Goal: Task Accomplishment & Management: Manage account settings

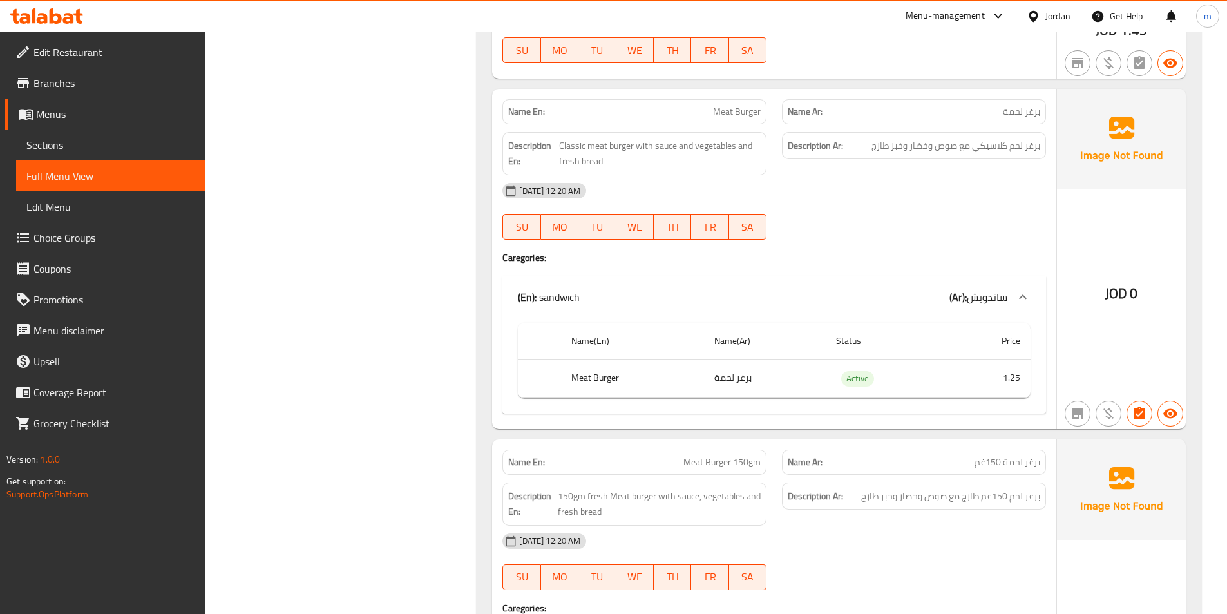
scroll to position [1231, 0]
click at [82, 149] on span "Sections" at bounding box center [110, 144] width 168 height 15
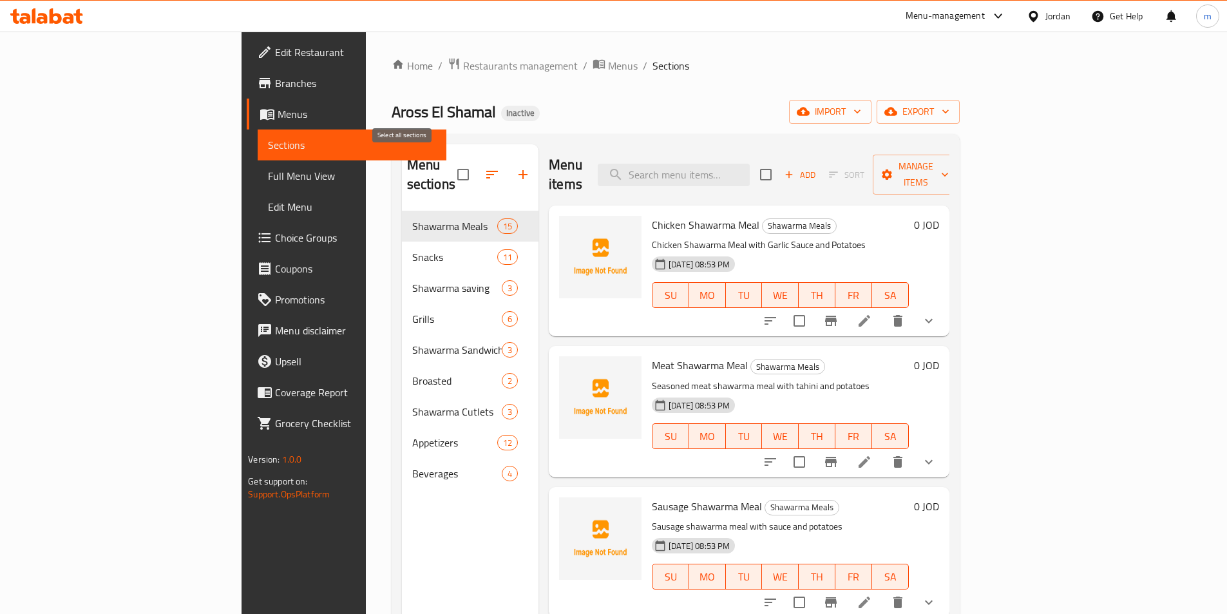
click at [450, 163] on input "checkbox" at bounding box center [463, 174] width 27 height 27
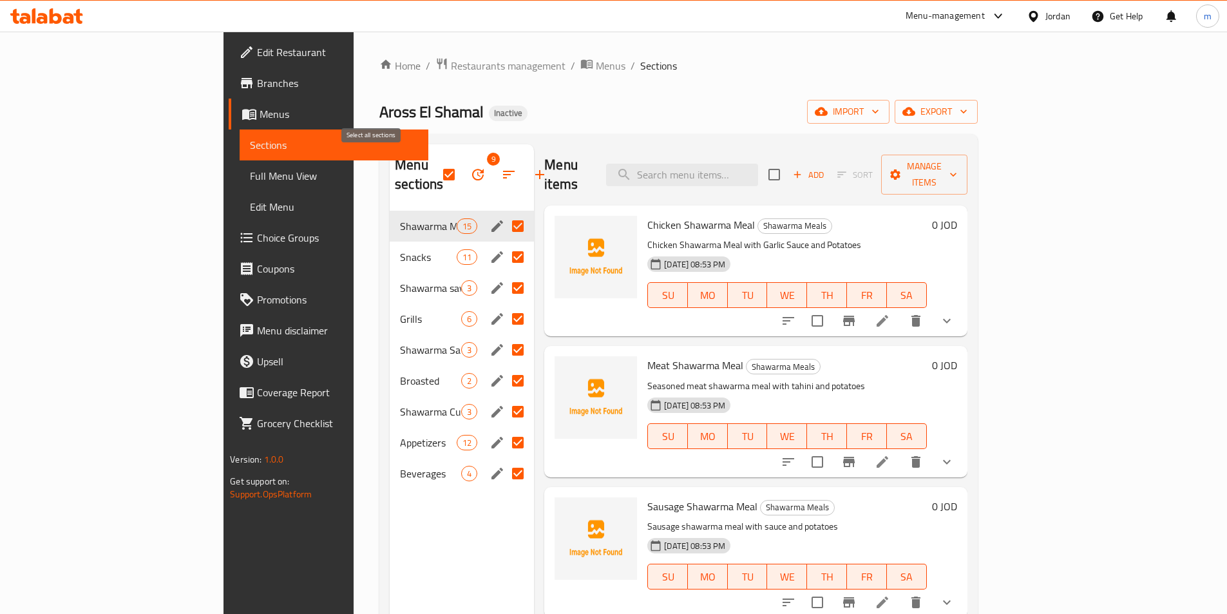
click at [435, 168] on input "checkbox" at bounding box center [448, 174] width 27 height 27
checkbox input "false"
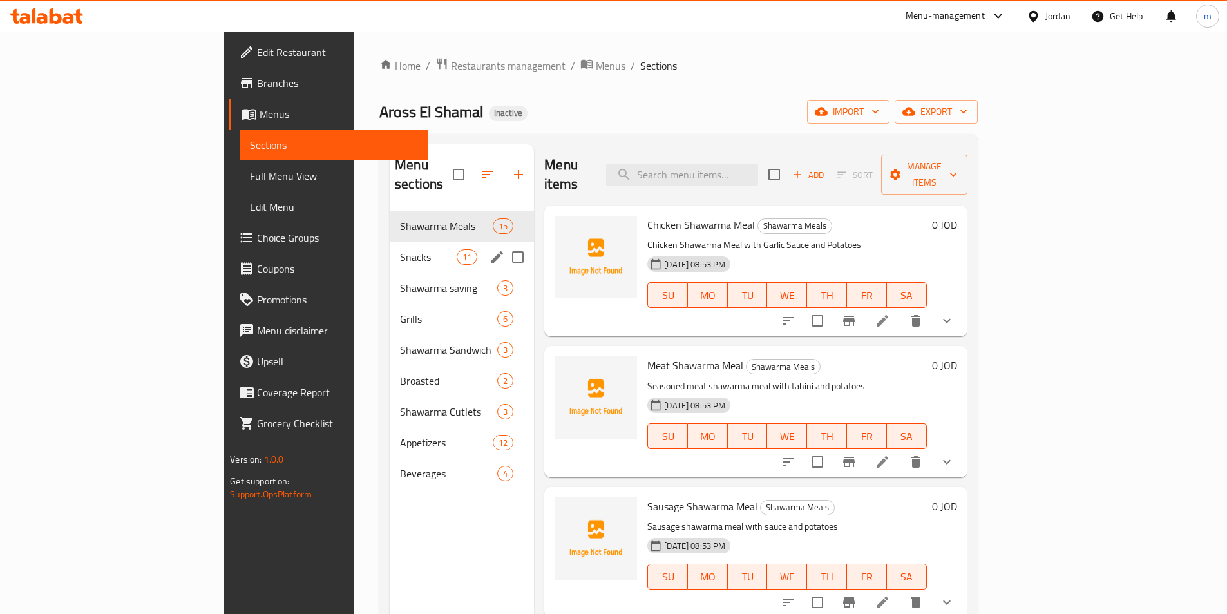
click at [504, 243] on input "Menu sections" at bounding box center [517, 256] width 27 height 27
checkbox input "true"
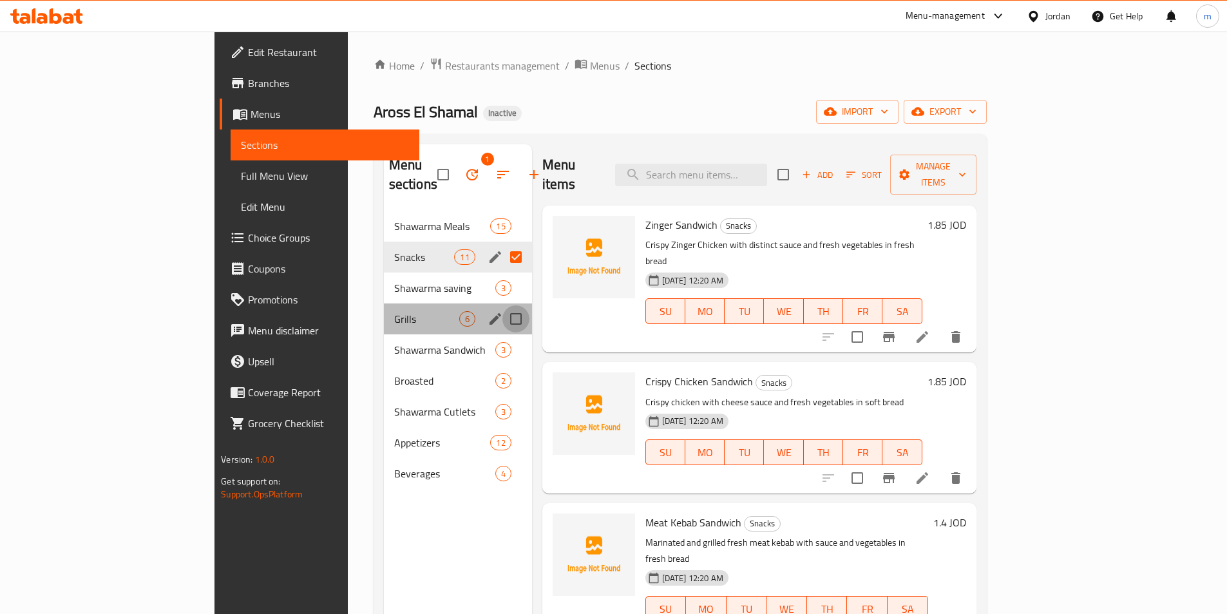
click at [502, 305] on input "Menu sections" at bounding box center [515, 318] width 27 height 27
checkbox input "true"
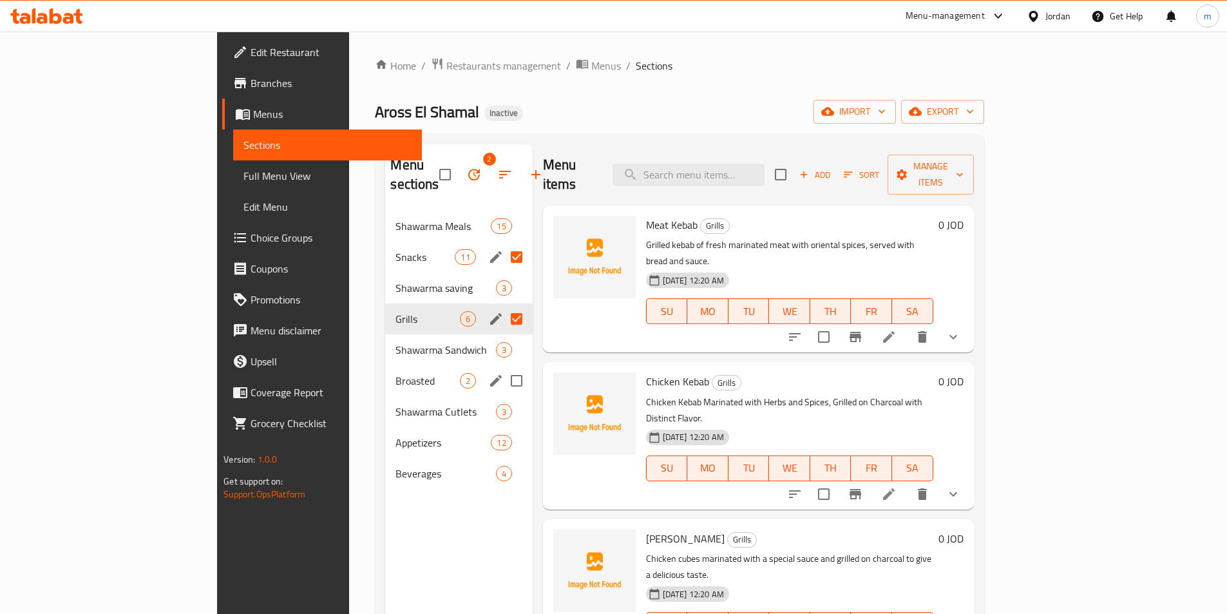
click at [503, 367] on input "Menu sections" at bounding box center [516, 380] width 27 height 27
checkbox input "true"
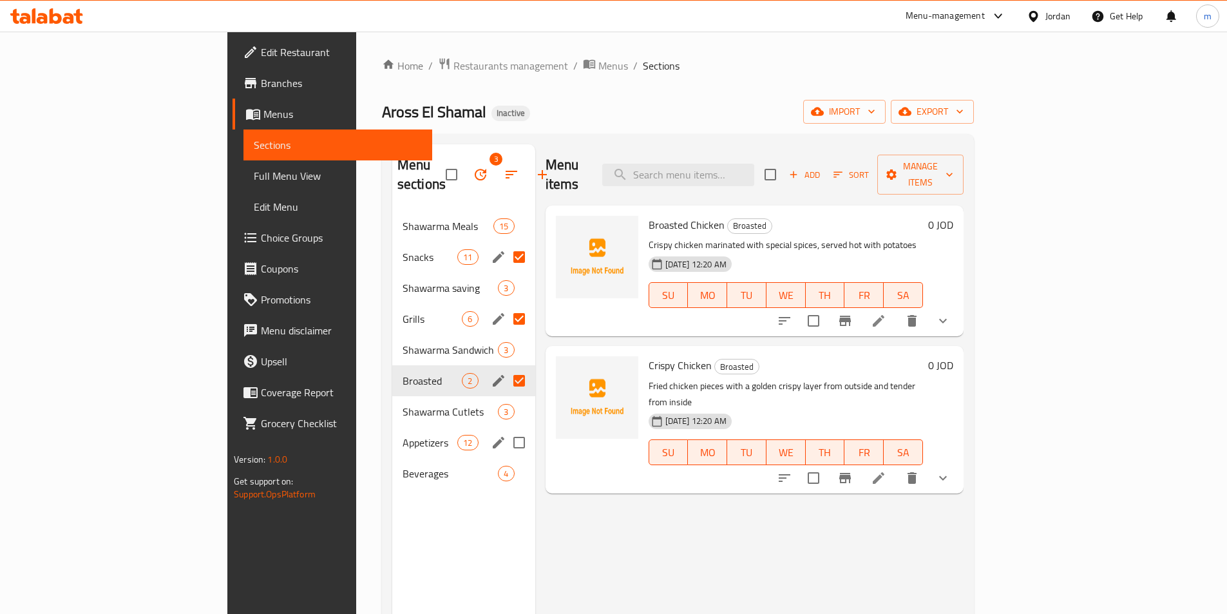
click at [506, 429] on input "Menu sections" at bounding box center [519, 442] width 27 height 27
checkbox input "true"
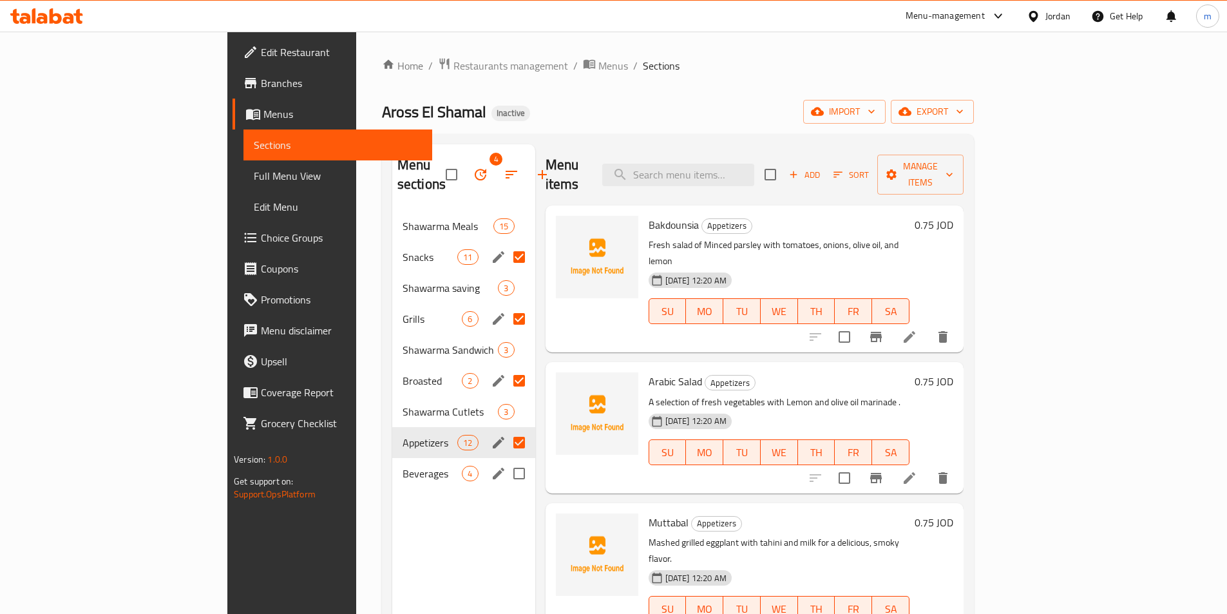
click at [506, 460] on input "Menu sections" at bounding box center [519, 473] width 27 height 27
checkbox input "true"
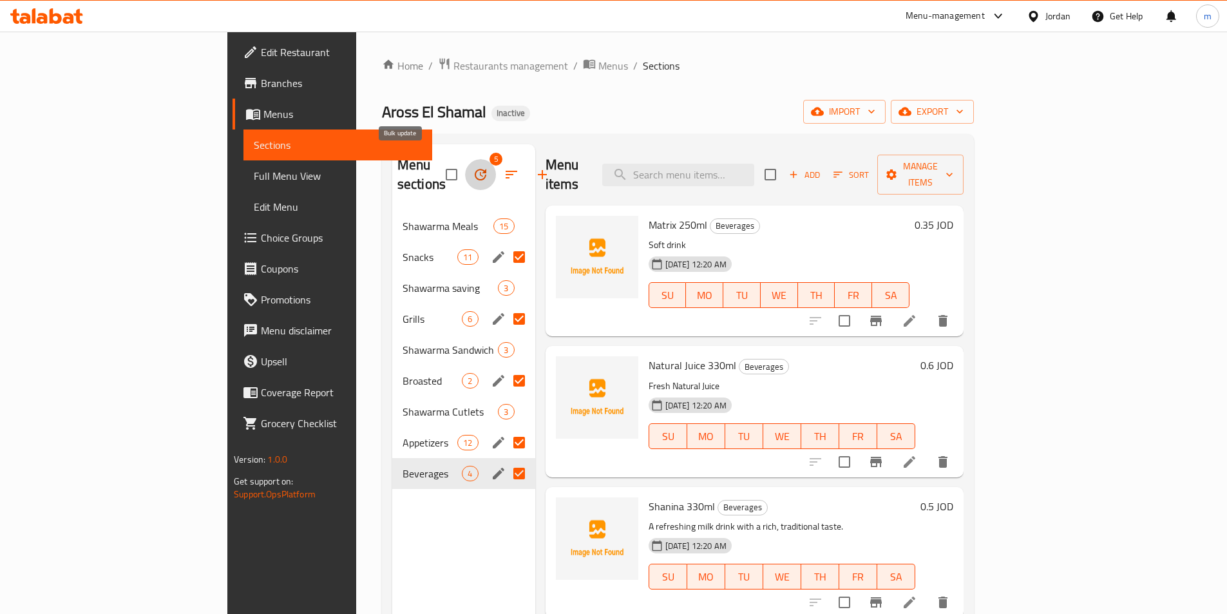
click at [473, 167] on icon "button" at bounding box center [480, 174] width 15 height 15
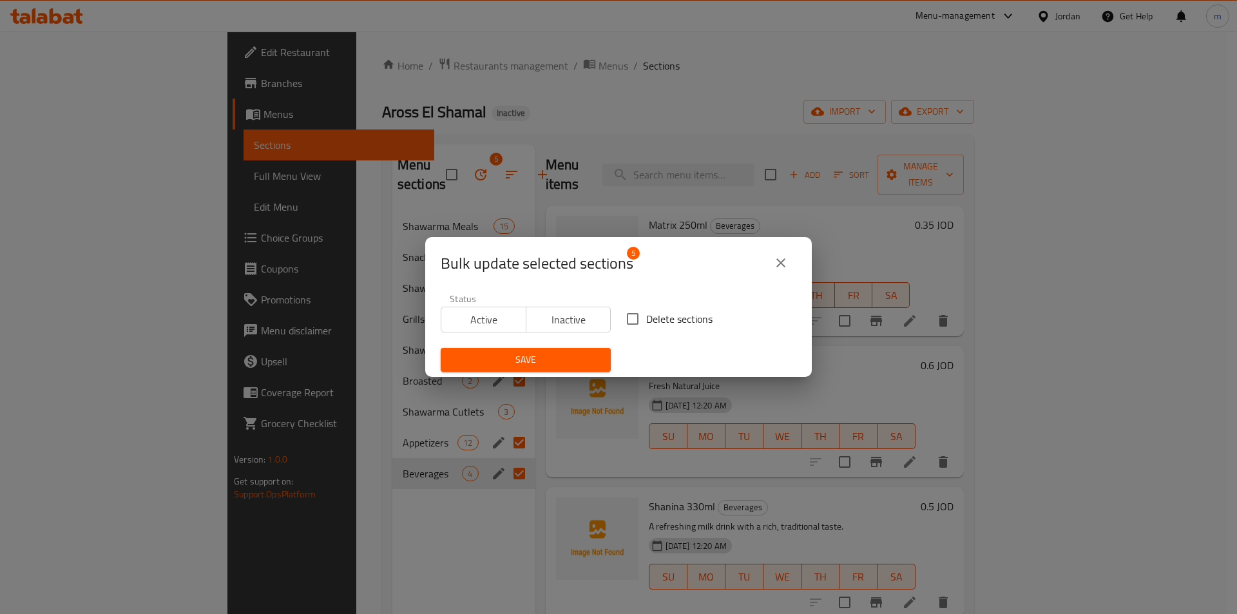
click at [640, 319] on input "Delete sections" at bounding box center [632, 318] width 27 height 27
checkbox input "true"
click at [545, 360] on span "Save" at bounding box center [525, 360] width 149 height 16
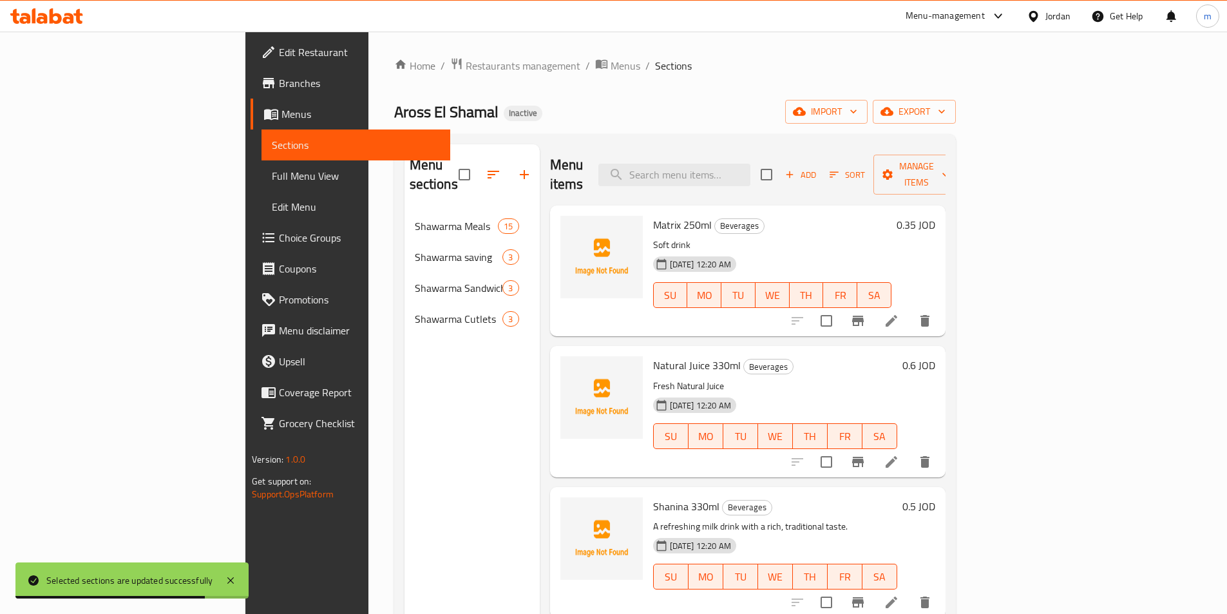
click at [838, 92] on div "Home / Restaurants management / Menus / Sections Aross El Shamal Inactive impor…" at bounding box center [675, 412] width 562 height 711
click at [857, 114] on span "import" at bounding box center [826, 112] width 62 height 16
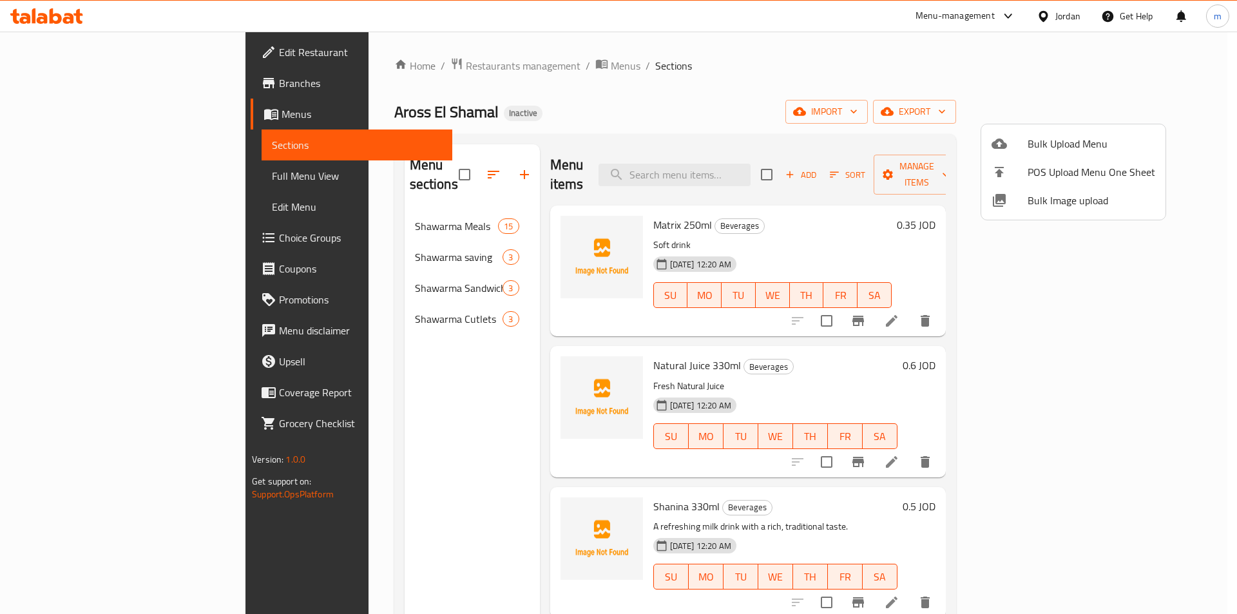
click at [853, 102] on div at bounding box center [618, 307] width 1237 height 614
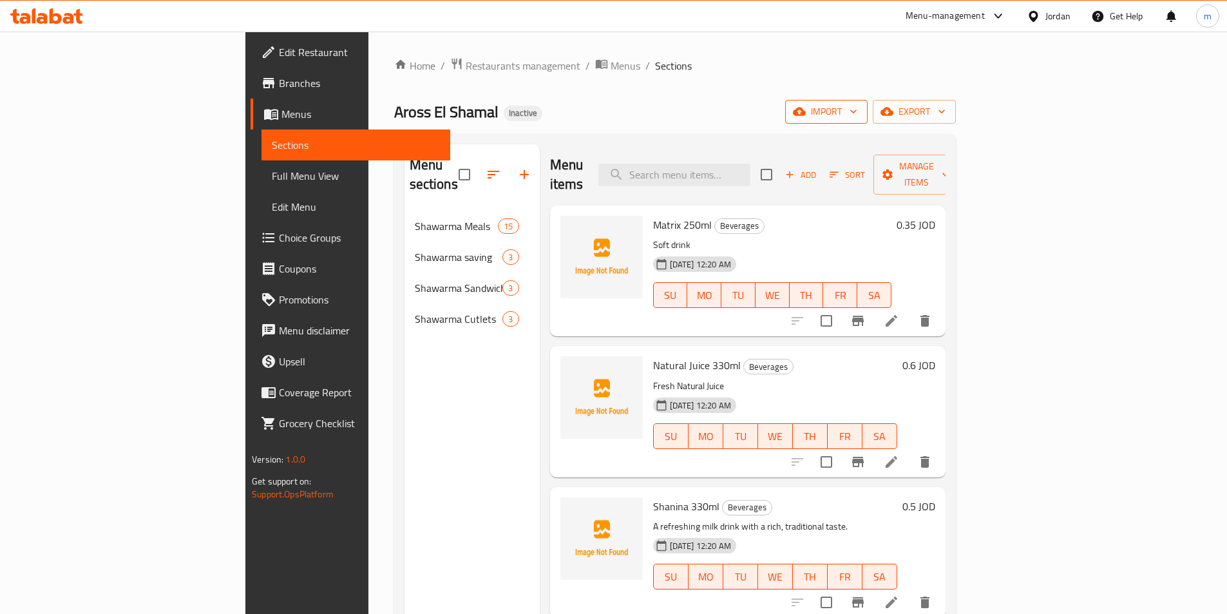
click at [857, 116] on span "import" at bounding box center [826, 112] width 62 height 16
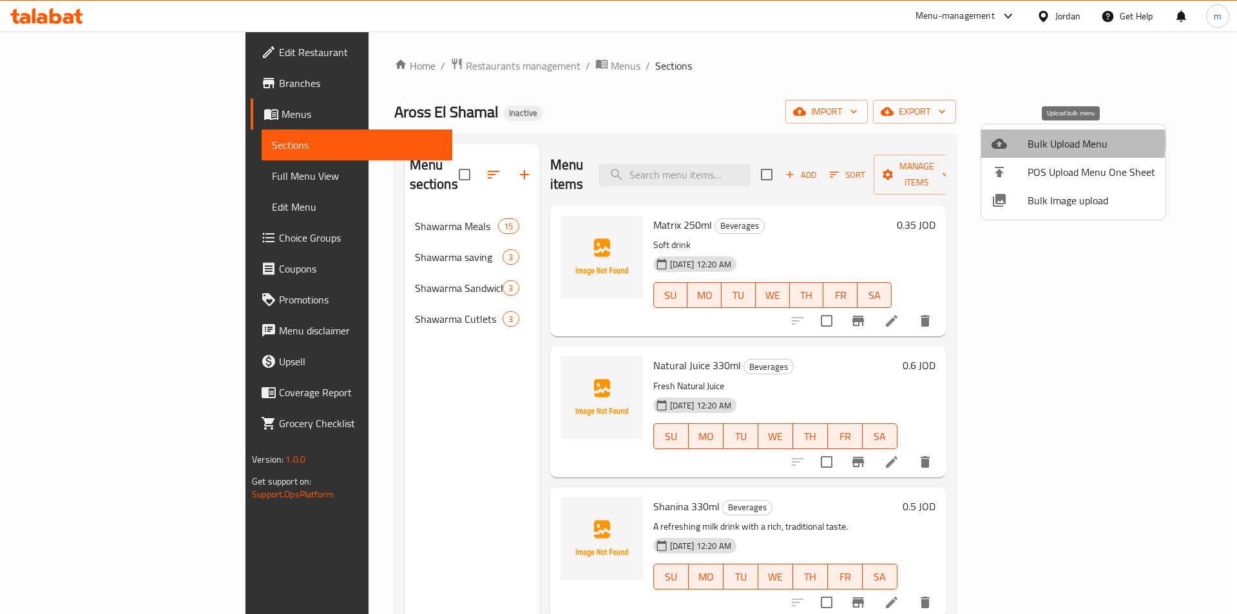
click at [1036, 142] on span "Bulk Upload Menu" at bounding box center [1091, 143] width 128 height 15
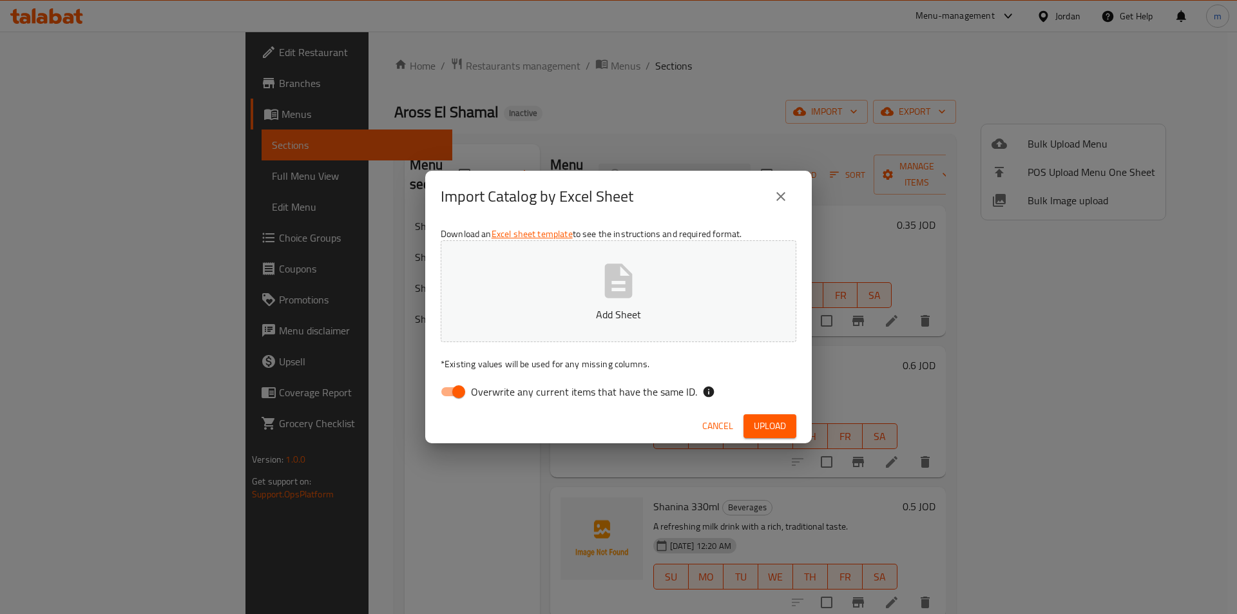
click at [480, 402] on label "Overwrite any current items that have the same ID." at bounding box center [564, 391] width 263 height 24
click at [480, 402] on input "Overwrite any current items that have the same ID." at bounding box center [458, 391] width 73 height 24
checkbox input "false"
click at [549, 327] on button "Add Sheet" at bounding box center [619, 291] width 356 height 102
click at [761, 420] on span "Upload" at bounding box center [770, 426] width 32 height 16
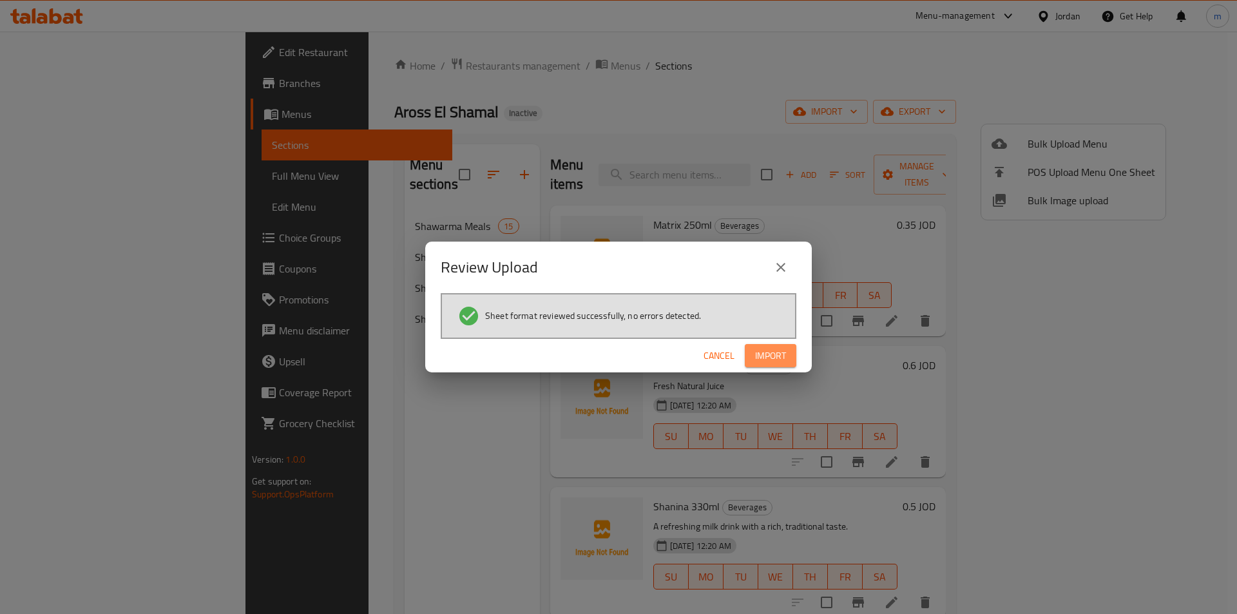
click at [764, 352] on span "Import" at bounding box center [770, 356] width 31 height 16
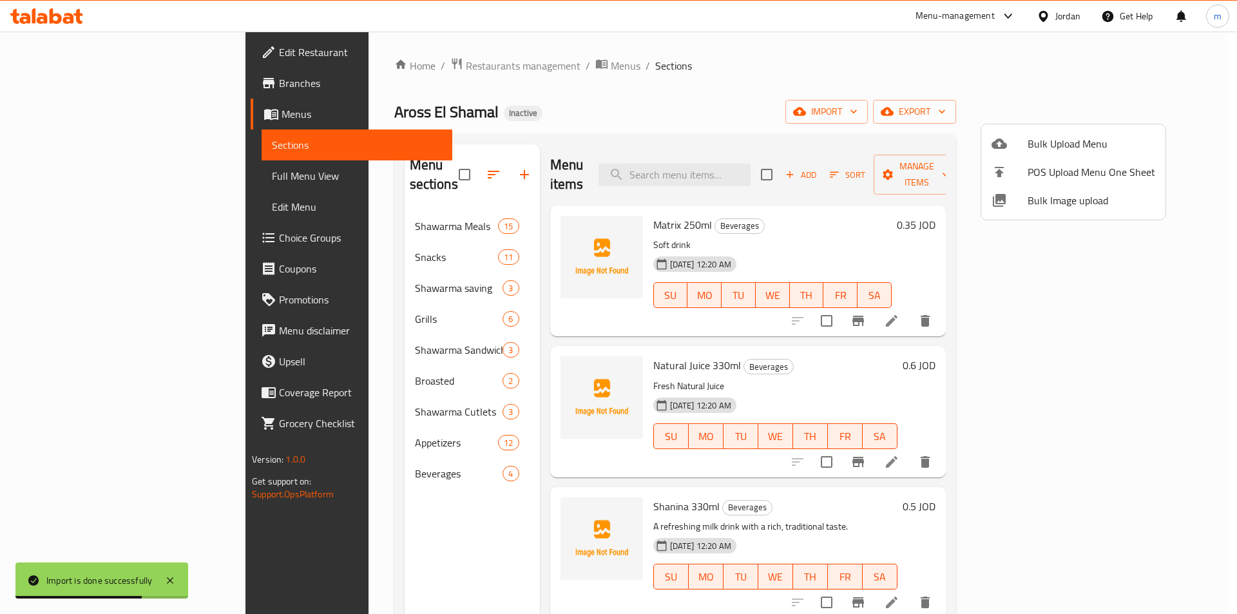
click at [81, 175] on div at bounding box center [618, 307] width 1237 height 614
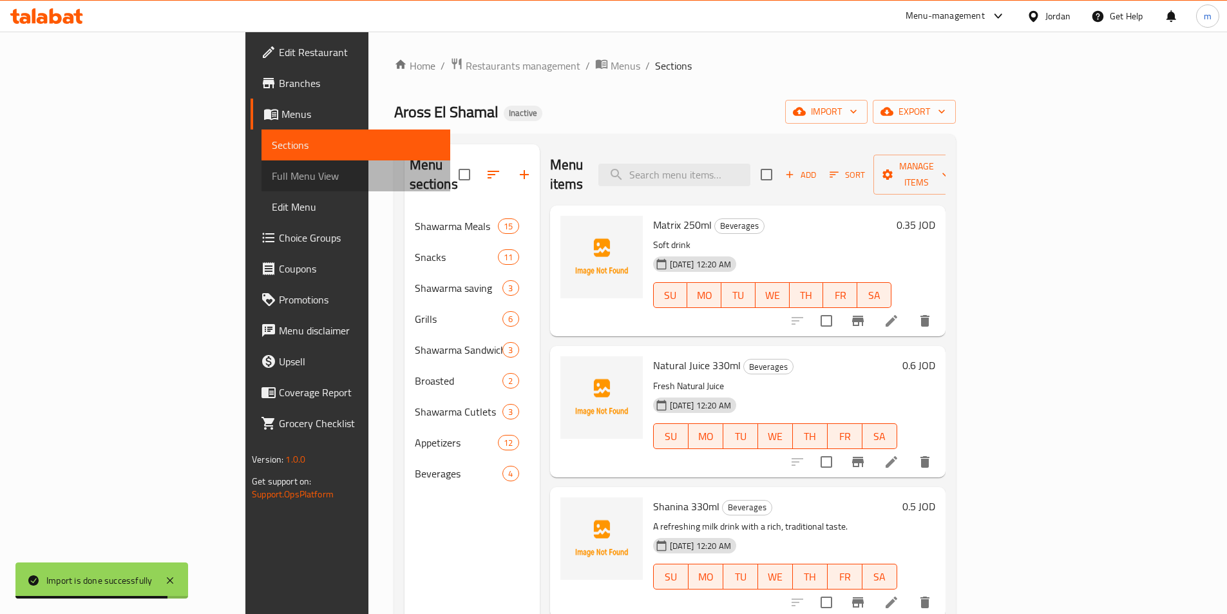
click at [272, 175] on span "Full Menu View" at bounding box center [356, 175] width 168 height 15
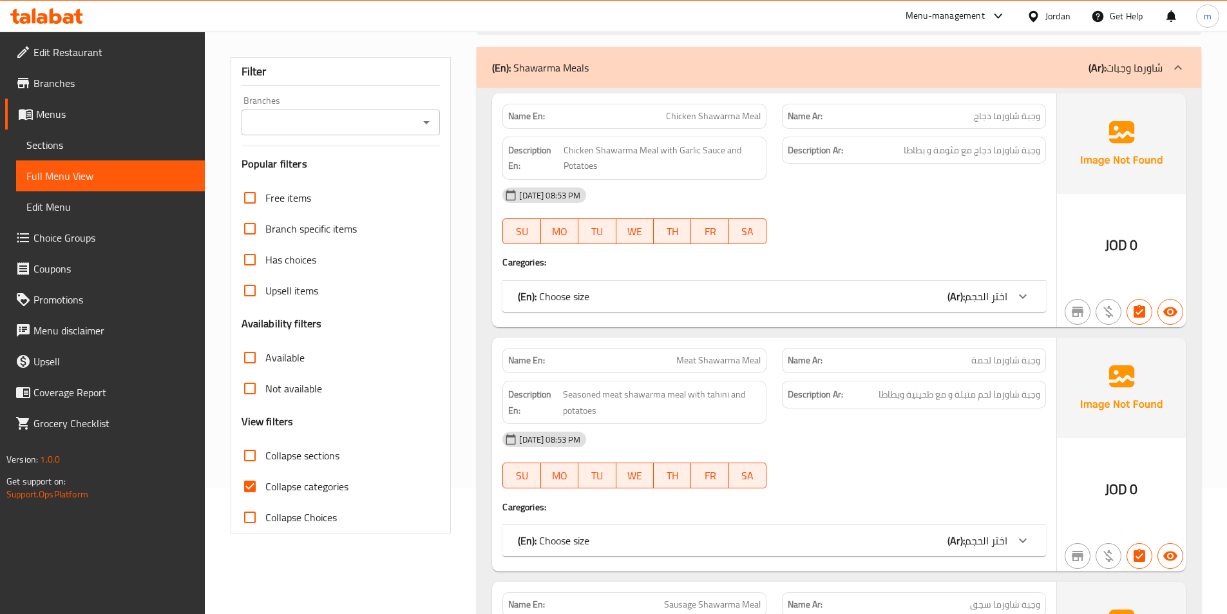
scroll to position [129, 0]
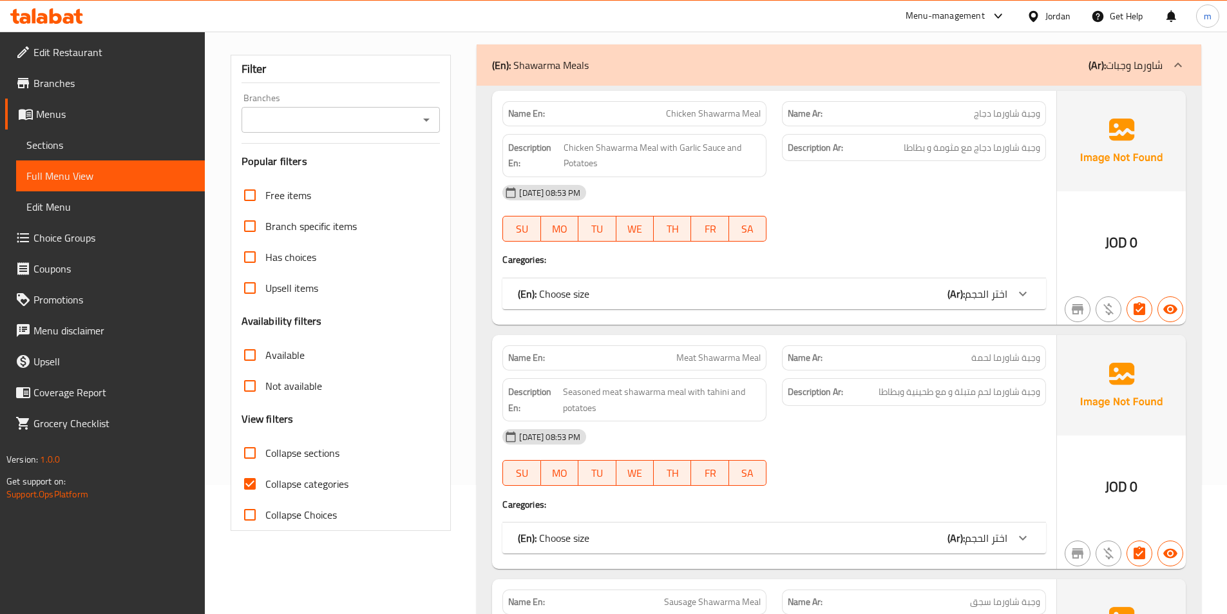
click at [318, 489] on span "Collapse categories" at bounding box center [306, 483] width 83 height 15
click at [265, 489] on input "Collapse categories" at bounding box center [249, 483] width 31 height 31
checkbox input "false"
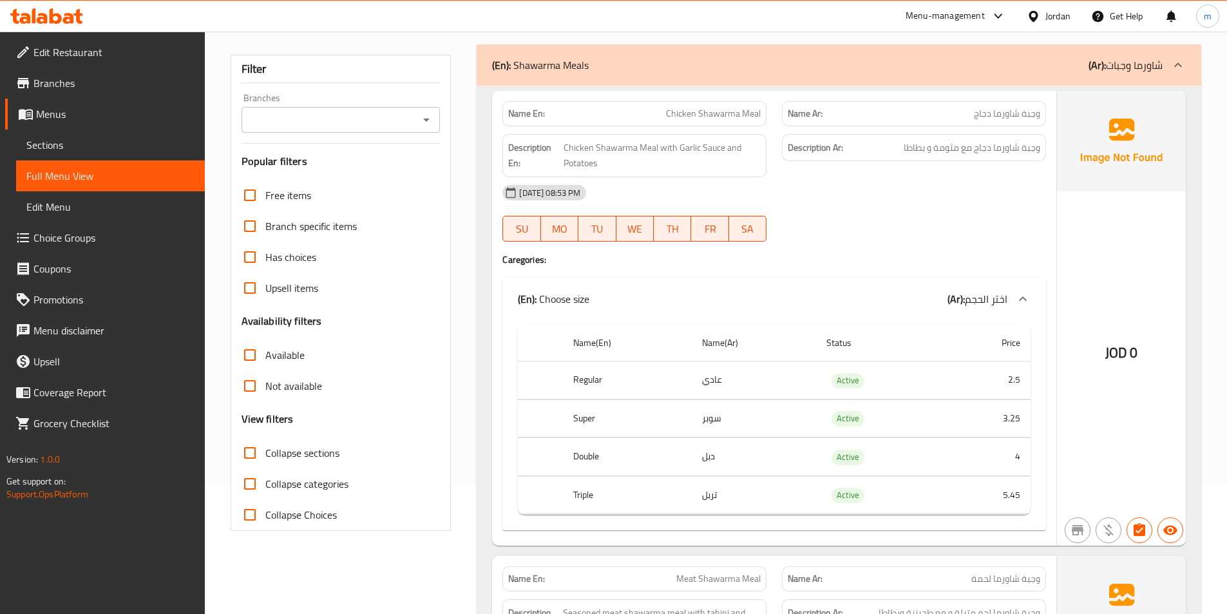
click at [320, 458] on span "Collapse sections" at bounding box center [302, 452] width 74 height 15
click at [265, 458] on input "Collapse sections" at bounding box center [249, 452] width 31 height 31
checkbox input "true"
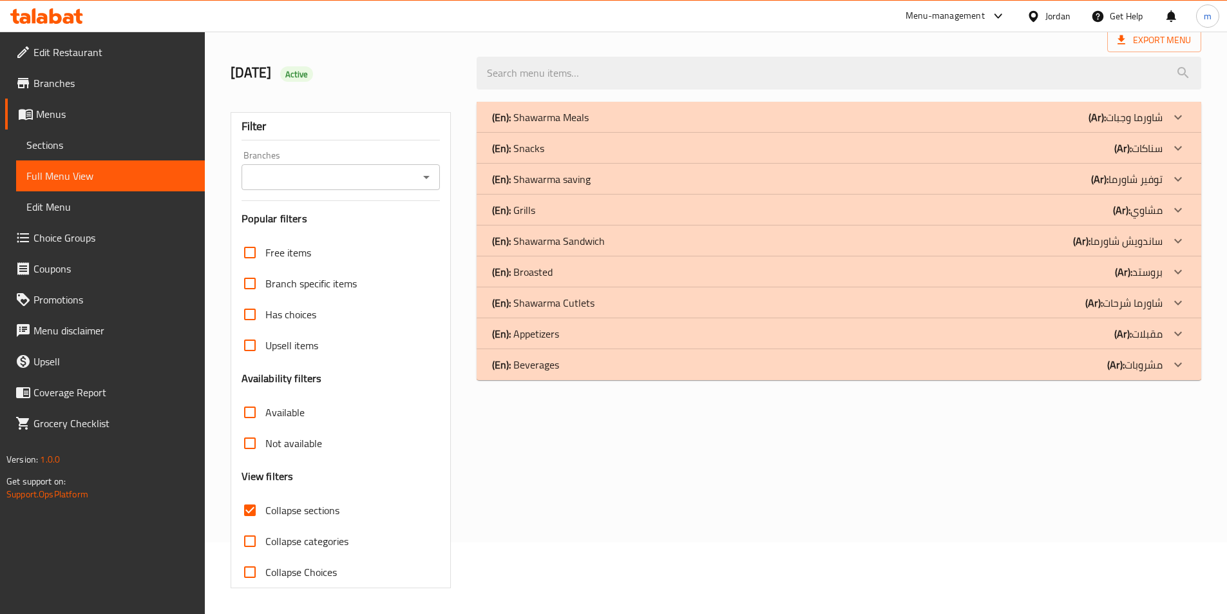
scroll to position [71, 0]
click at [1169, 146] on div at bounding box center [1178, 148] width 31 height 31
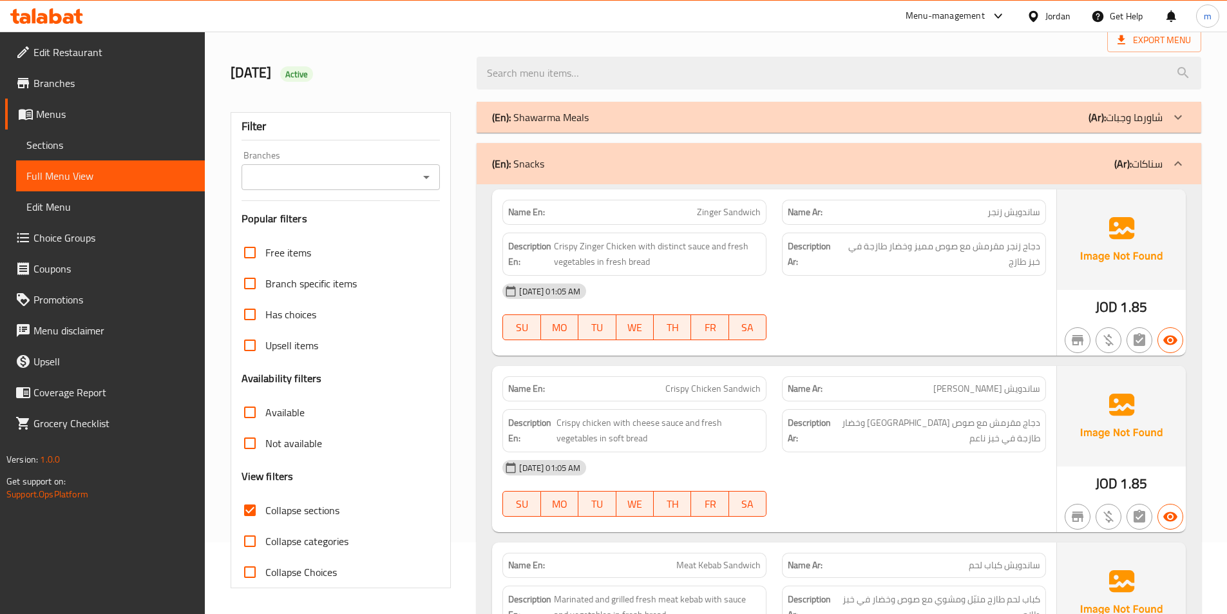
click at [1186, 160] on div at bounding box center [1178, 163] width 31 height 31
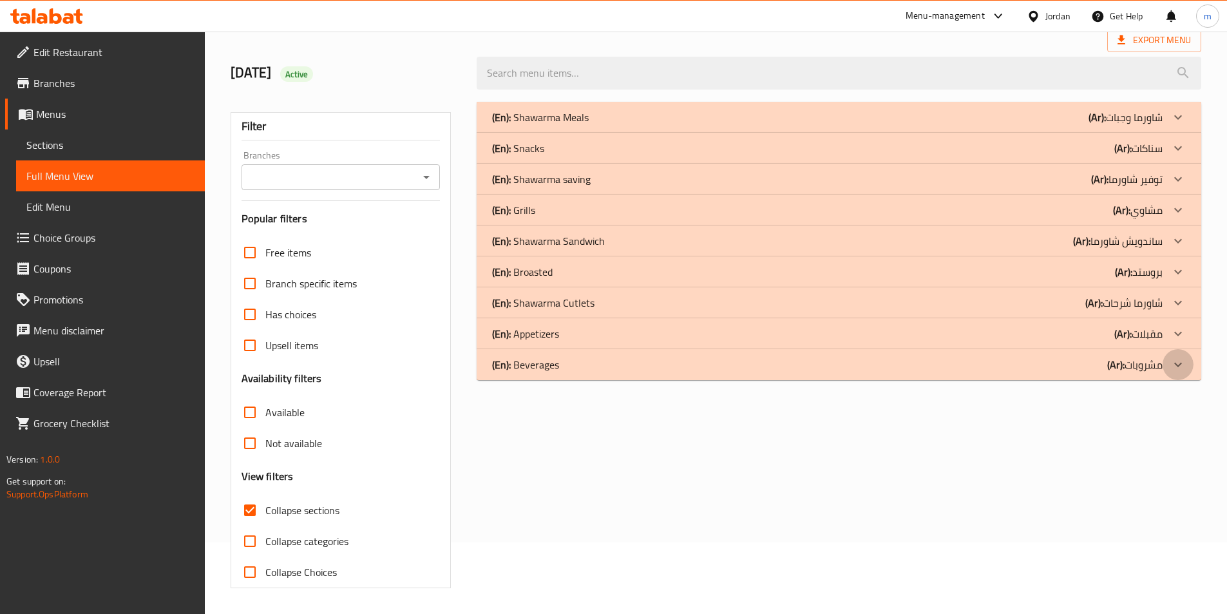
click at [1172, 372] on icon at bounding box center [1177, 364] width 15 height 15
click at [1177, 334] on icon at bounding box center [1178, 333] width 8 height 5
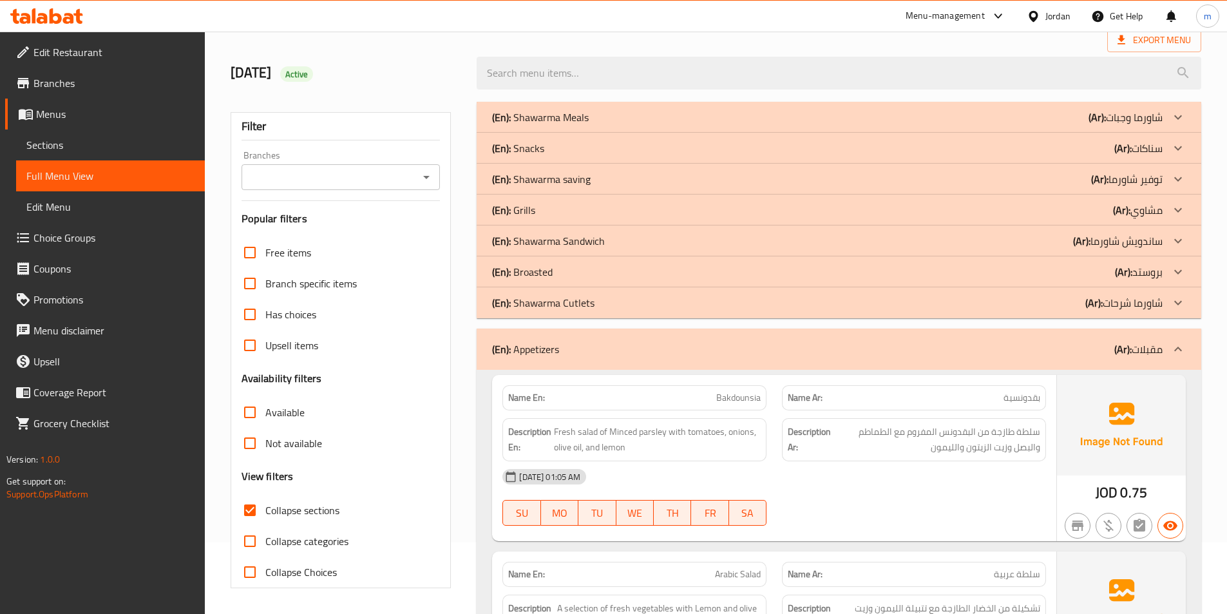
click at [1181, 272] on icon at bounding box center [1177, 271] width 15 height 15
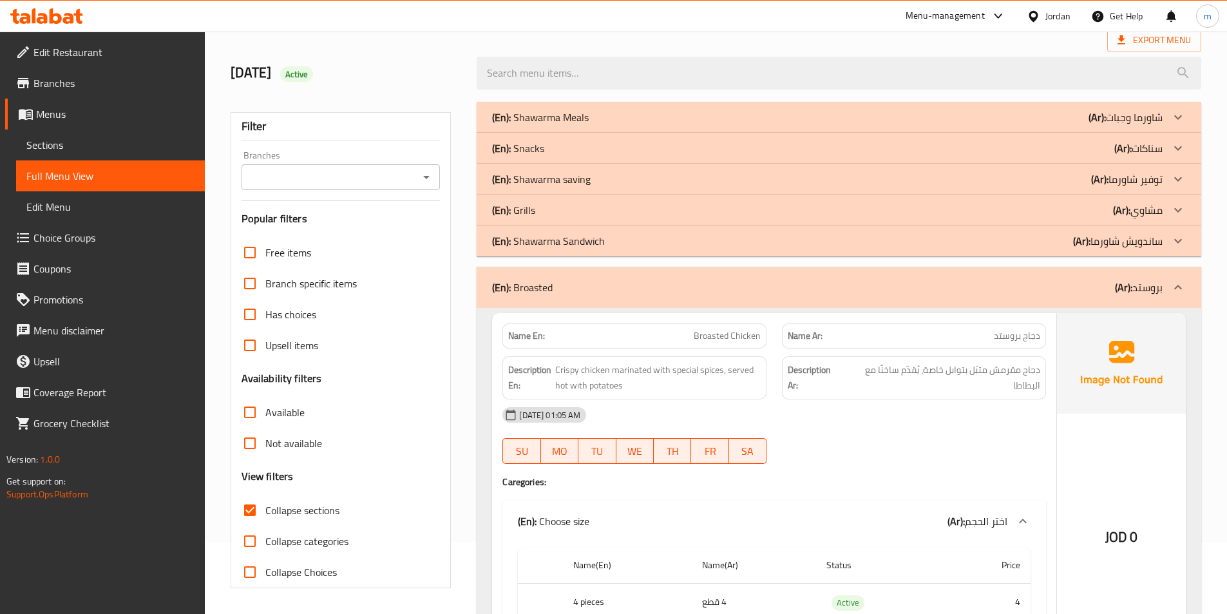
click at [1179, 196] on div at bounding box center [1178, 210] width 31 height 31
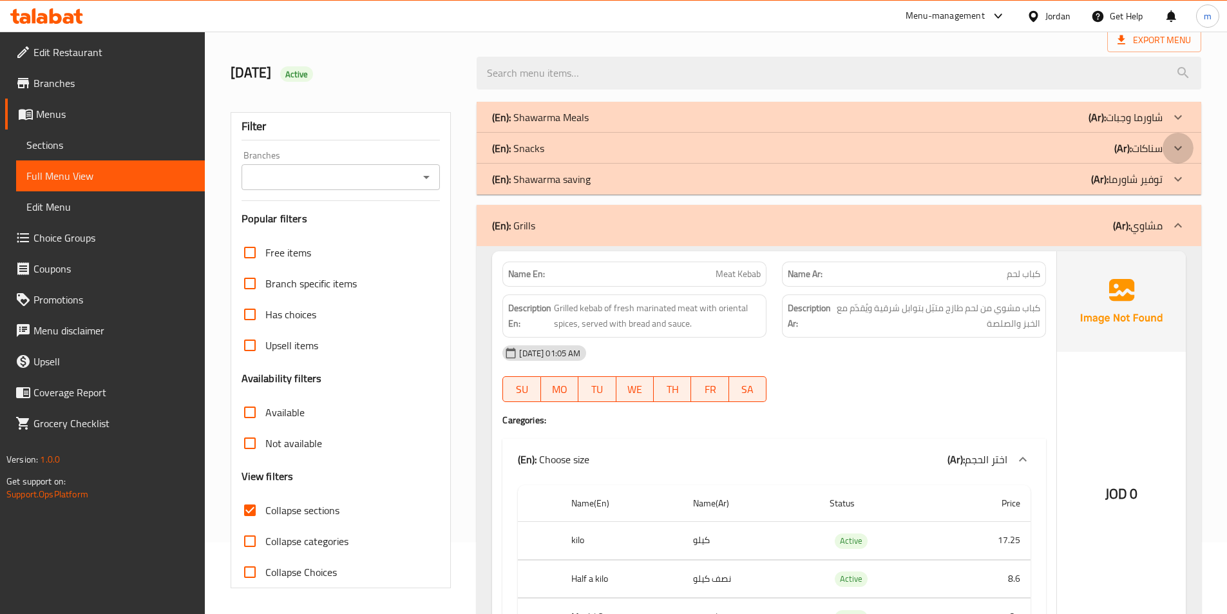
click at [1182, 146] on icon at bounding box center [1177, 147] width 15 height 15
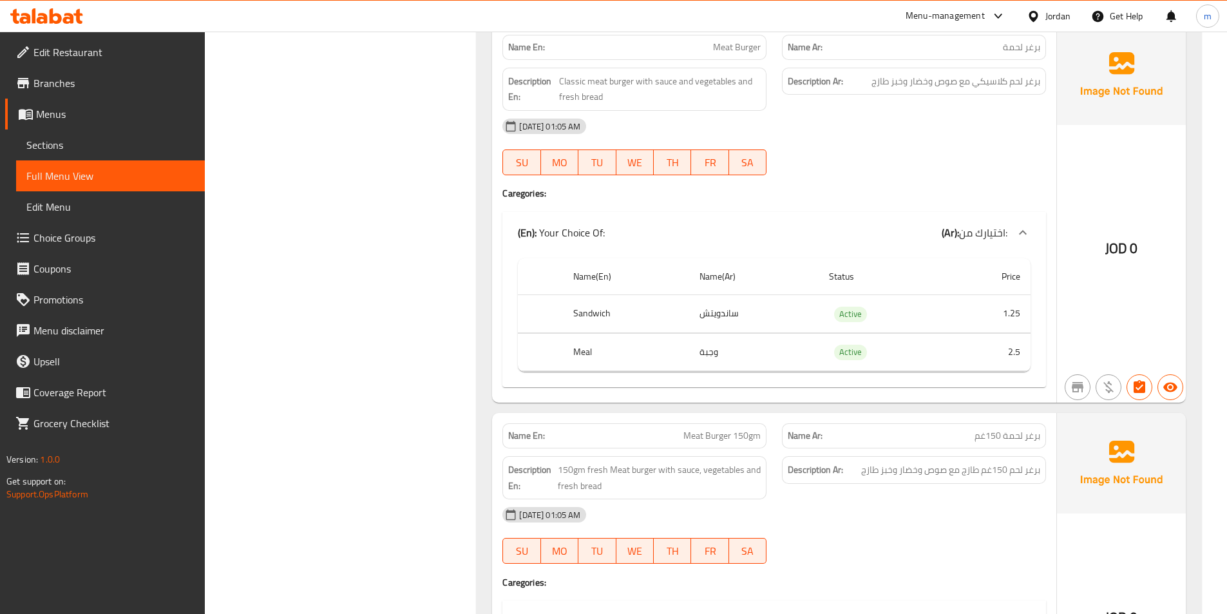
scroll to position [1617, 0]
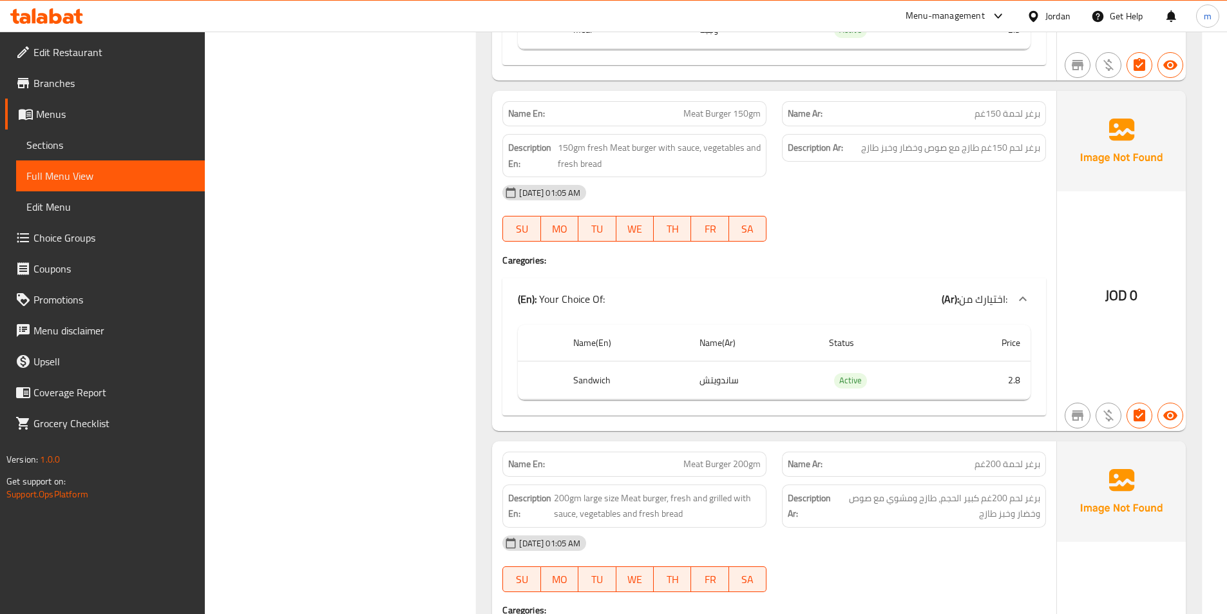
click at [721, 386] on td "ساندويتش" at bounding box center [753, 380] width 129 height 38
click at [576, 380] on th "Sandwich" at bounding box center [626, 380] width 127 height 38
copy th "Sandwich"
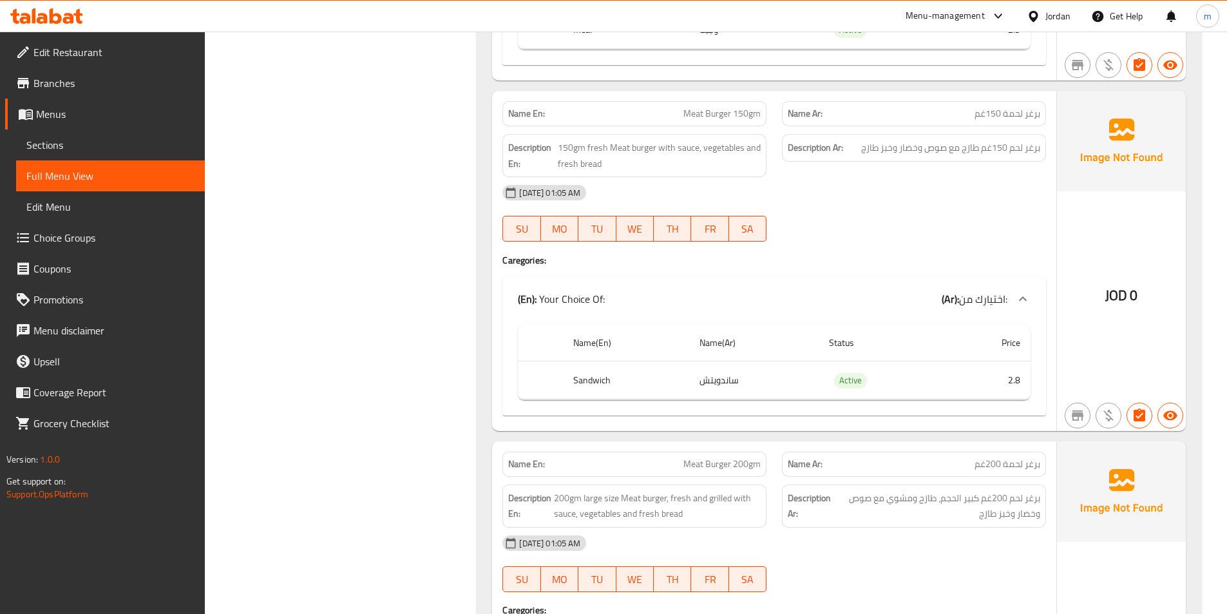
click at [710, 383] on td "ساندويتش" at bounding box center [753, 380] width 129 height 38
copy td "ساندويتش"
click at [73, 145] on span "Sections" at bounding box center [110, 144] width 168 height 15
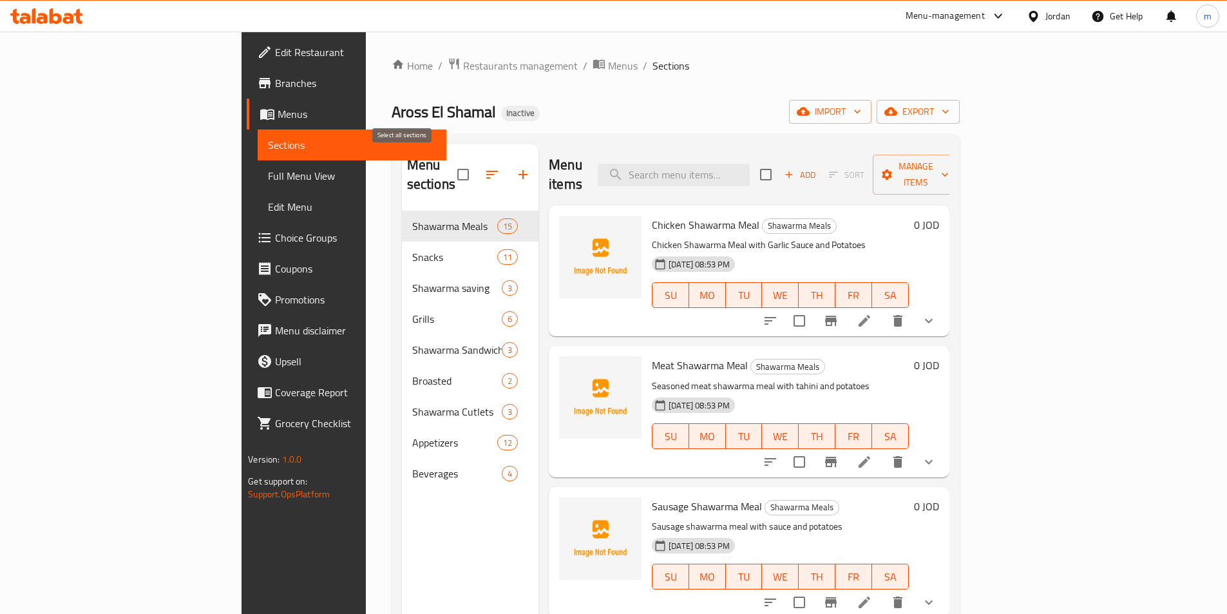
click at [450, 162] on input "checkbox" at bounding box center [463, 174] width 27 height 27
checkbox input "true"
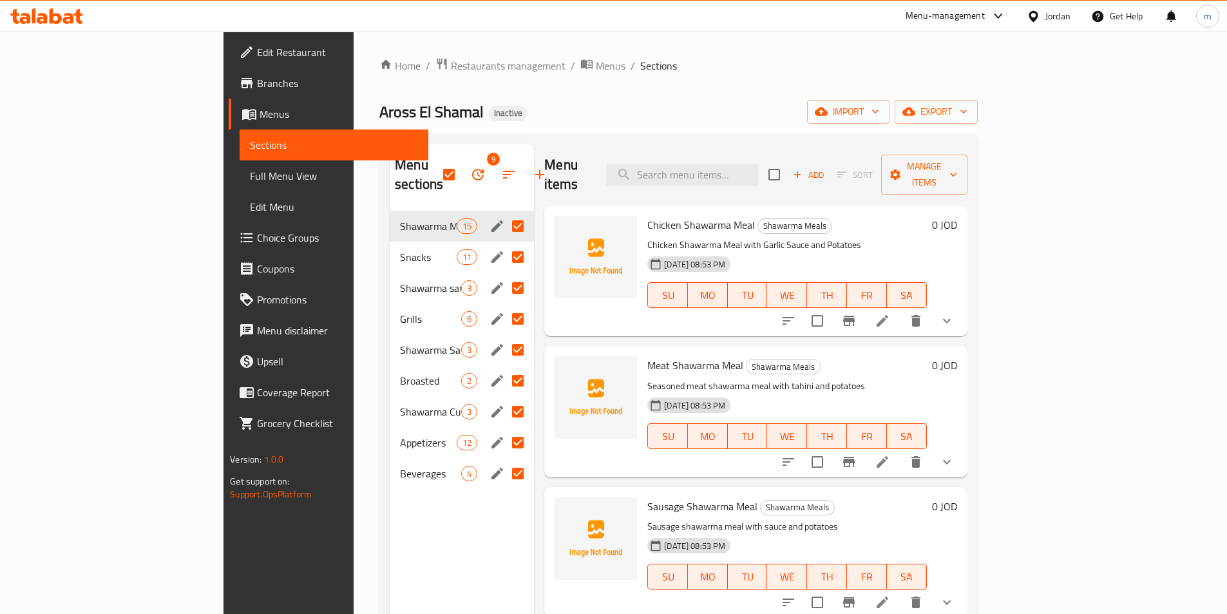
click at [504, 213] on input "Menu sections" at bounding box center [517, 226] width 27 height 27
checkbox input "false"
click at [504, 274] on input "Menu sections" at bounding box center [517, 287] width 27 height 27
checkbox input "false"
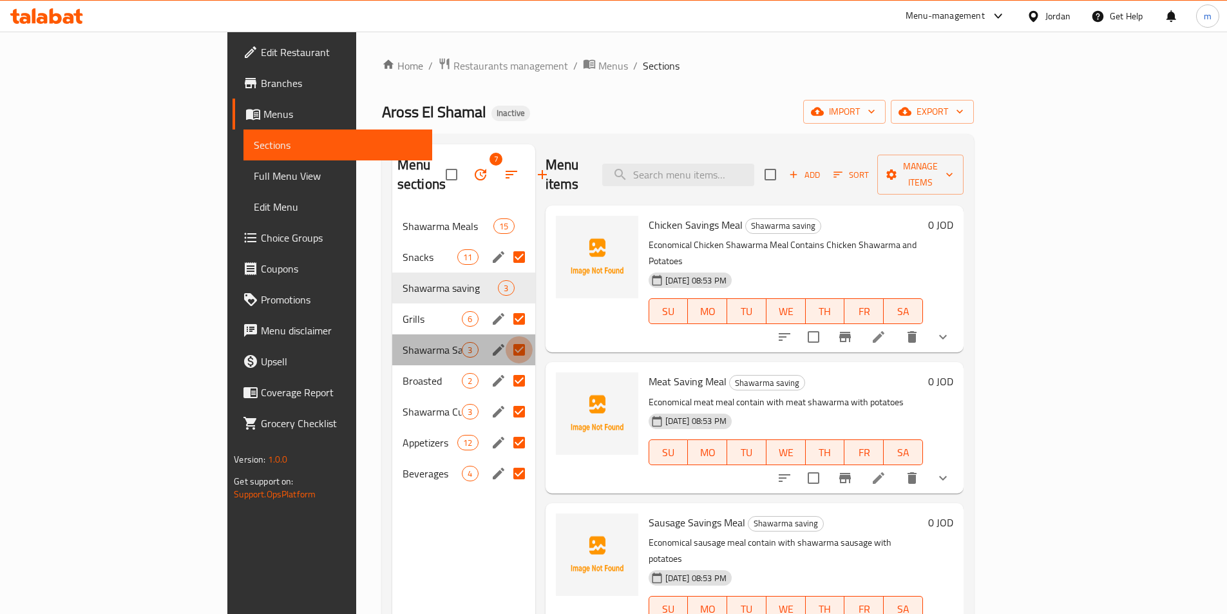
click at [506, 336] on input "Menu sections" at bounding box center [519, 349] width 27 height 27
checkbox input "false"
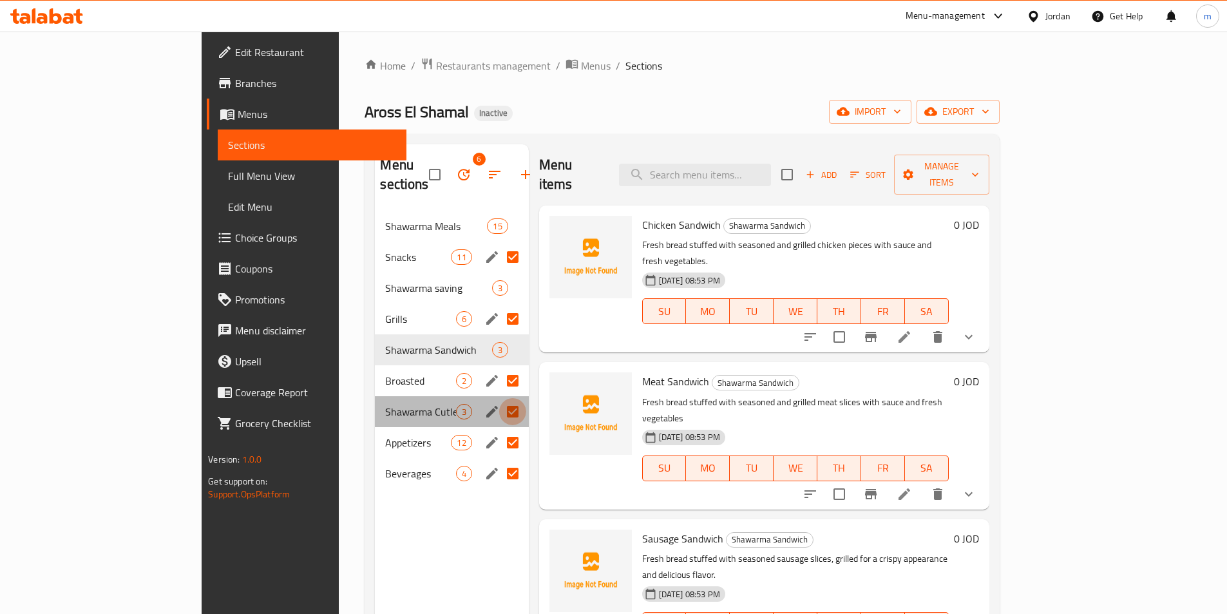
click at [499, 398] on input "Menu sections" at bounding box center [512, 411] width 27 height 27
checkbox input "false"
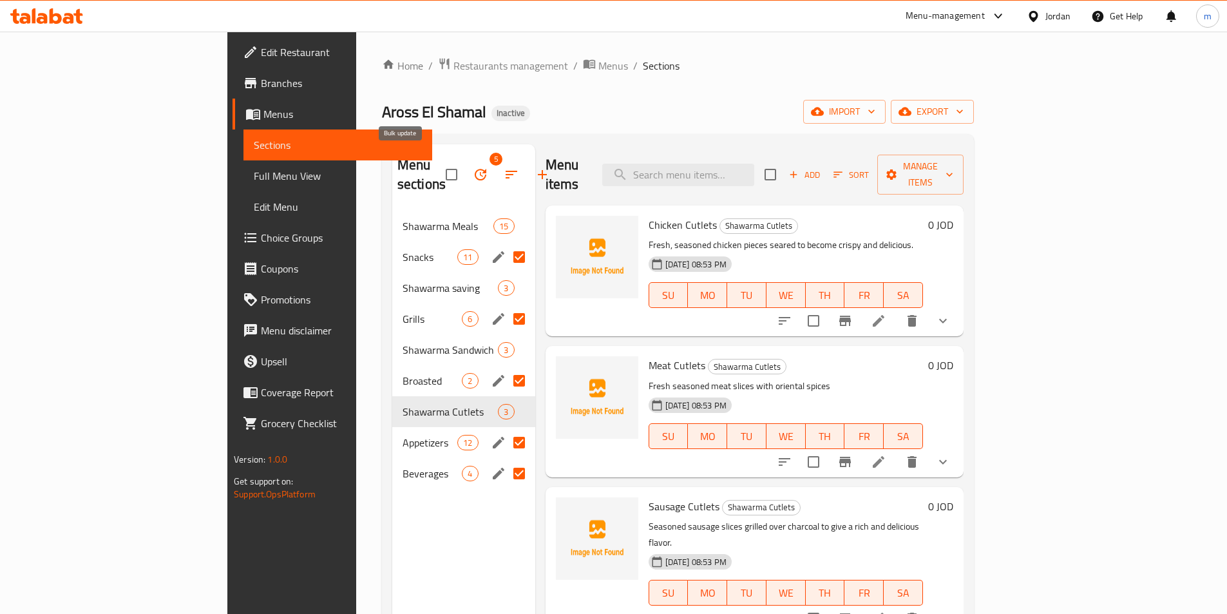
click at [475, 169] on icon "button" at bounding box center [481, 175] width 12 height 12
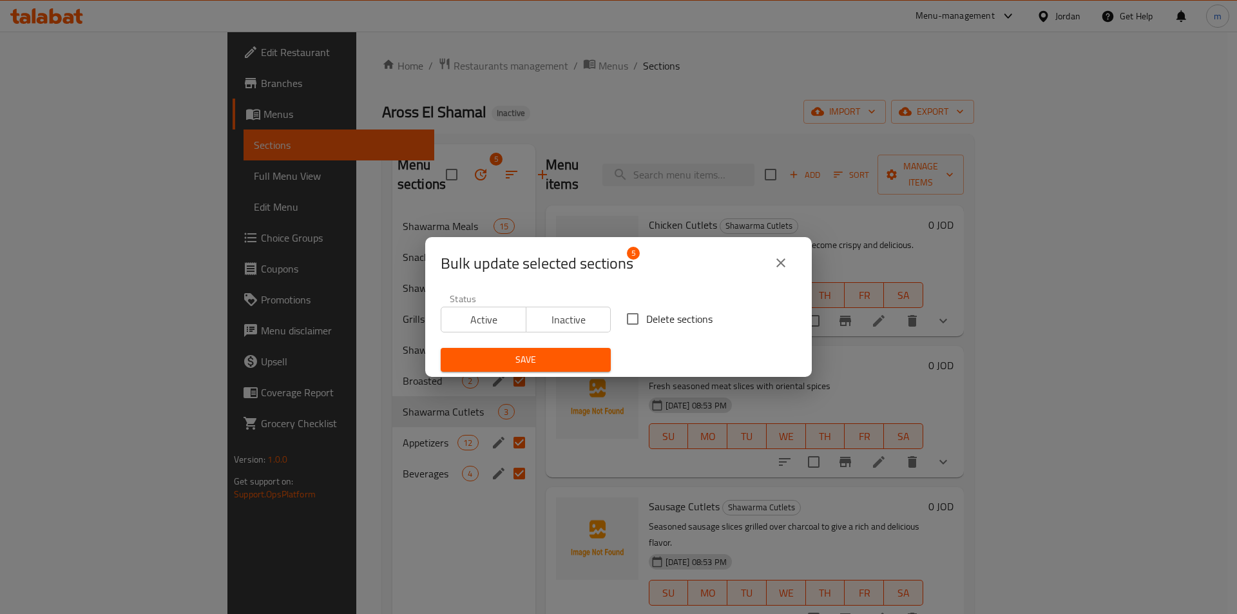
click at [626, 330] on input "Delete sections" at bounding box center [632, 318] width 27 height 27
checkbox input "true"
click at [568, 361] on span "Save" at bounding box center [525, 360] width 149 height 16
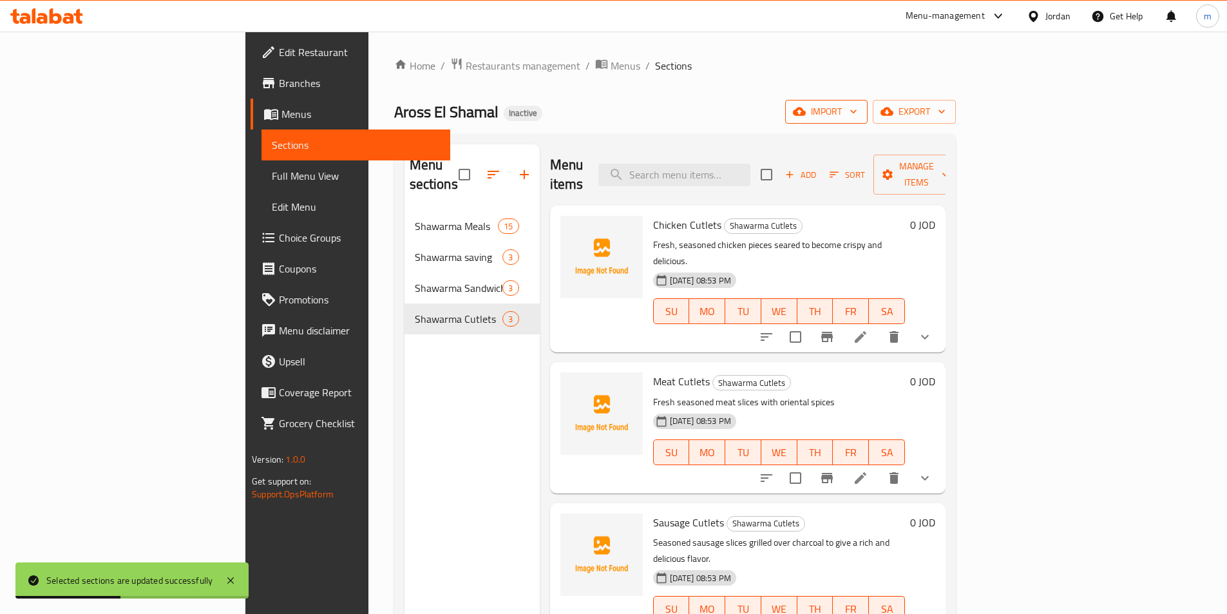
click at [857, 113] on span "import" at bounding box center [826, 112] width 62 height 16
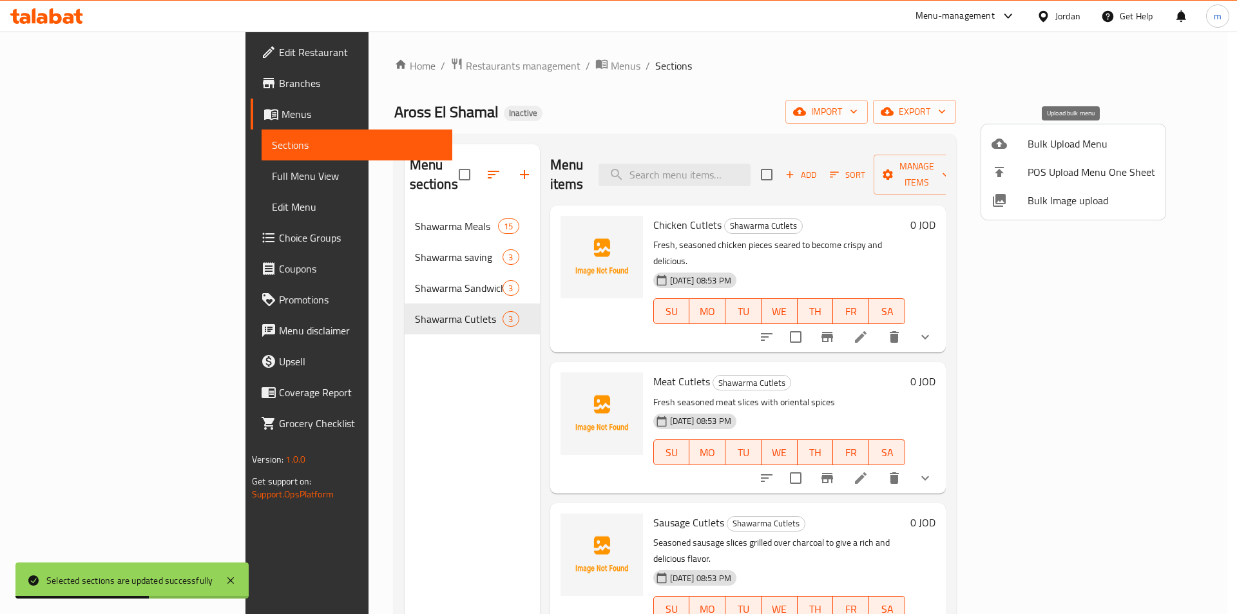
click at [1069, 140] on span "Bulk Upload Menu" at bounding box center [1091, 143] width 128 height 15
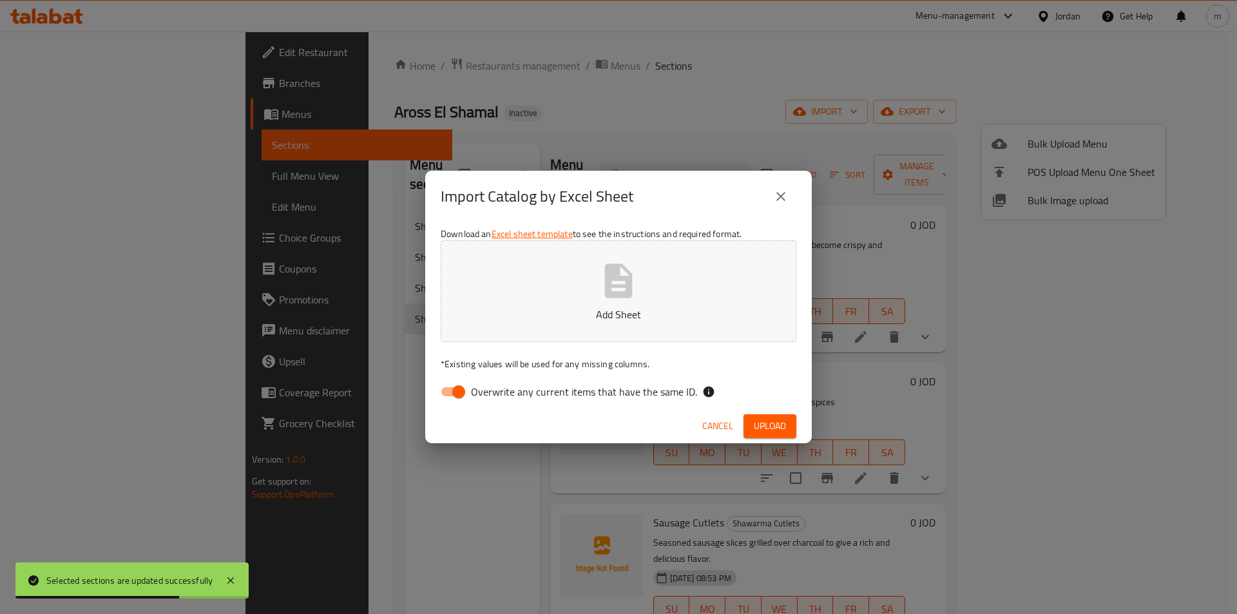
click at [455, 394] on input "Overwrite any current items that have the same ID." at bounding box center [458, 391] width 73 height 24
checkbox input "false"
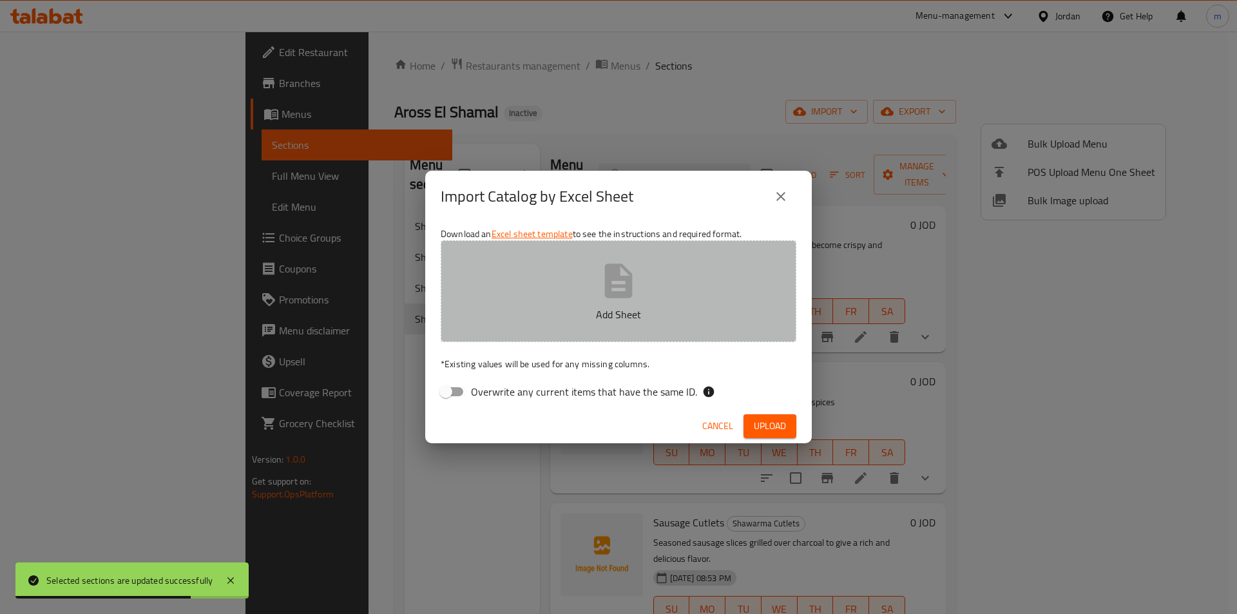
click at [590, 311] on p "Add Sheet" at bounding box center [619, 314] width 316 height 15
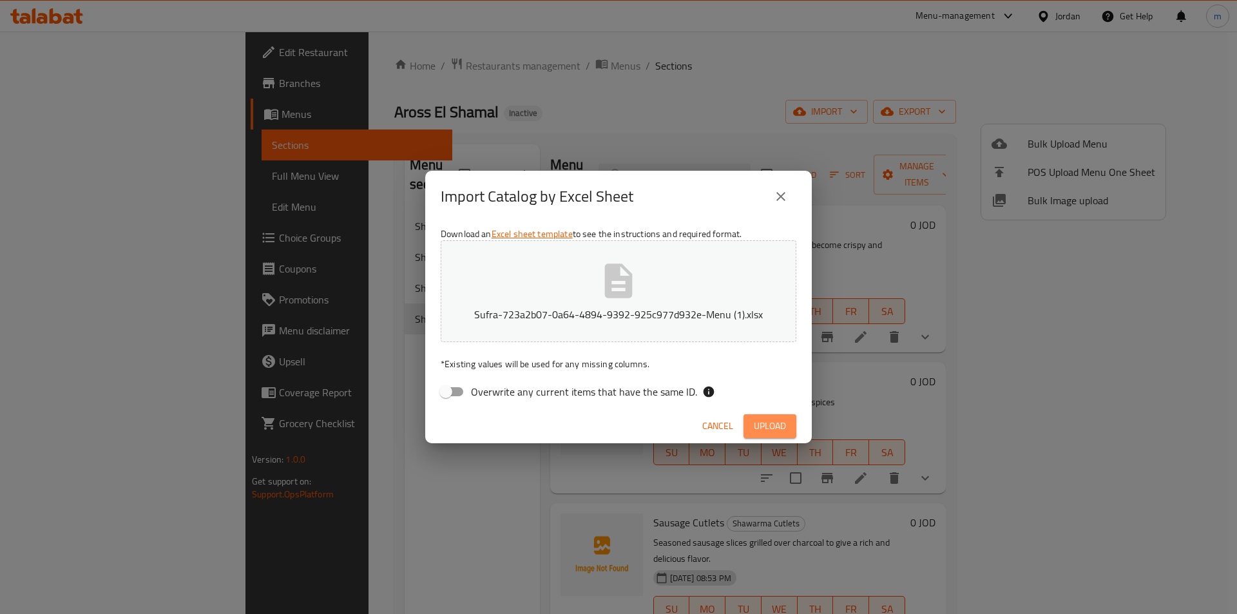
click at [766, 426] on span "Upload" at bounding box center [770, 426] width 32 height 16
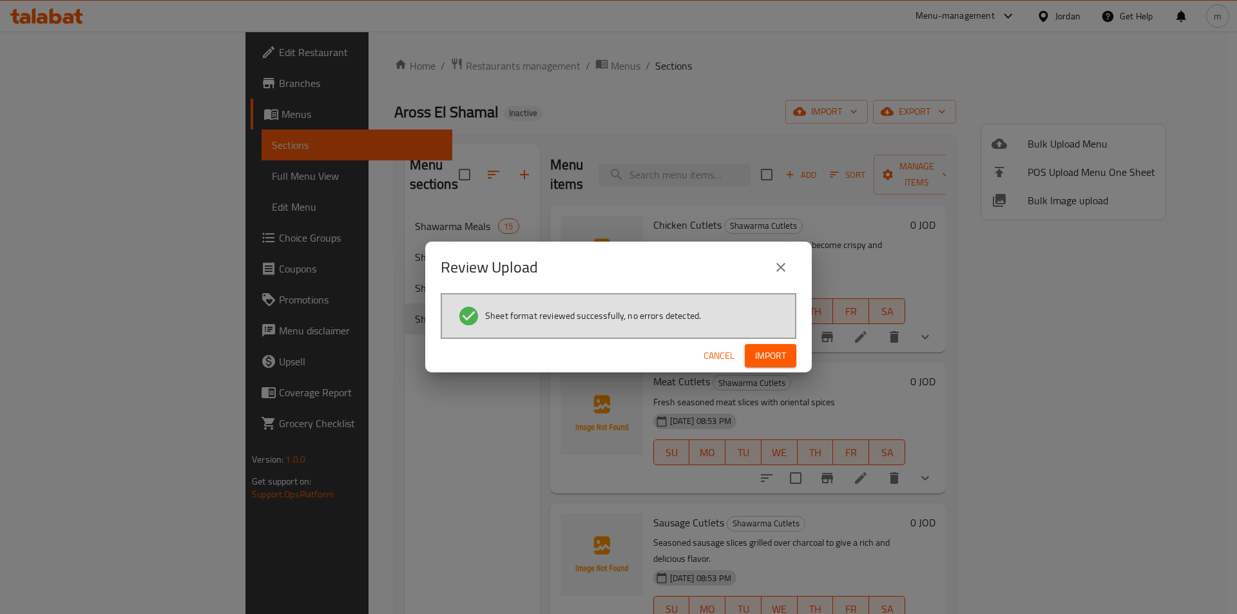
click at [768, 352] on span "Import" at bounding box center [770, 356] width 31 height 16
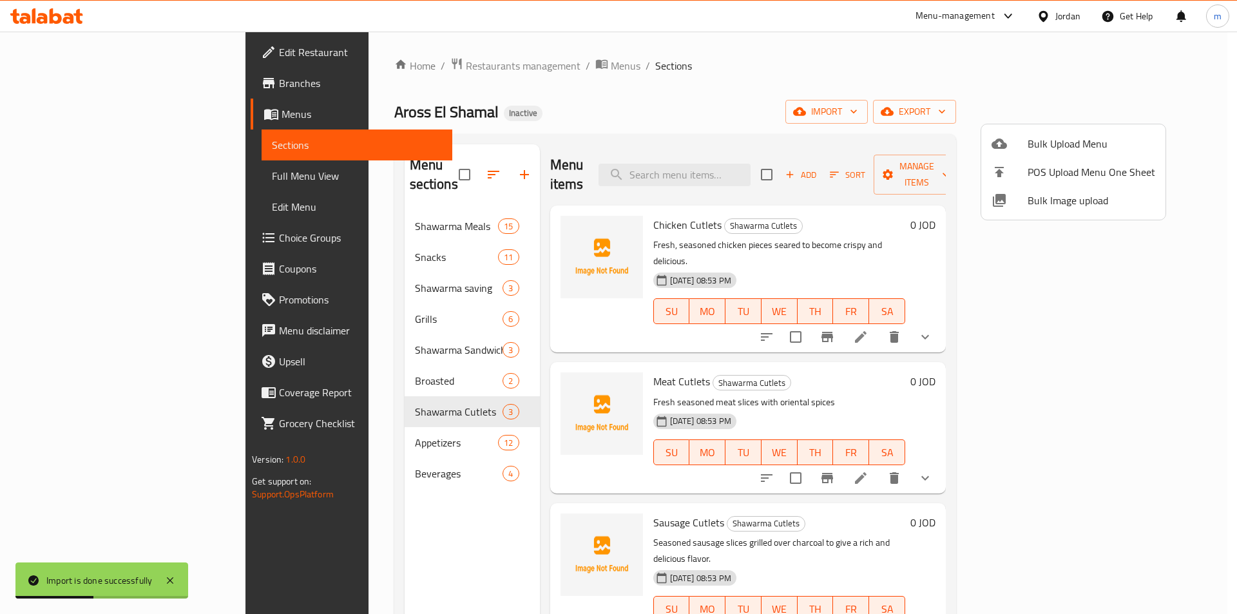
click at [83, 177] on div at bounding box center [618, 307] width 1237 height 614
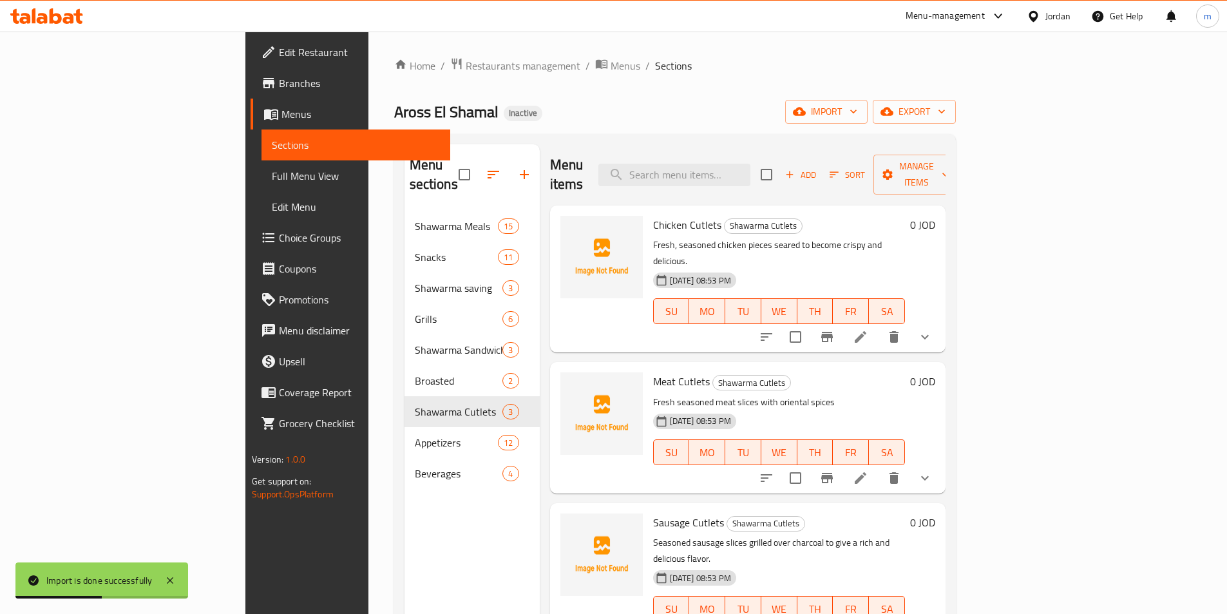
click at [272, 177] on span "Full Menu View" at bounding box center [356, 175] width 168 height 15
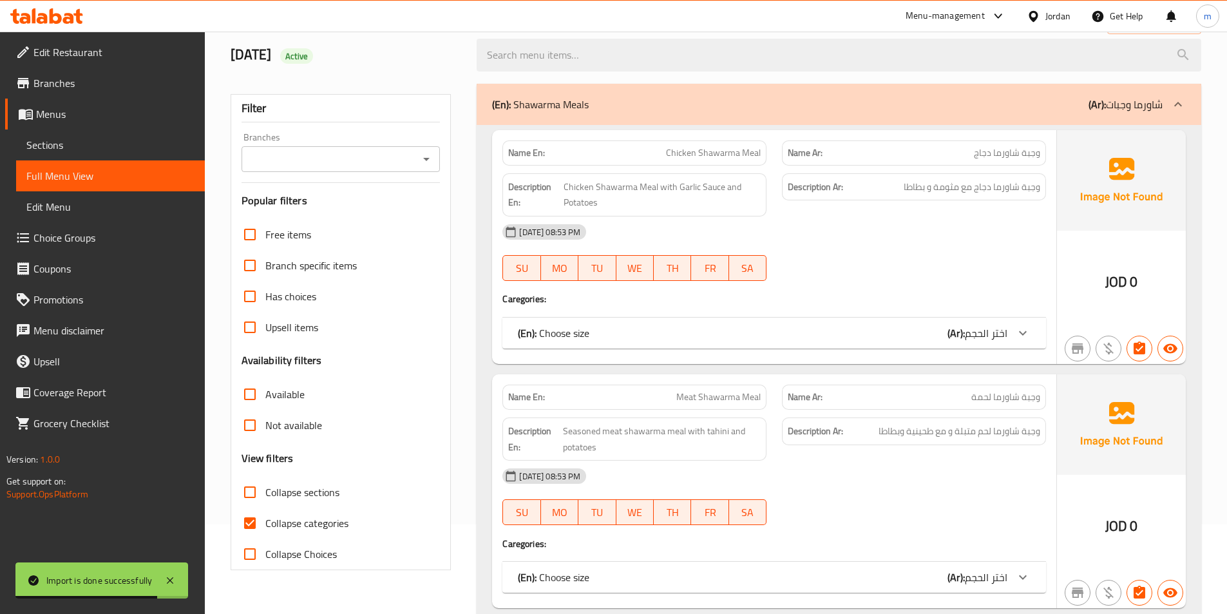
scroll to position [193, 0]
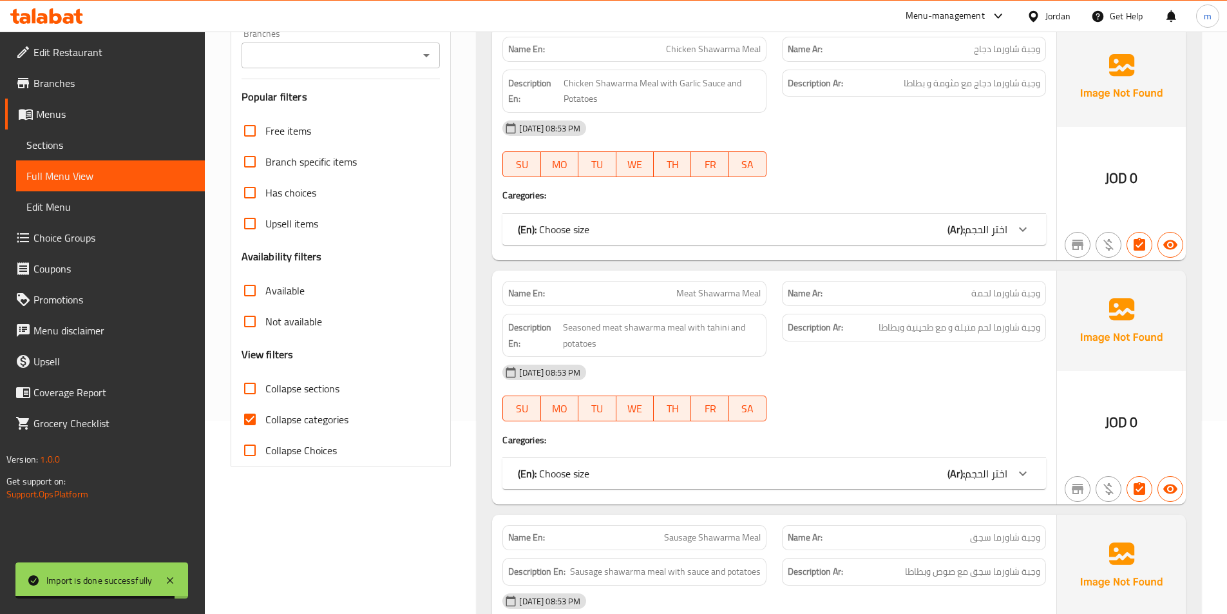
click at [323, 430] on label "Collapse categories" at bounding box center [291, 419] width 114 height 31
click at [265, 430] on input "Collapse categories" at bounding box center [249, 419] width 31 height 31
checkbox input "false"
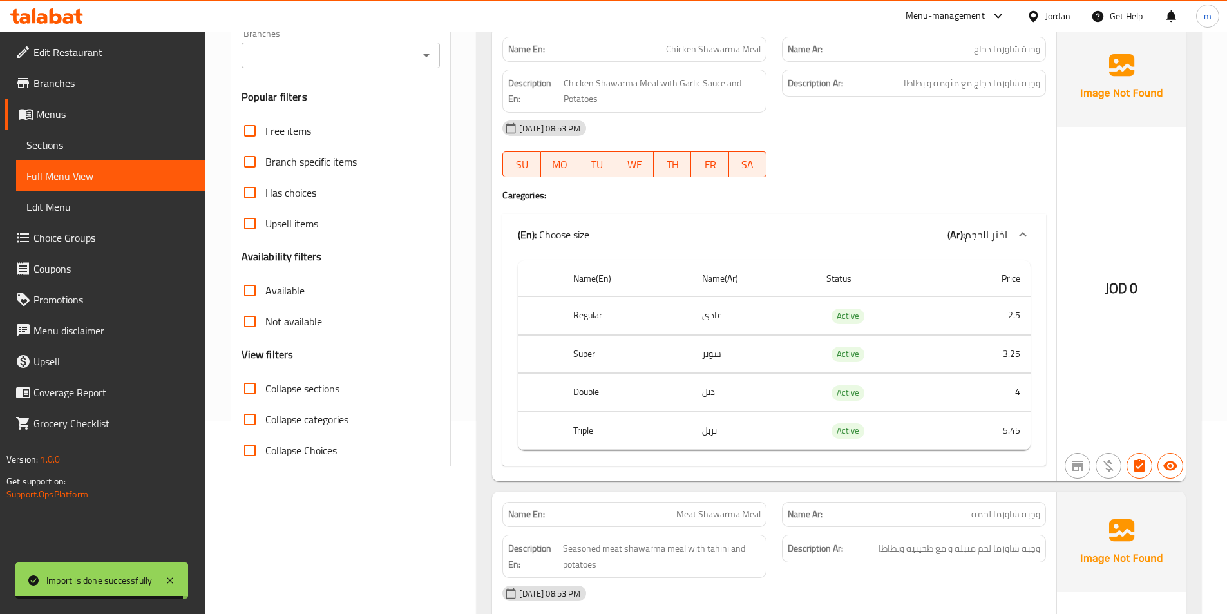
click at [335, 394] on span "Collapse sections" at bounding box center [302, 388] width 74 height 15
click at [265, 394] on input "Collapse sections" at bounding box center [249, 388] width 31 height 31
checkbox input "true"
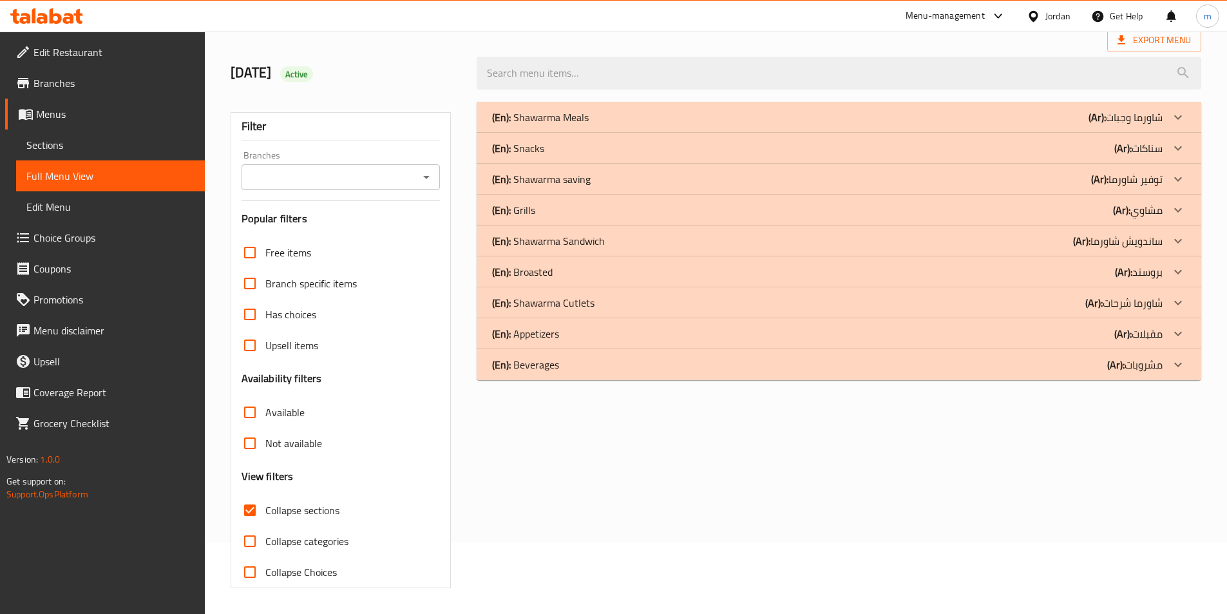
scroll to position [0, 0]
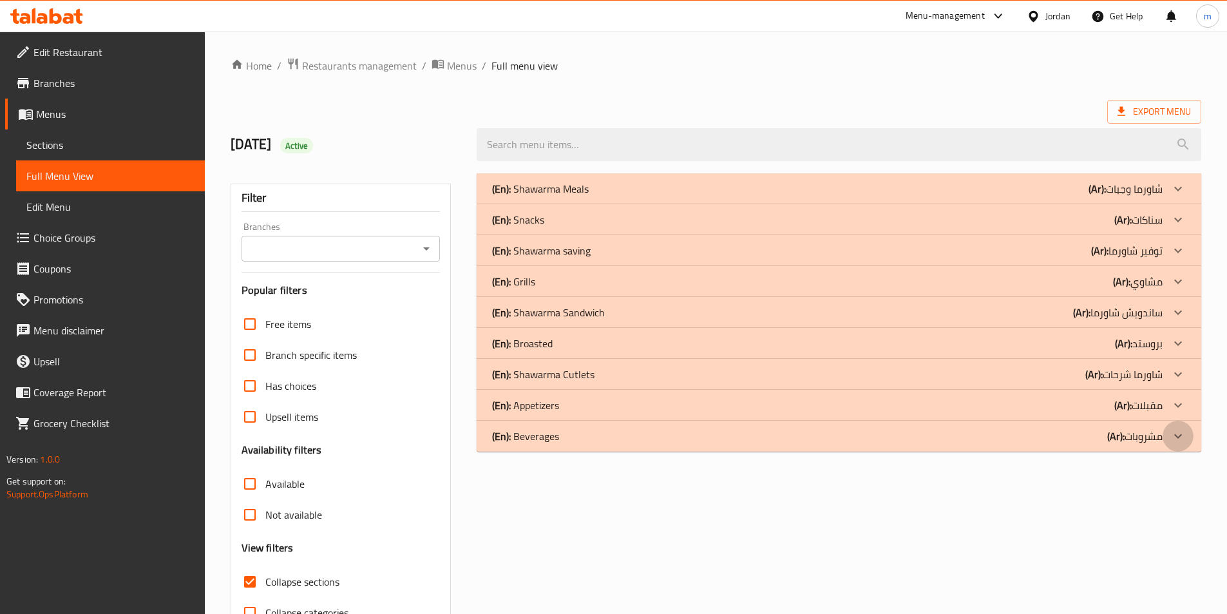
drag, startPoint x: 1163, startPoint y: 434, endPoint x: 1175, endPoint y: 401, distance: 35.9
click at [1163, 433] on div at bounding box center [1178, 436] width 31 height 31
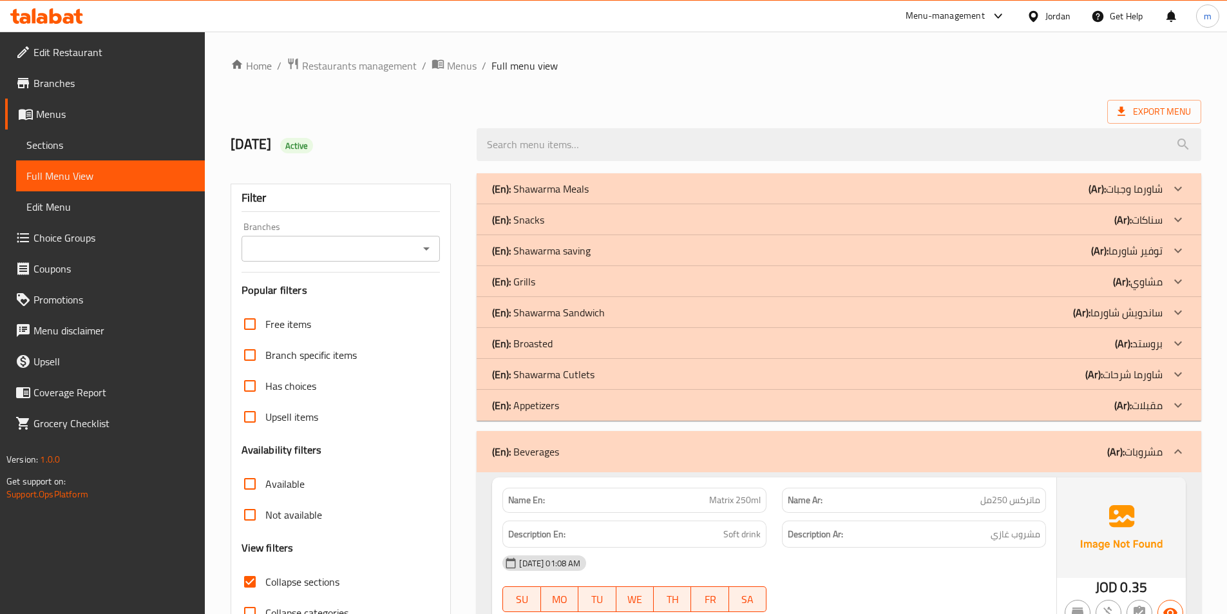
click at [1175, 401] on icon at bounding box center [1177, 404] width 15 height 15
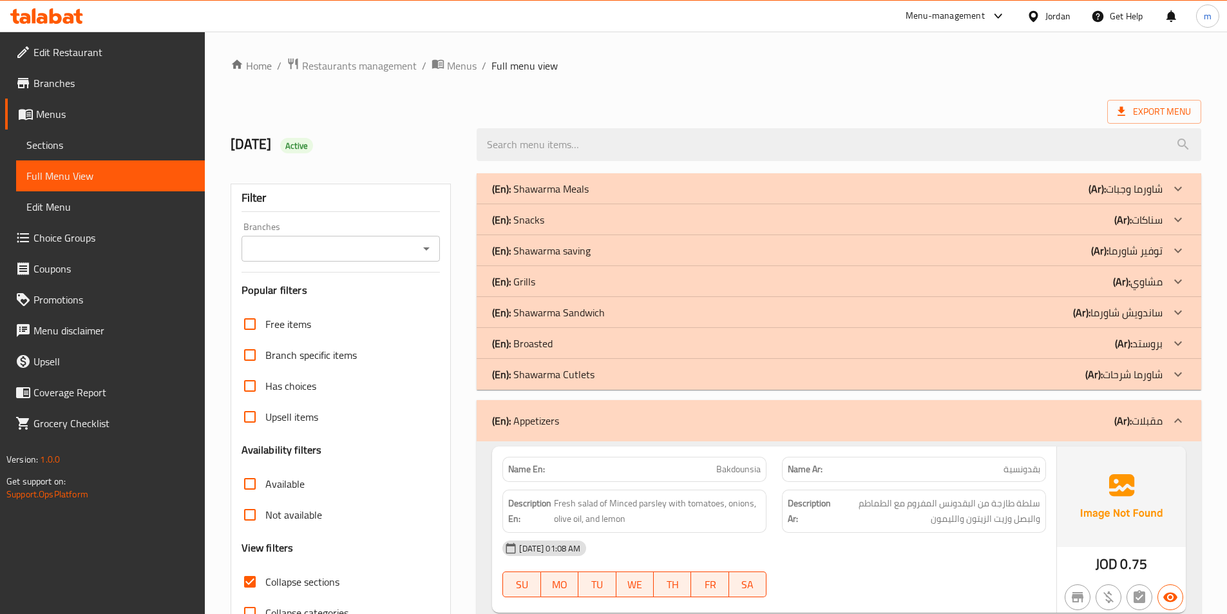
click at [1164, 340] on div at bounding box center [1178, 343] width 31 height 31
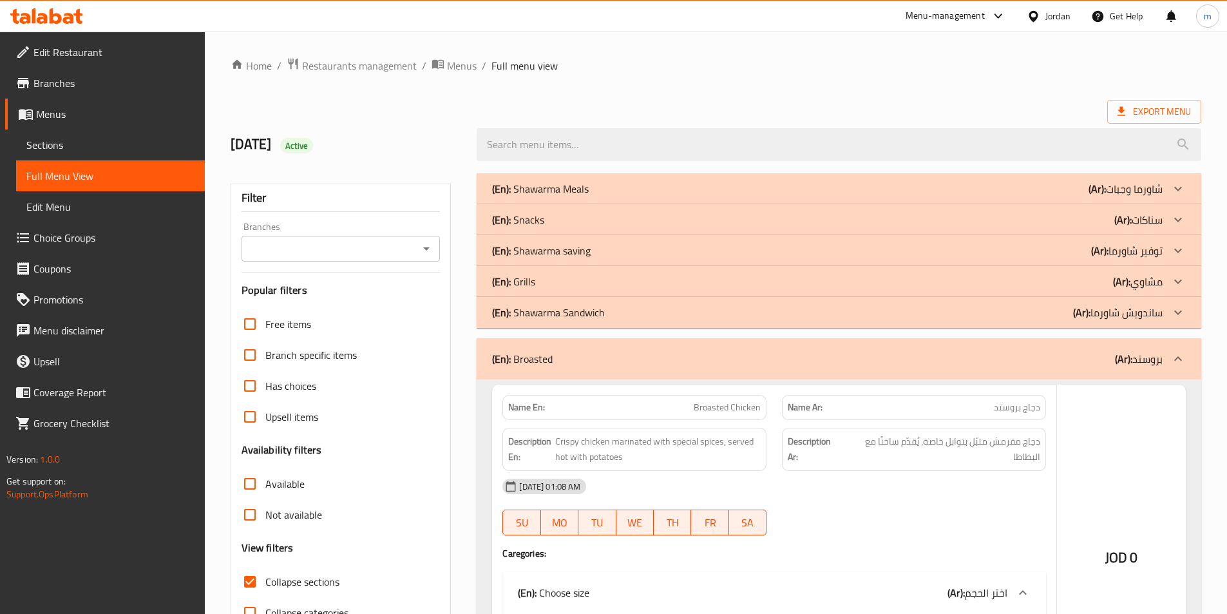
click at [1170, 280] on div at bounding box center [1178, 281] width 31 height 31
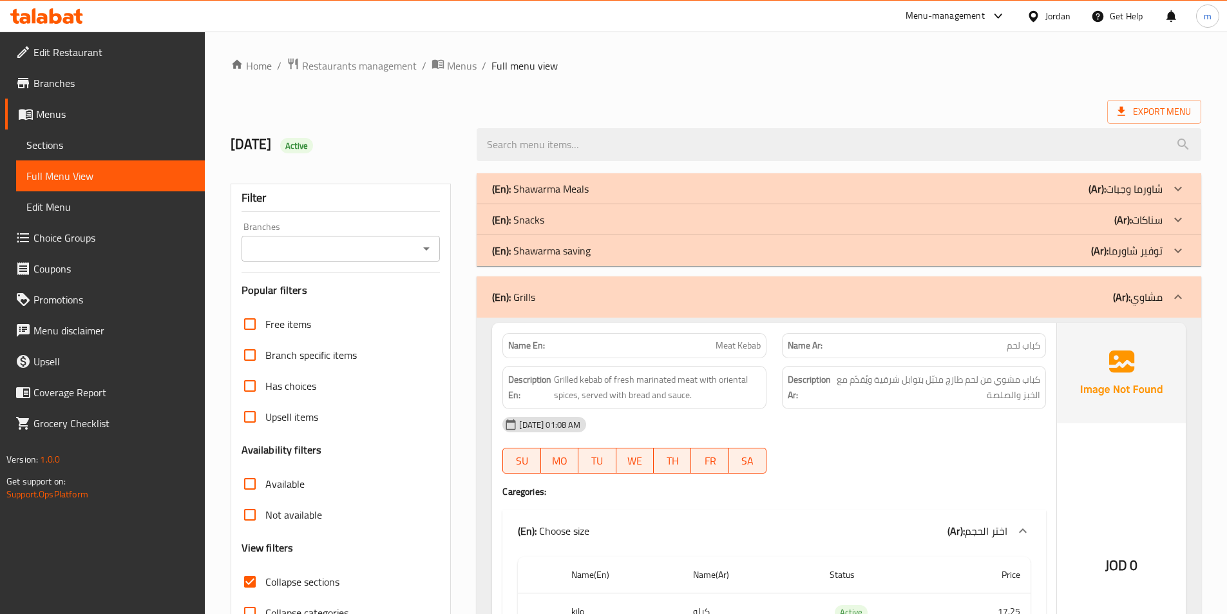
drag, startPoint x: 1181, startPoint y: 209, endPoint x: 1145, endPoint y: 316, distance: 112.4
click at [1181, 209] on div at bounding box center [1178, 219] width 31 height 31
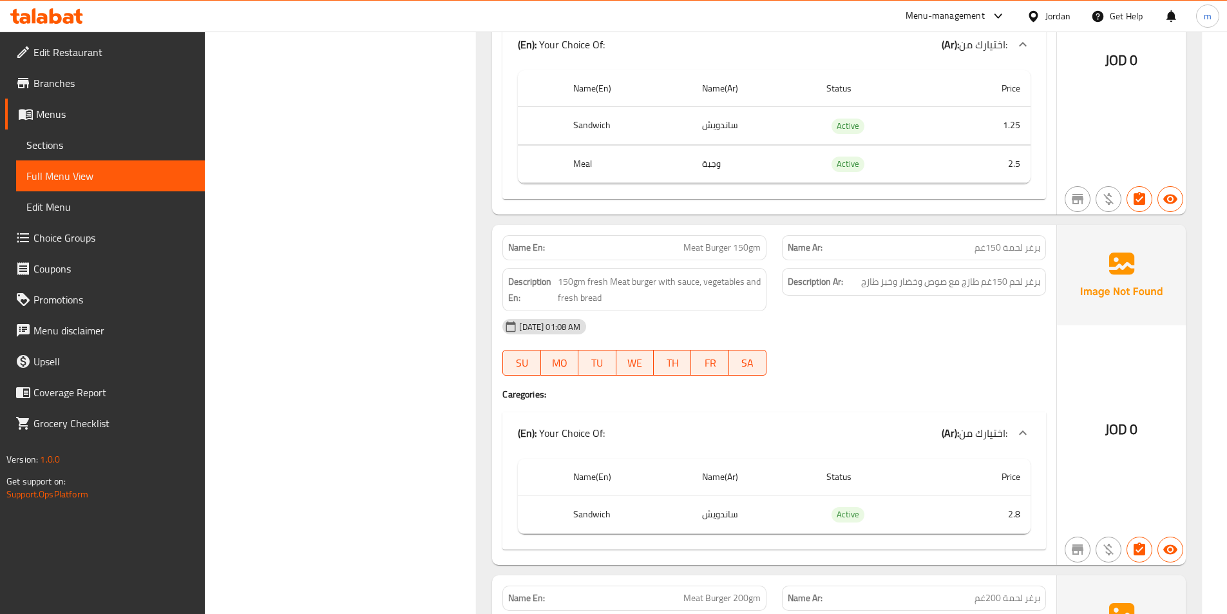
scroll to position [1546, 0]
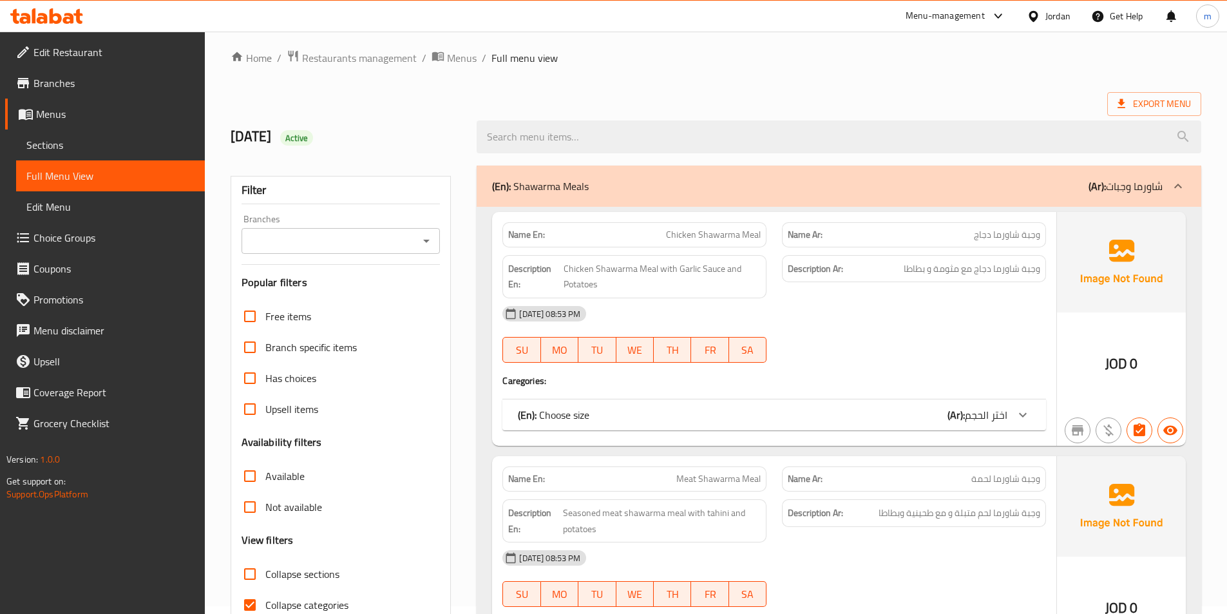
scroll to position [71, 0]
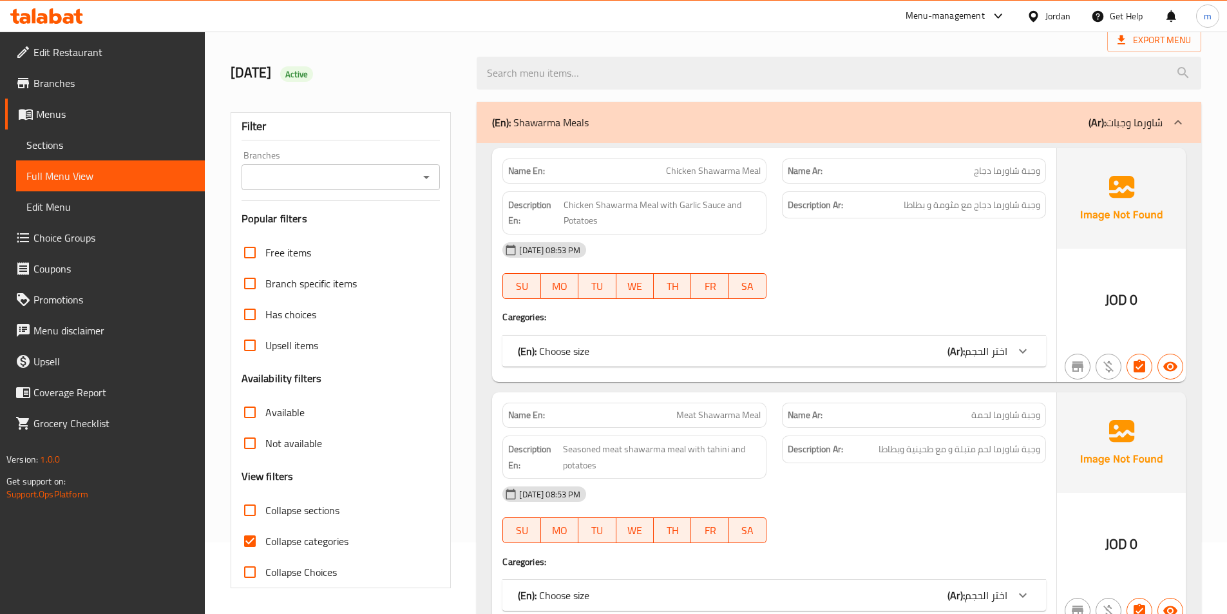
click at [316, 537] on span "Collapse categories" at bounding box center [306, 540] width 83 height 15
click at [265, 537] on input "Collapse categories" at bounding box center [249, 541] width 31 height 31
checkbox input "false"
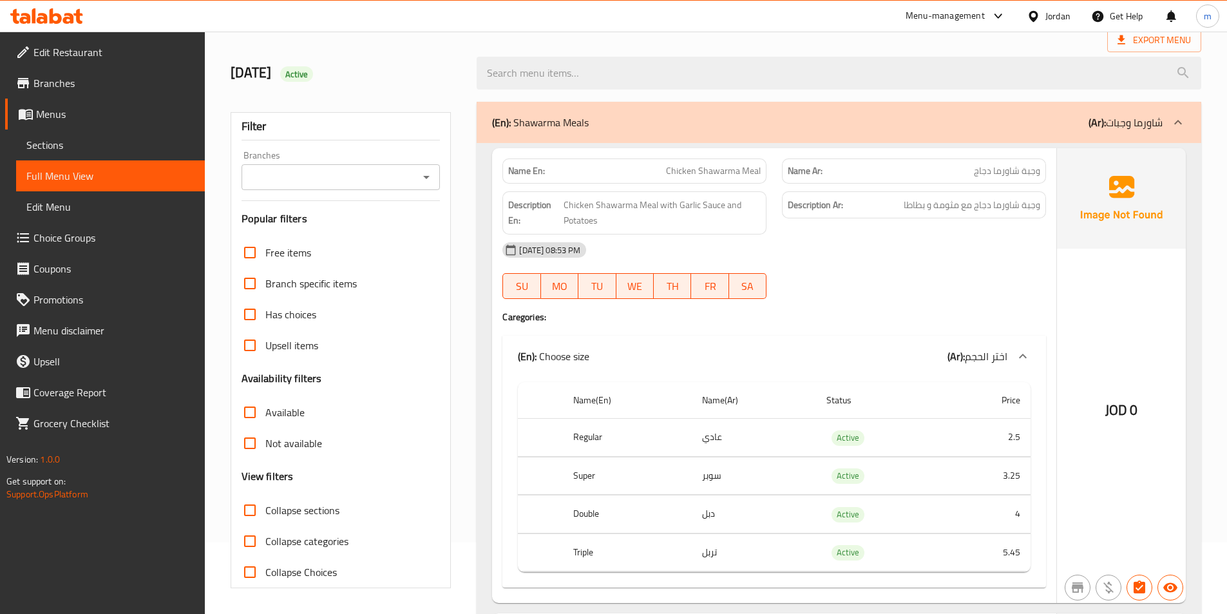
click at [317, 512] on span "Collapse sections" at bounding box center [302, 509] width 74 height 15
click at [265, 512] on input "Collapse sections" at bounding box center [249, 510] width 31 height 31
checkbox input "true"
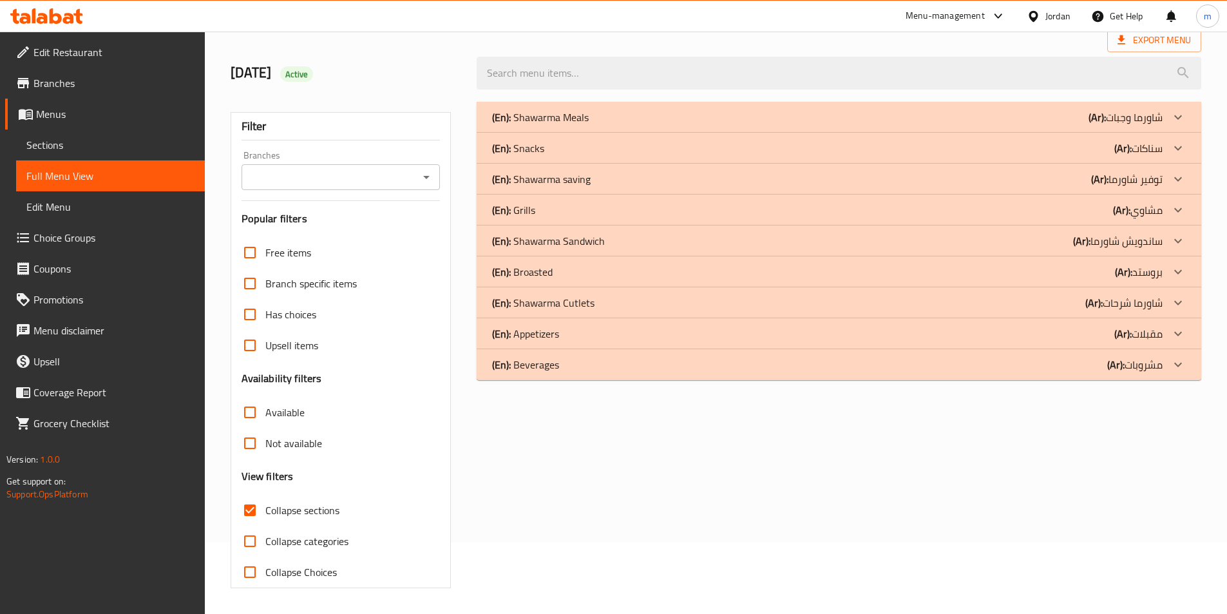
click at [1157, 147] on p "(Ar): سناكات" at bounding box center [1138, 147] width 48 height 15
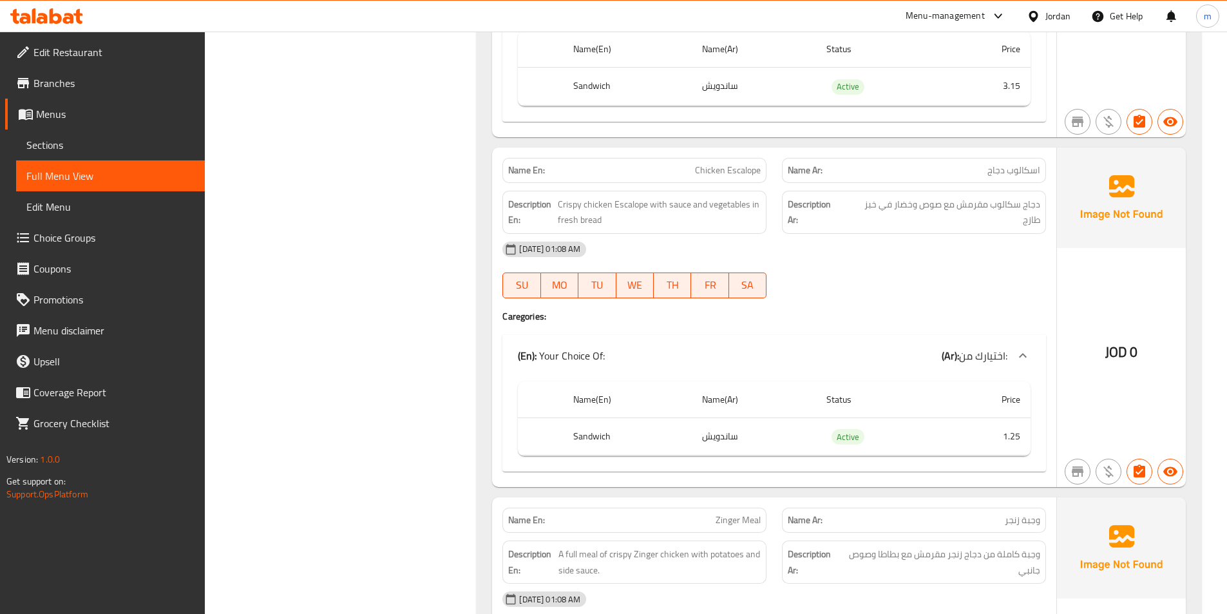
scroll to position [2519, 0]
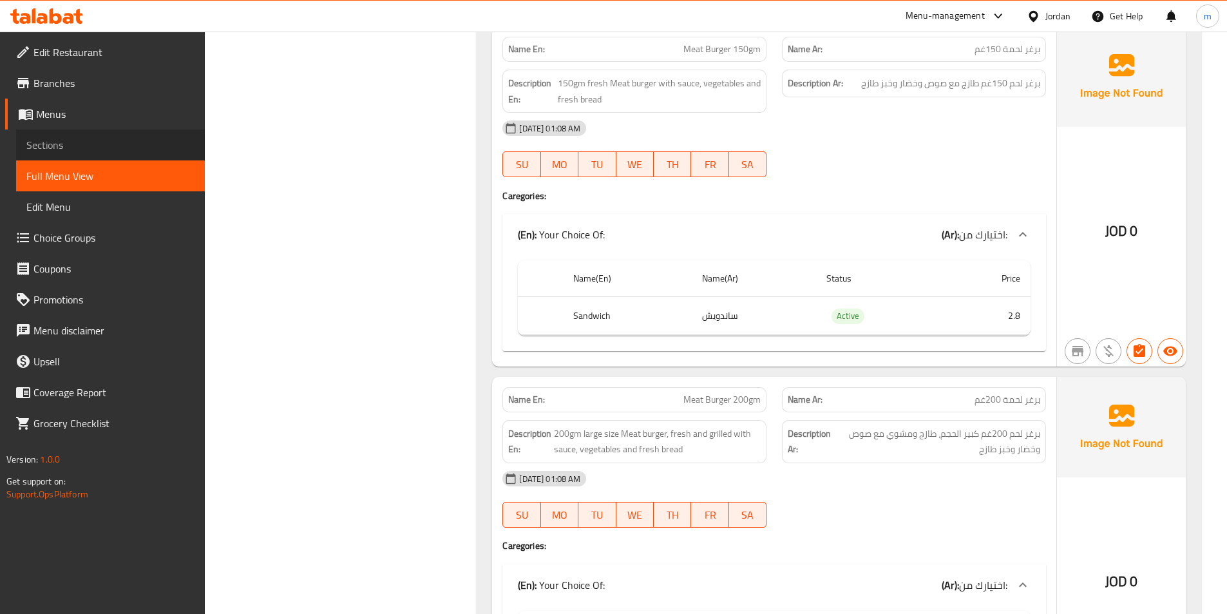
click at [58, 137] on span "Sections" at bounding box center [110, 144] width 168 height 15
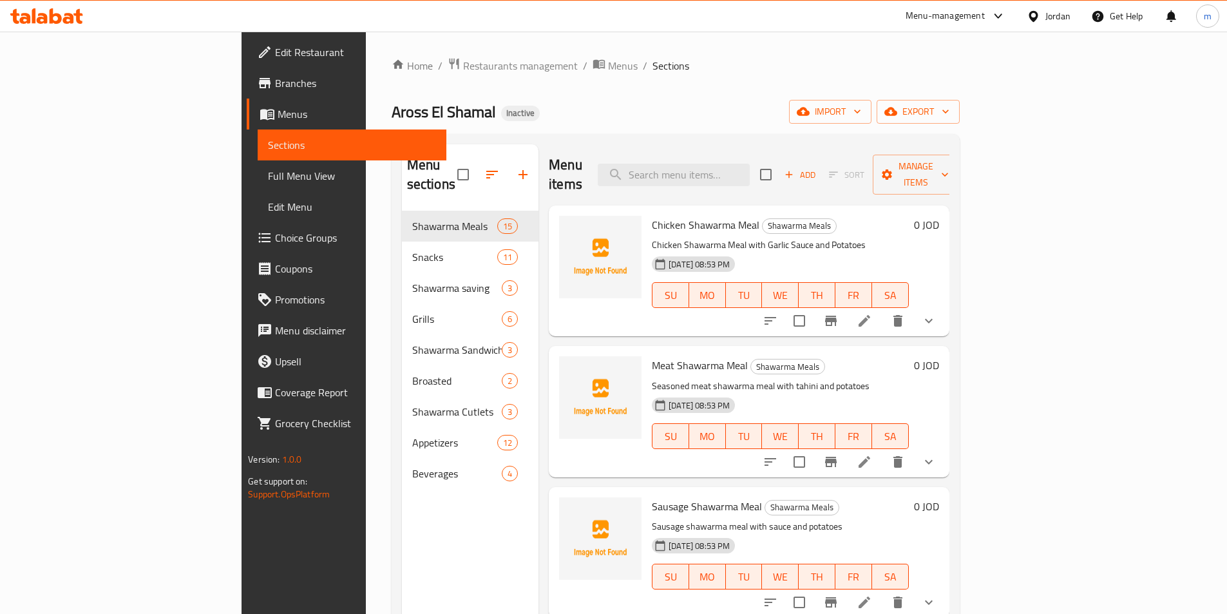
click at [450, 168] on input "checkbox" at bounding box center [463, 174] width 27 height 27
checkbox input "true"
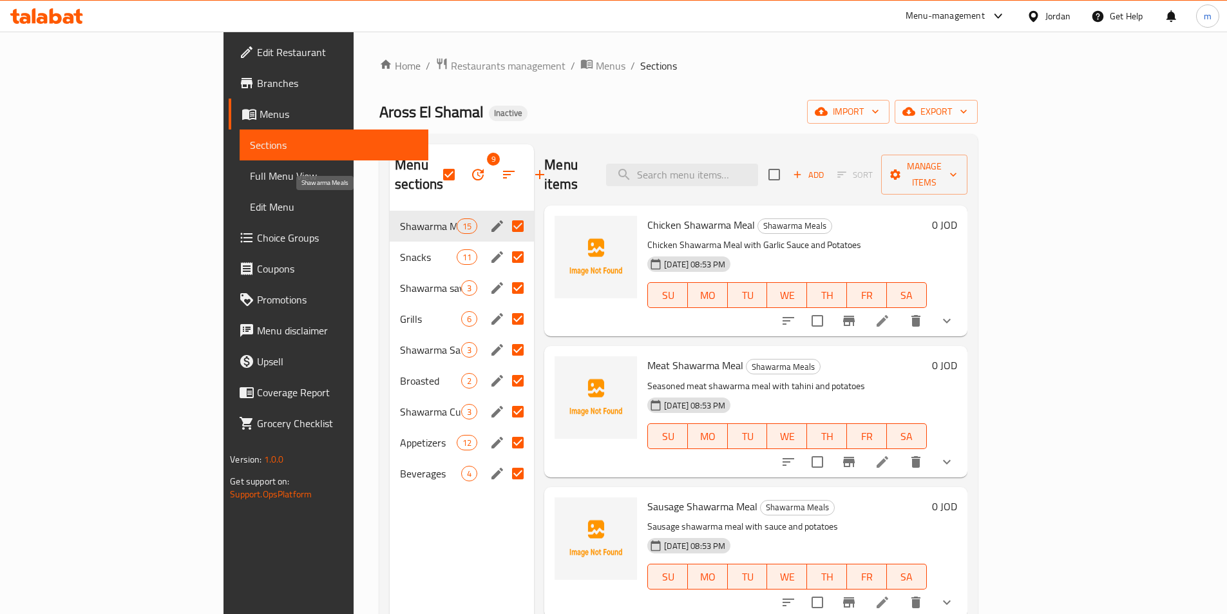
click at [400, 218] on span "Shawarma Meals" at bounding box center [428, 225] width 57 height 15
click at [400, 280] on span "Shawarma saving" at bounding box center [430, 287] width 61 height 15
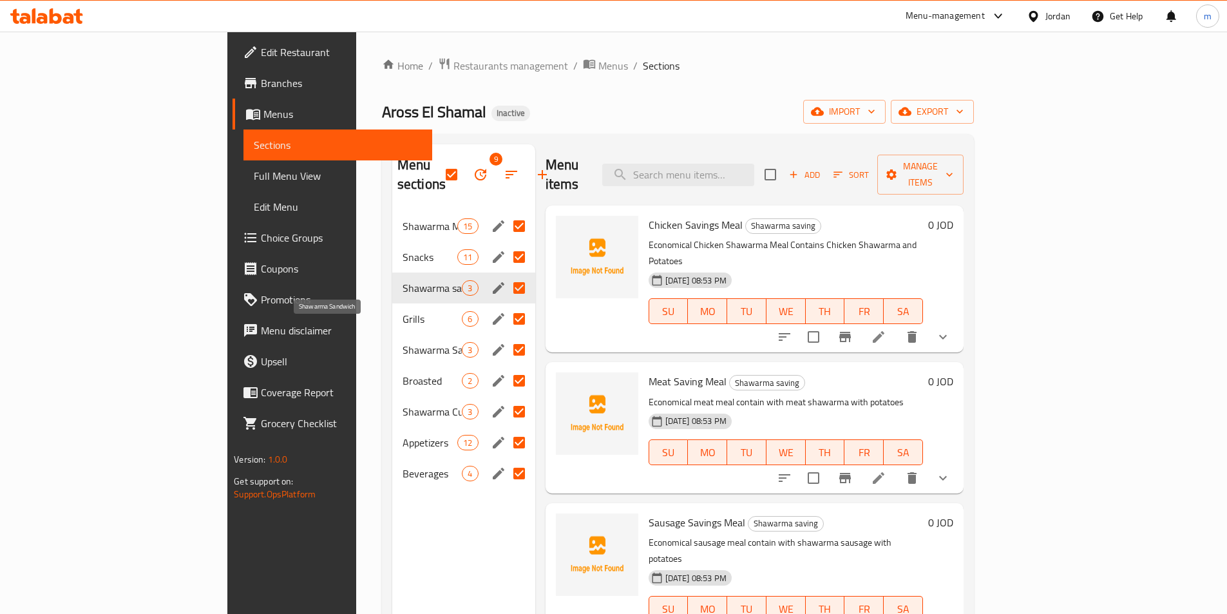
click at [403, 342] on span "Shawarma Sandwich" at bounding box center [433, 349] width 60 height 15
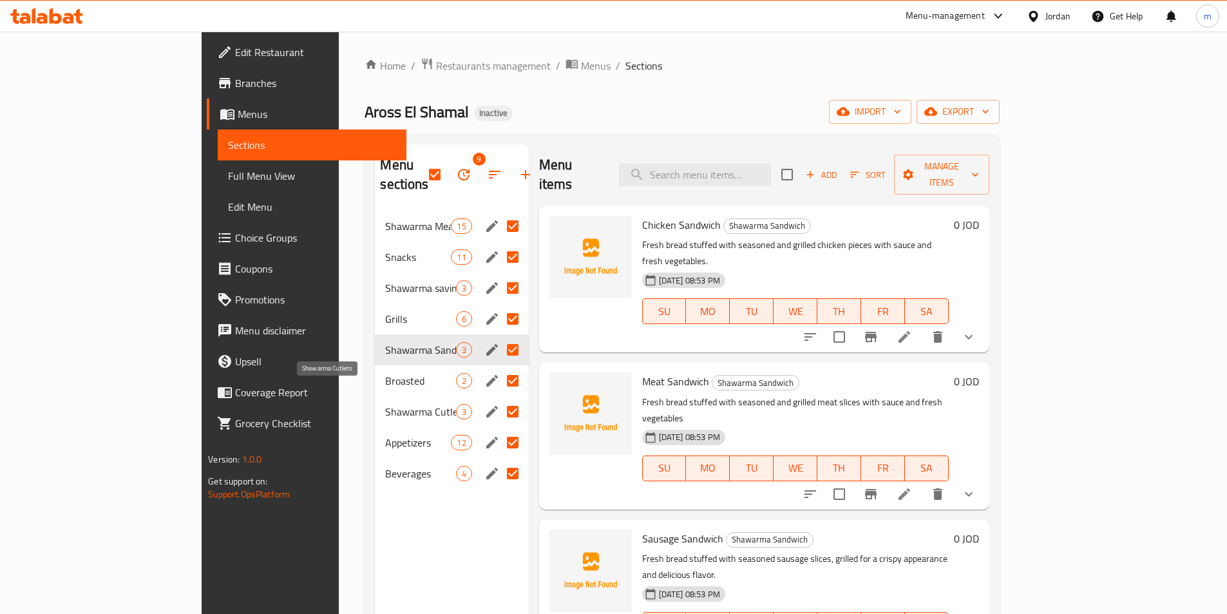
click at [385, 404] on span "Shawarma Cutlets" at bounding box center [420, 411] width 70 height 15
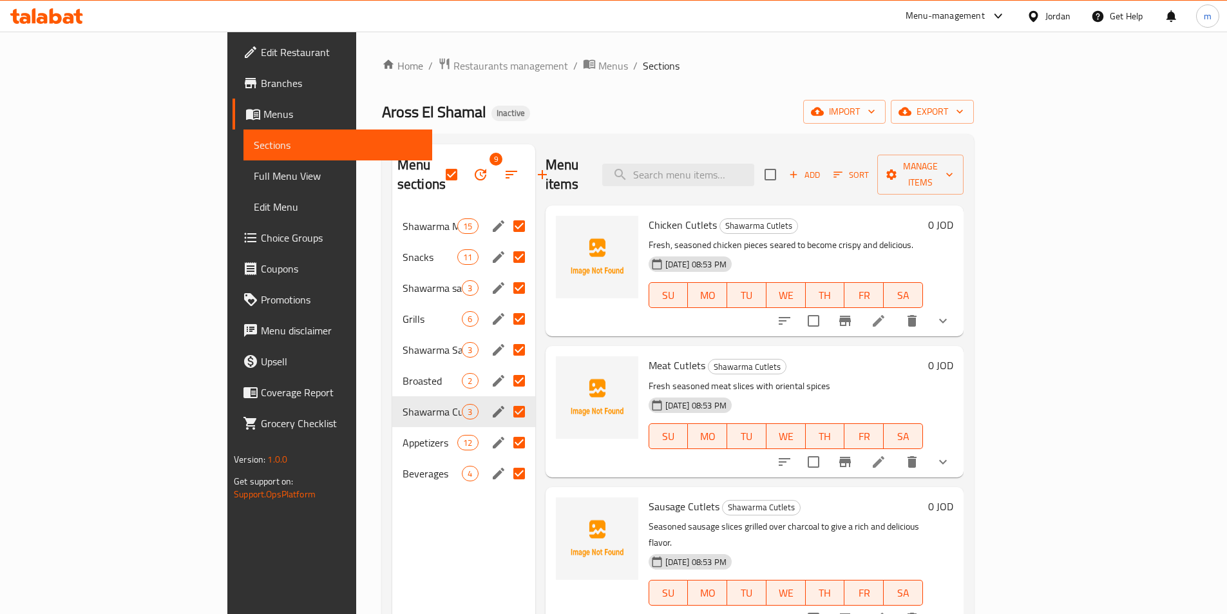
click at [392, 211] on div "Shawarma Meals 15" at bounding box center [463, 226] width 143 height 31
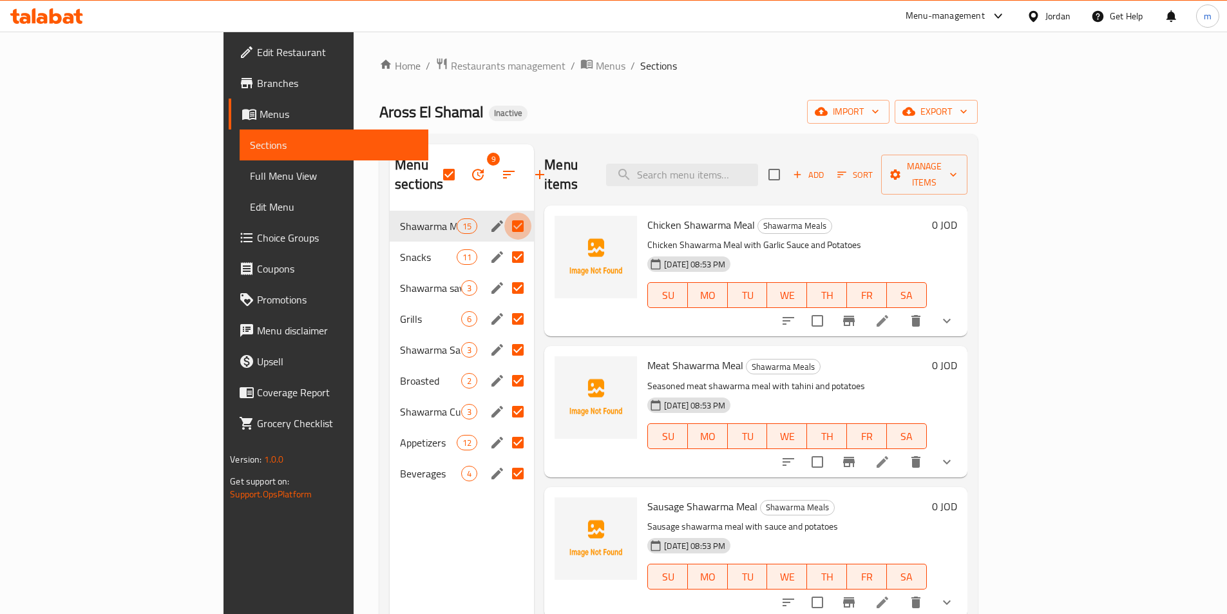
click at [504, 213] on input "Menu sections" at bounding box center [517, 226] width 27 height 27
checkbox input "false"
click at [504, 274] on input "Menu sections" at bounding box center [517, 287] width 27 height 27
checkbox input "false"
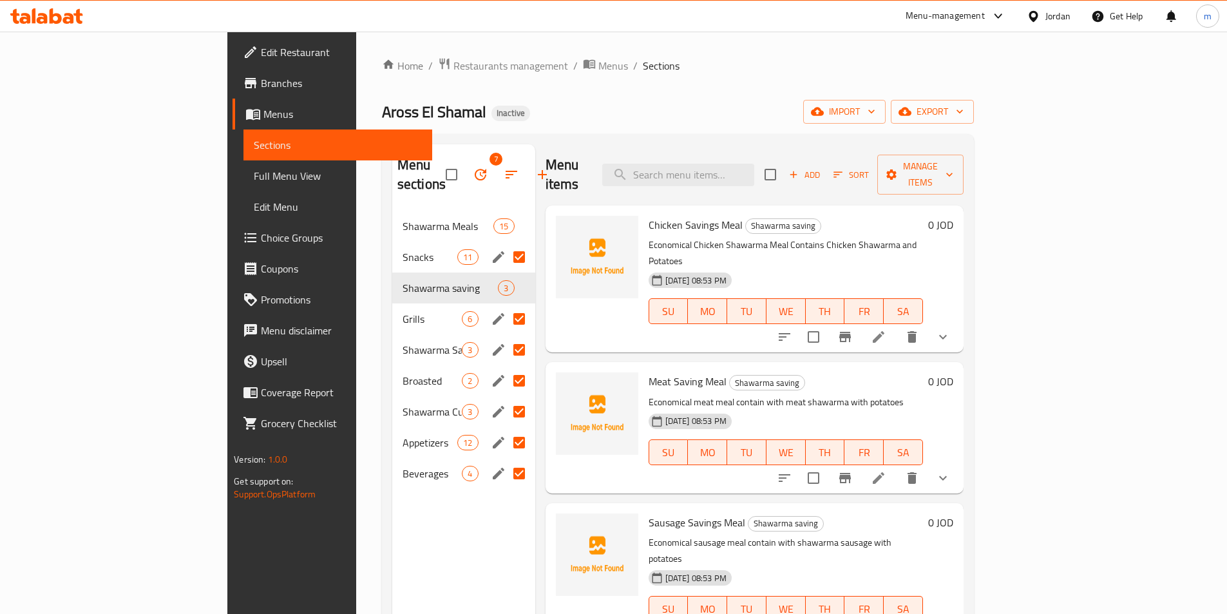
click at [506, 336] on input "Menu sections" at bounding box center [519, 349] width 27 height 27
checkbox input "false"
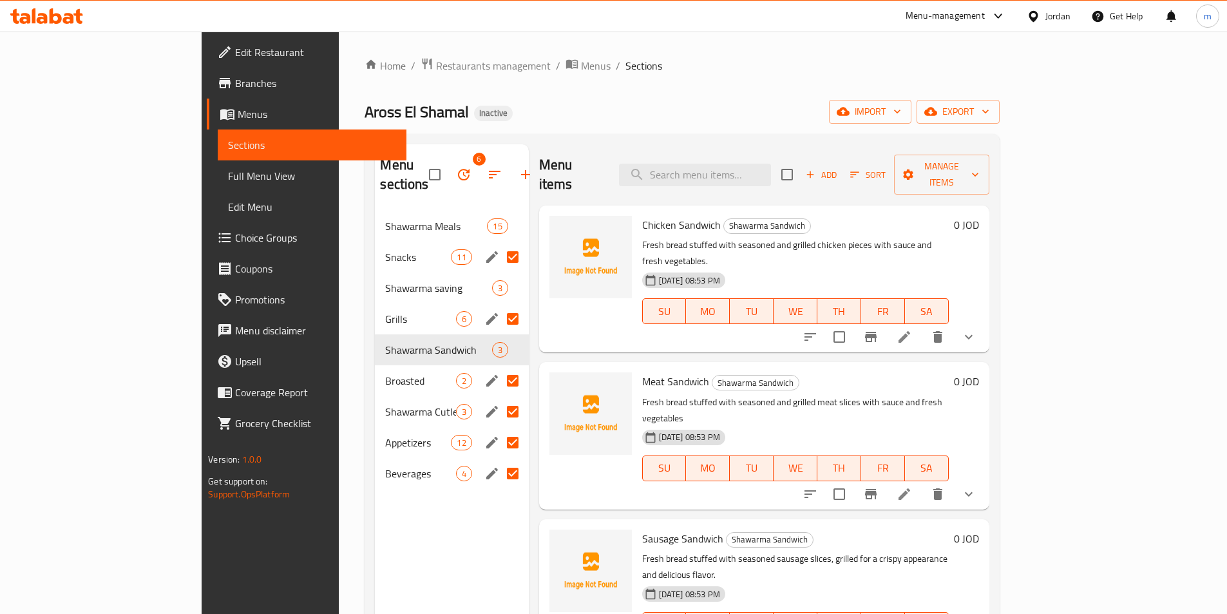
click at [499, 398] on input "Menu sections" at bounding box center [512, 411] width 27 height 27
checkbox input "false"
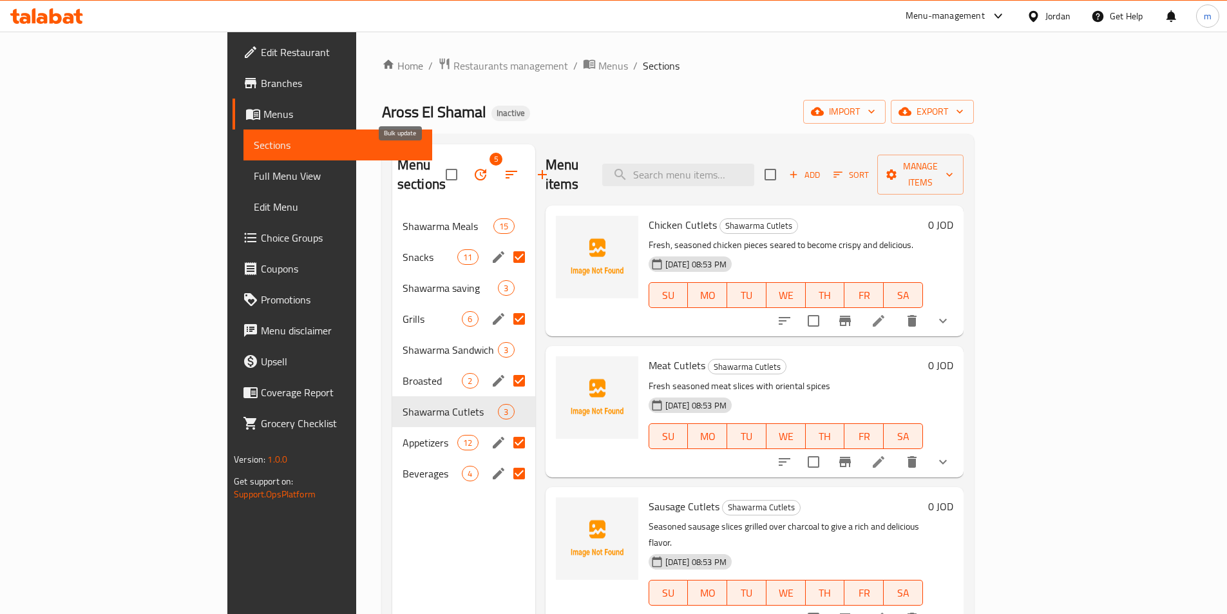
click at [473, 167] on icon "button" at bounding box center [480, 174] width 15 height 15
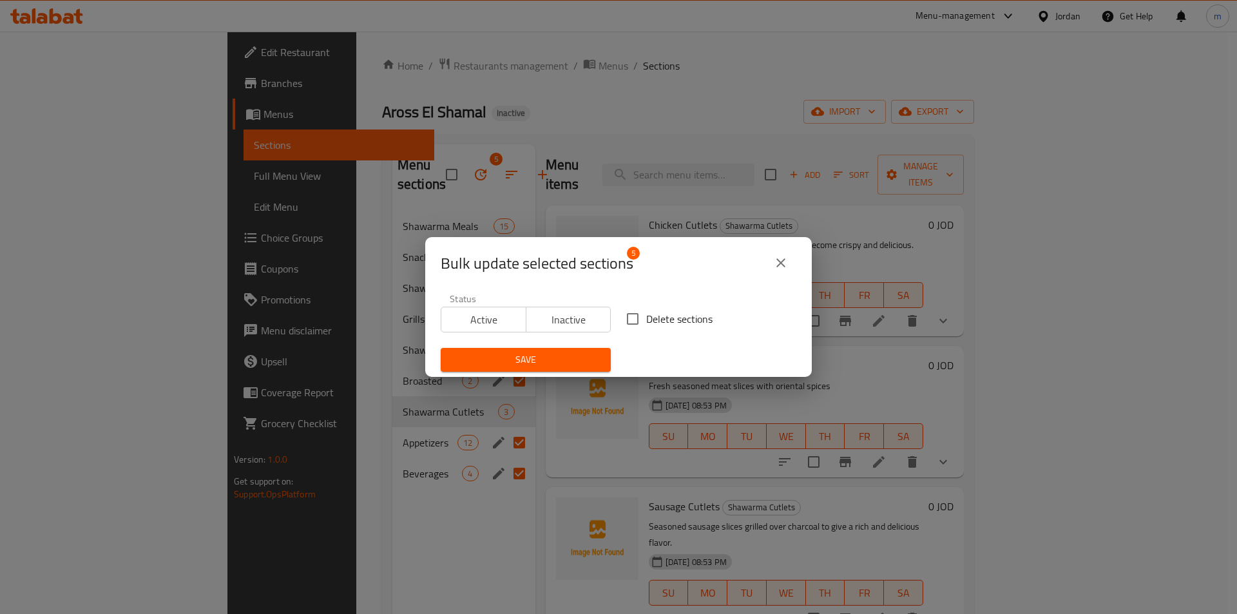
click at [627, 322] on input "Delete sections" at bounding box center [632, 318] width 27 height 27
checkbox input "true"
click at [569, 366] on span "Save" at bounding box center [525, 360] width 149 height 16
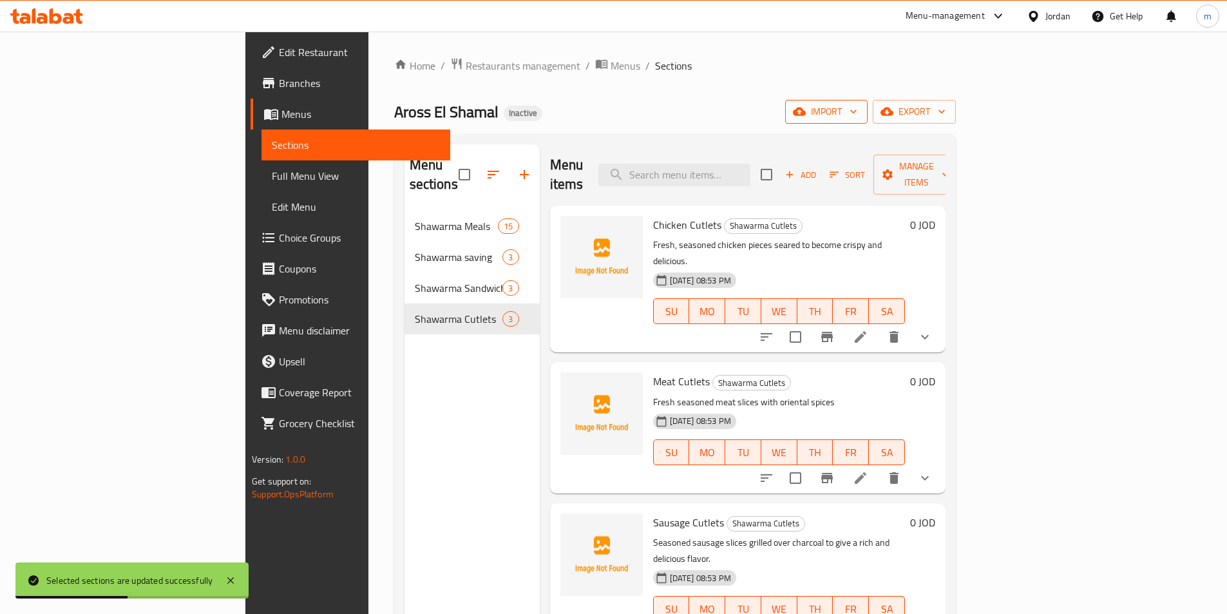
click at [857, 109] on span "import" at bounding box center [826, 112] width 62 height 16
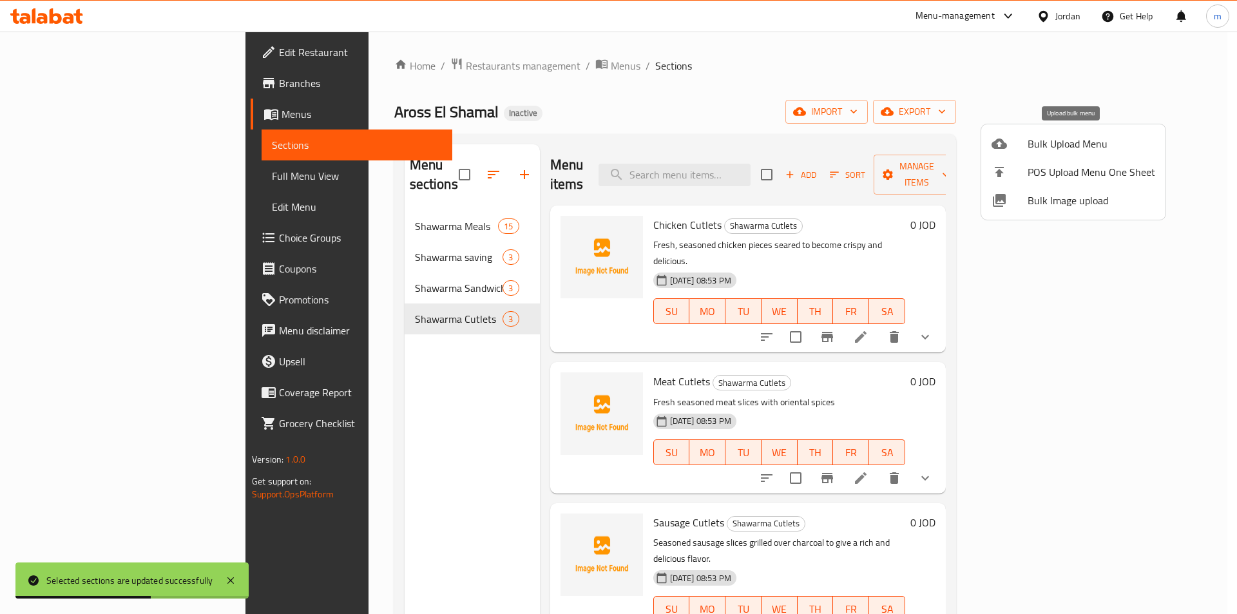
click at [1044, 145] on span "Bulk Upload Menu" at bounding box center [1091, 143] width 128 height 15
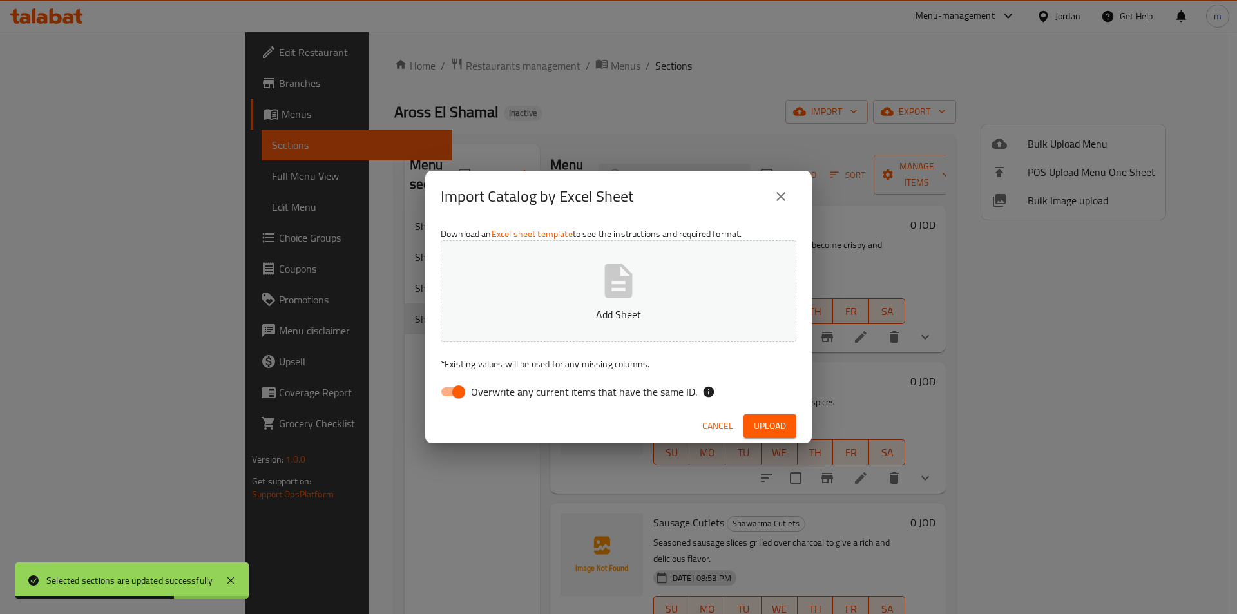
click at [466, 395] on input "Overwrite any current items that have the same ID." at bounding box center [458, 391] width 73 height 24
checkbox input "false"
click at [599, 303] on button "Add Sheet" at bounding box center [619, 291] width 356 height 102
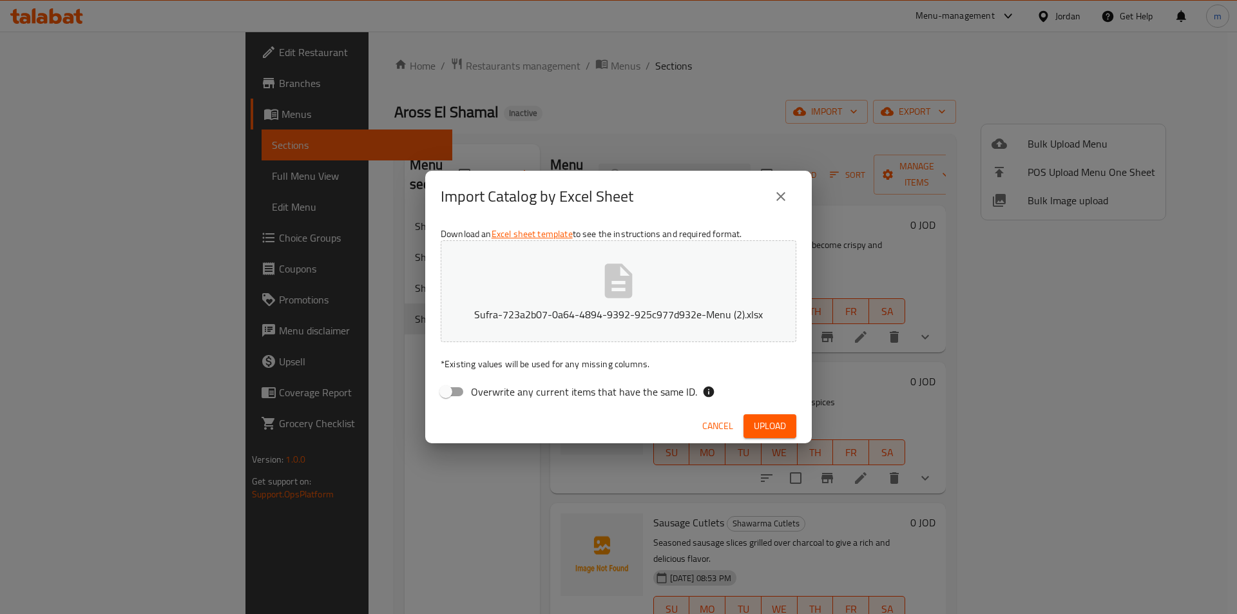
click at [774, 426] on span "Upload" at bounding box center [770, 426] width 32 height 16
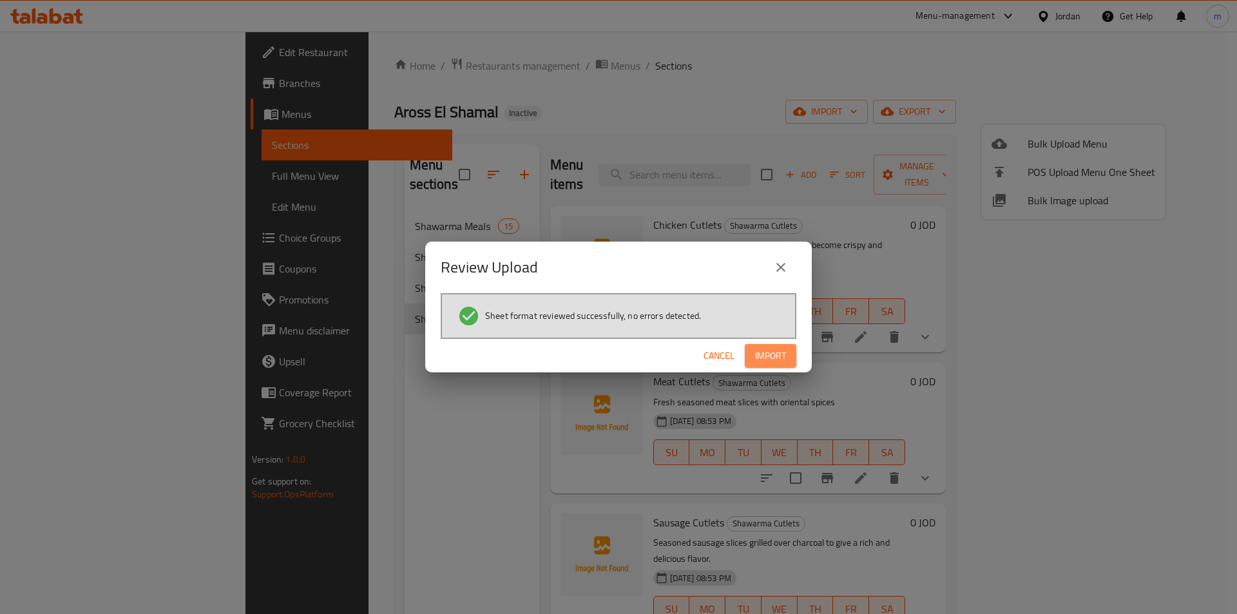
click at [774, 354] on span "Import" at bounding box center [770, 356] width 31 height 16
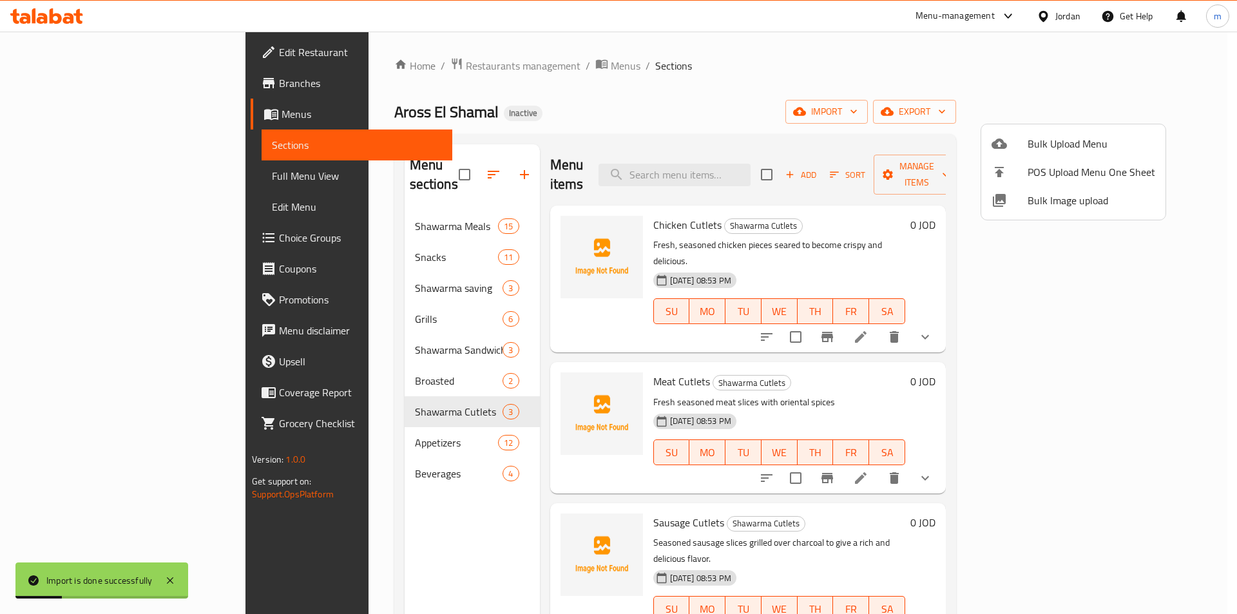
click at [79, 176] on div at bounding box center [618, 307] width 1237 height 614
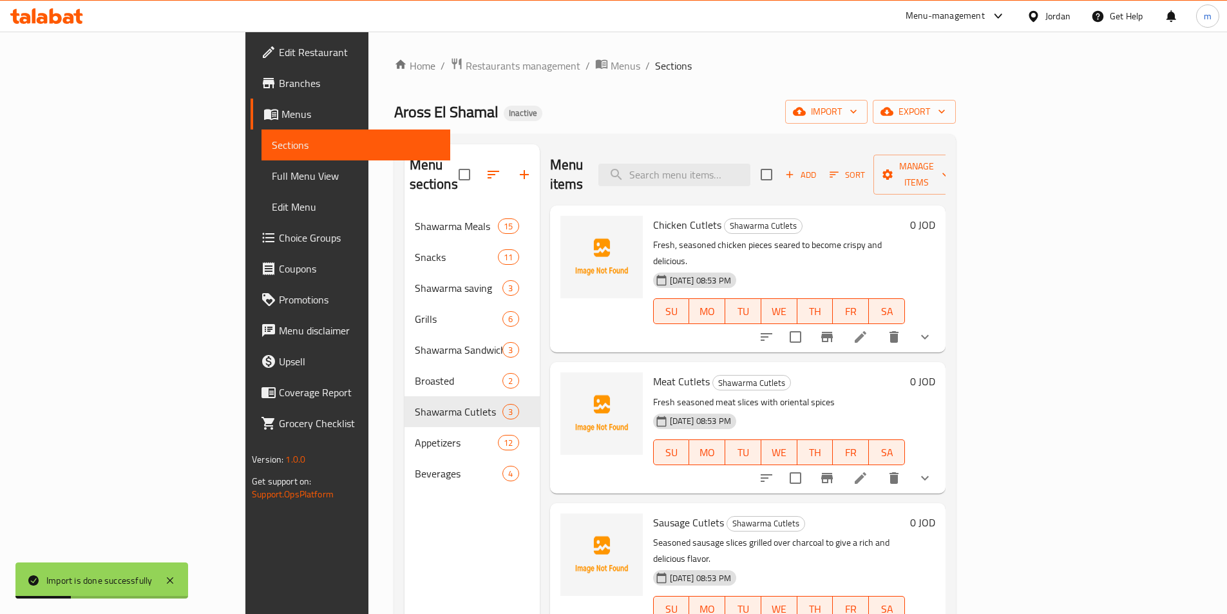
click at [272, 176] on span "Full Menu View" at bounding box center [356, 175] width 168 height 15
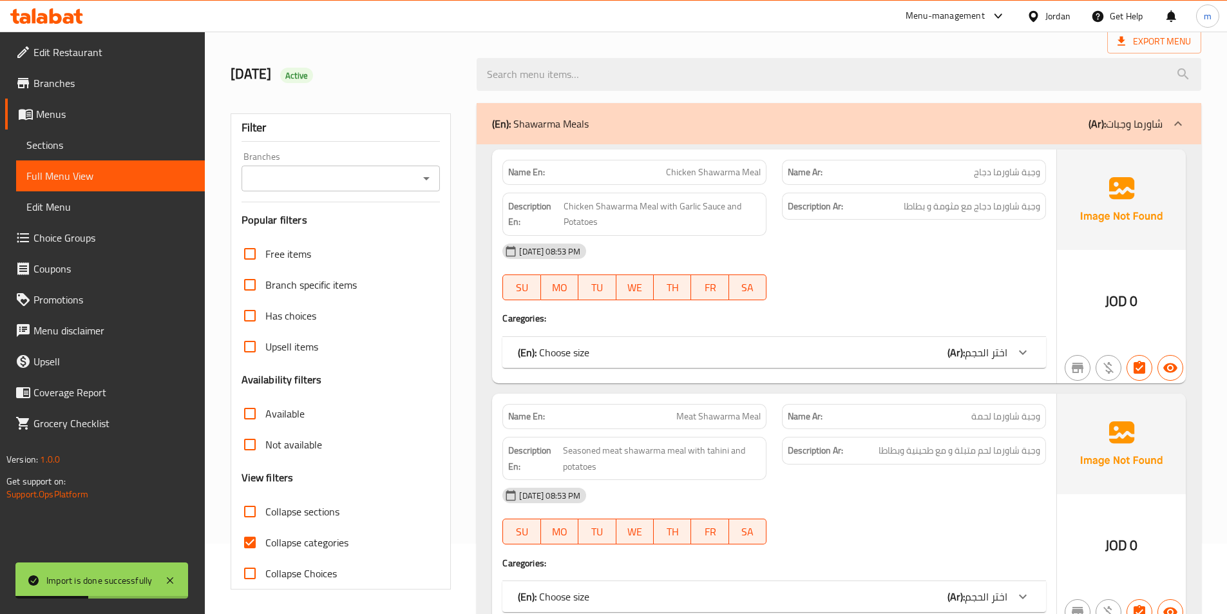
scroll to position [129, 0]
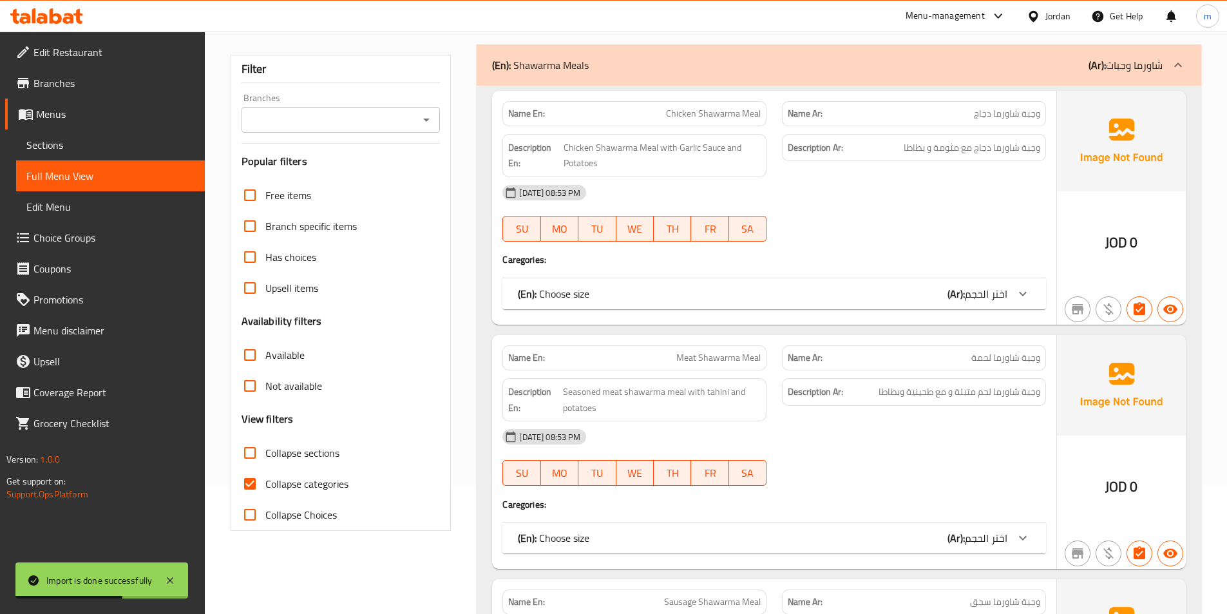
click at [339, 486] on span "Collapse categories" at bounding box center [306, 483] width 83 height 15
click at [265, 486] on input "Collapse categories" at bounding box center [249, 483] width 31 height 31
checkbox input "false"
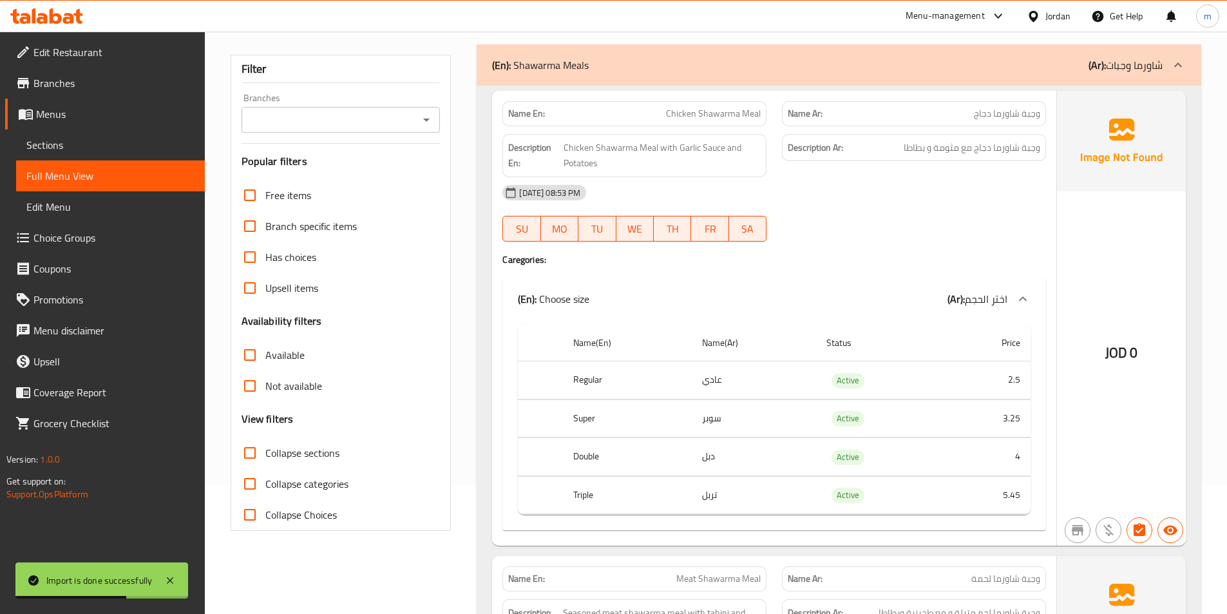
click at [330, 460] on span "Collapse sections" at bounding box center [302, 452] width 74 height 15
click at [265, 460] on input "Collapse sections" at bounding box center [249, 452] width 31 height 31
checkbox input "true"
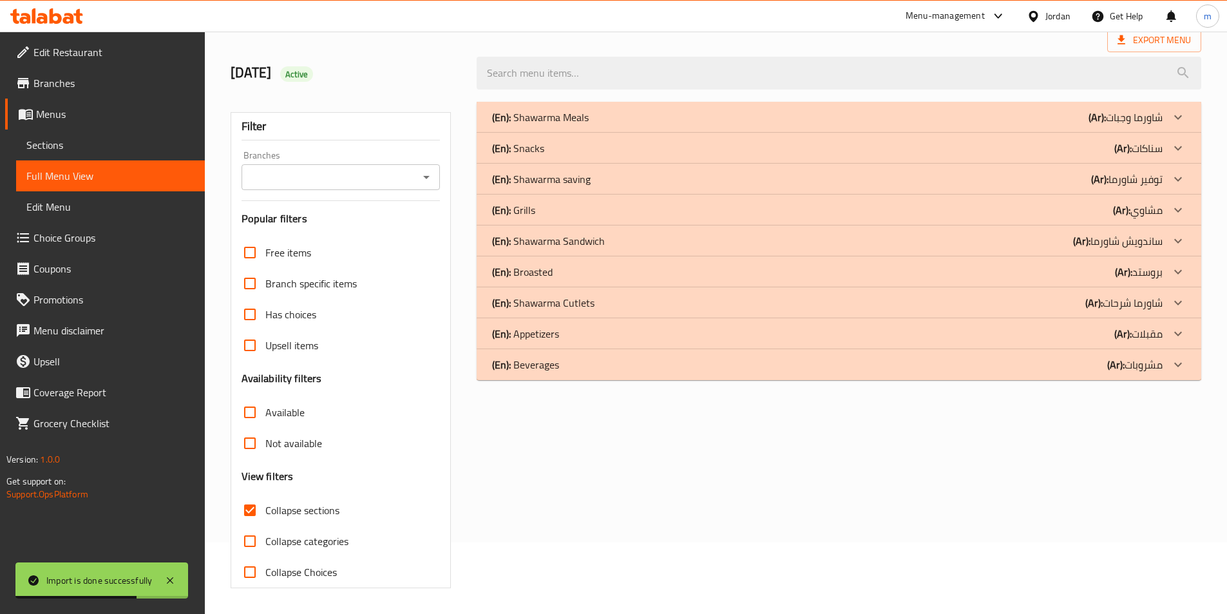
scroll to position [71, 0]
click at [1168, 147] on div at bounding box center [1178, 148] width 31 height 31
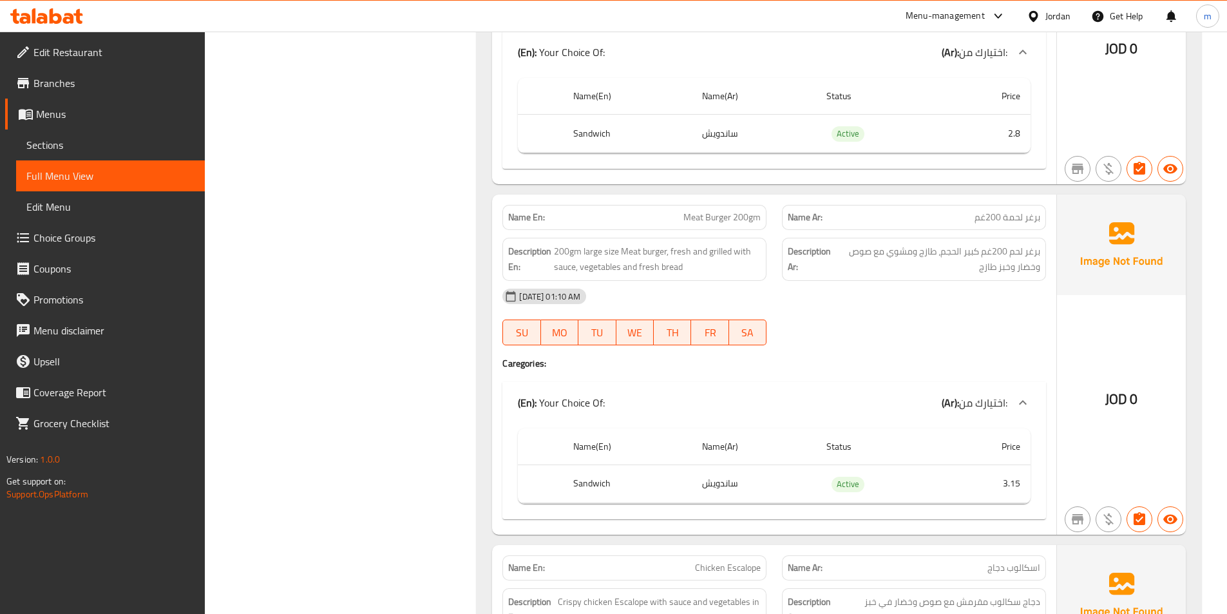
scroll to position [1939, 0]
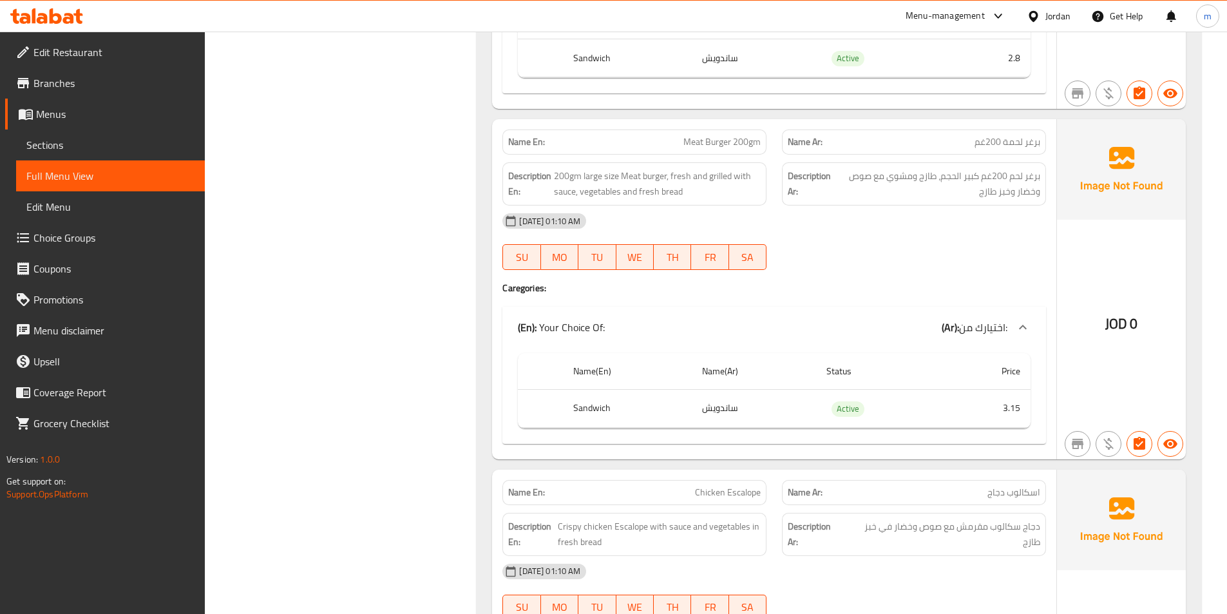
click at [95, 151] on span "Sections" at bounding box center [110, 144] width 168 height 15
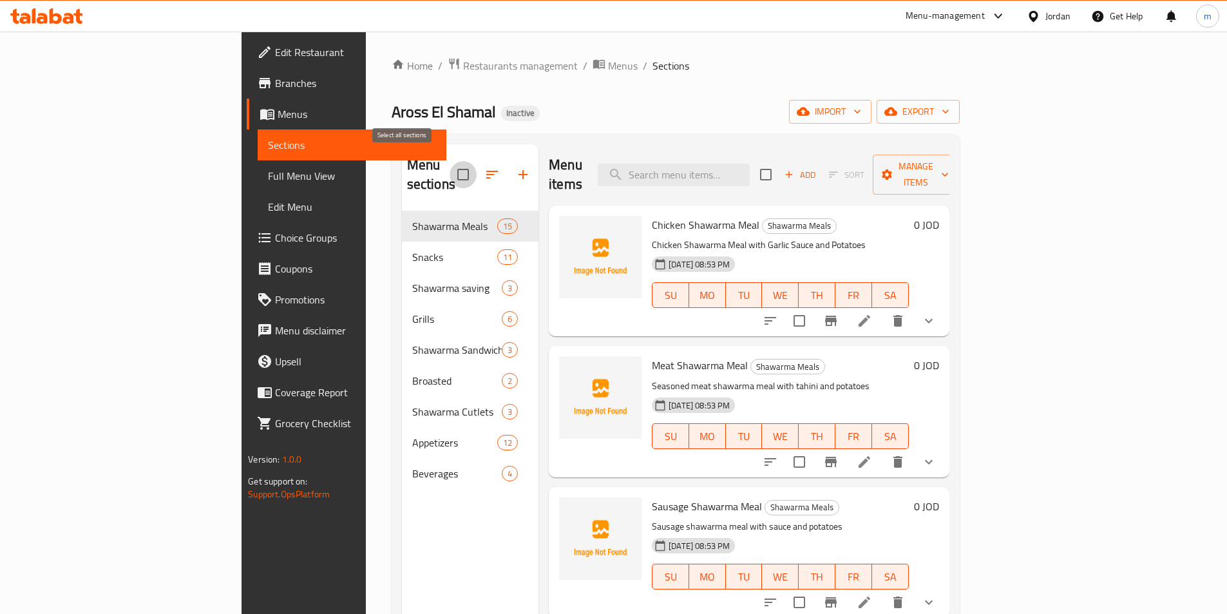
click at [450, 164] on input "checkbox" at bounding box center [463, 174] width 27 height 27
checkbox input "true"
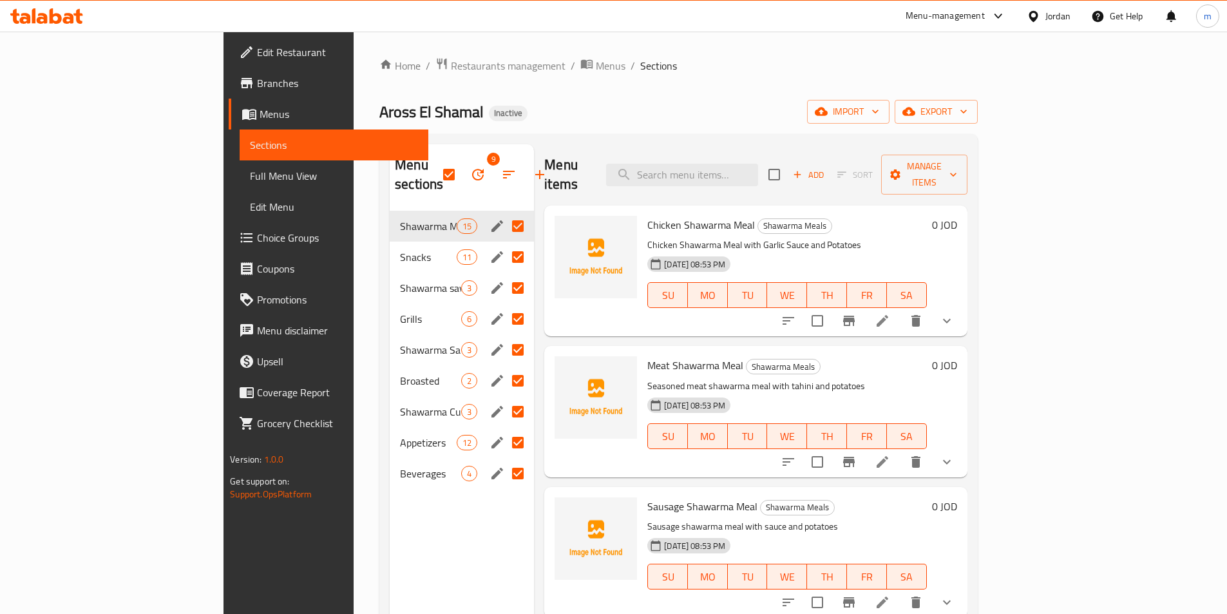
click at [504, 213] on input "Menu sections" at bounding box center [517, 226] width 27 height 27
checkbox input "false"
click at [504, 274] on input "Menu sections" at bounding box center [517, 287] width 27 height 27
checkbox input "false"
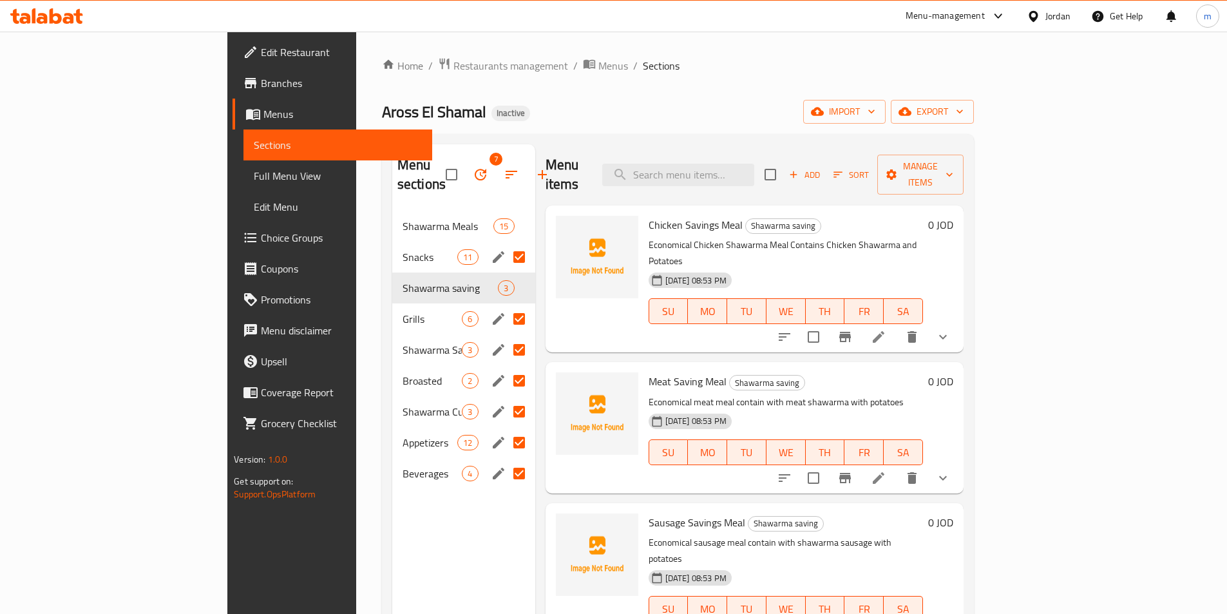
click at [506, 336] on input "Menu sections" at bounding box center [519, 349] width 27 height 27
checkbox input "false"
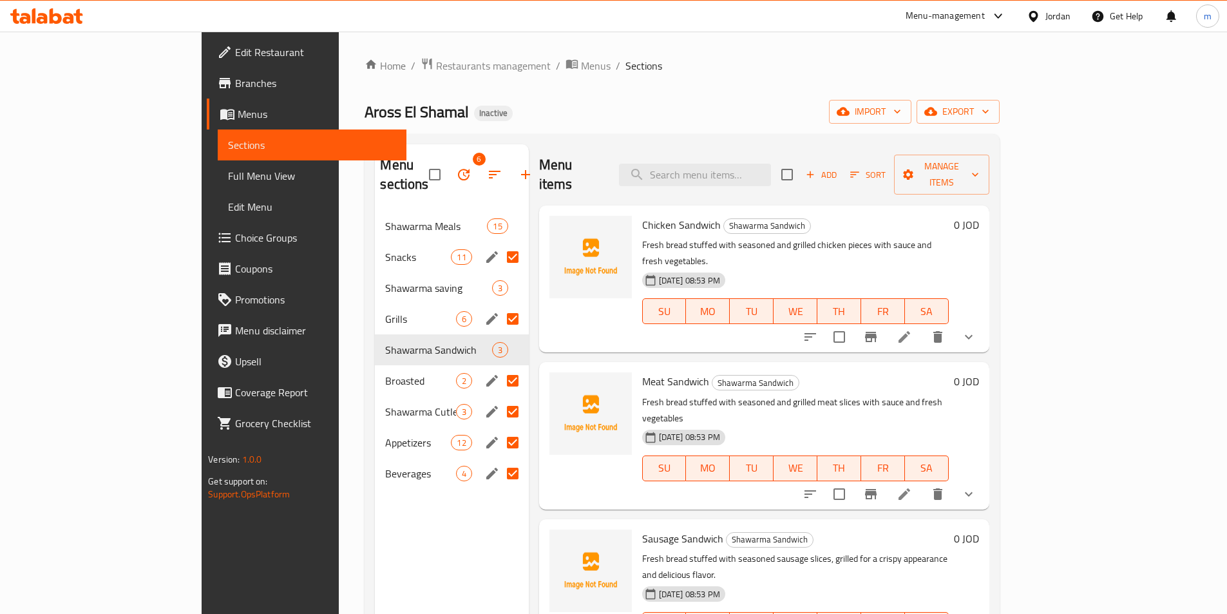
click at [499, 398] on input "Menu sections" at bounding box center [512, 411] width 27 height 27
checkbox input "false"
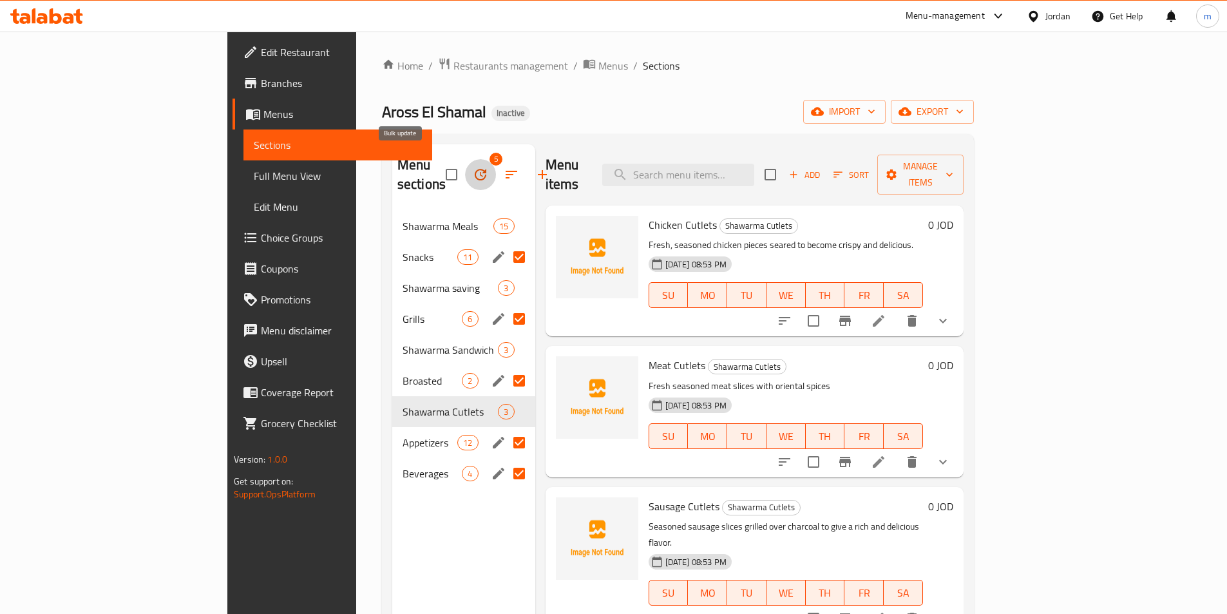
click at [473, 169] on icon "button" at bounding box center [480, 174] width 15 height 15
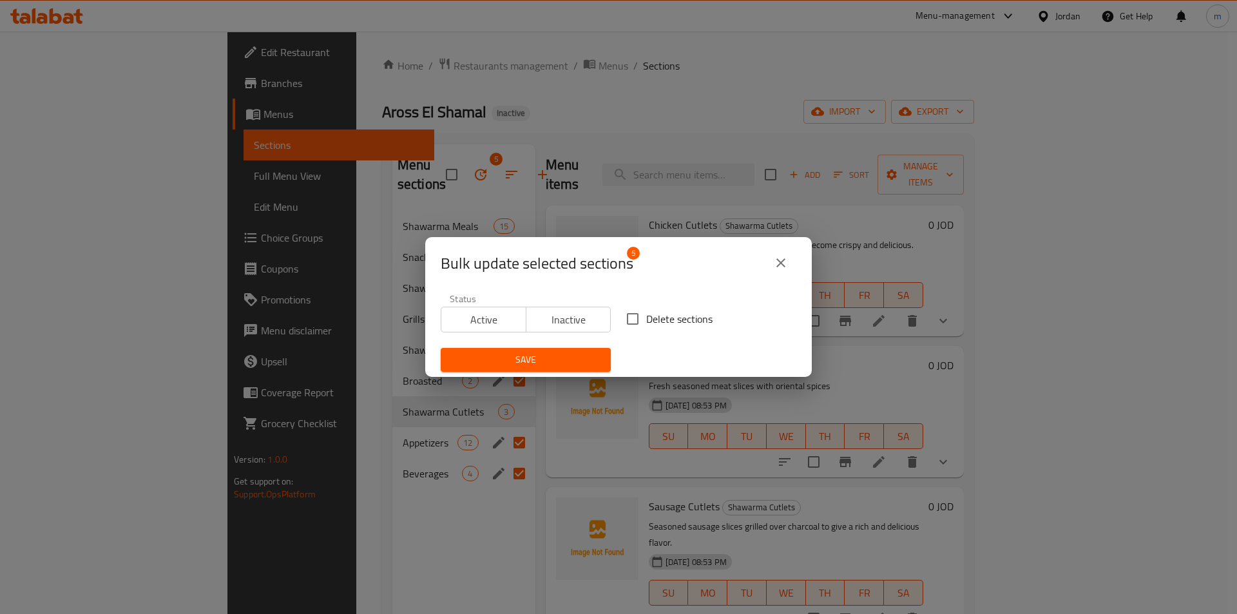
click at [650, 318] on span "Delete sections" at bounding box center [679, 318] width 66 height 15
click at [646, 318] on input "Delete sections" at bounding box center [632, 318] width 27 height 27
checkbox input "true"
click at [575, 349] on button "Save" at bounding box center [526, 360] width 170 height 24
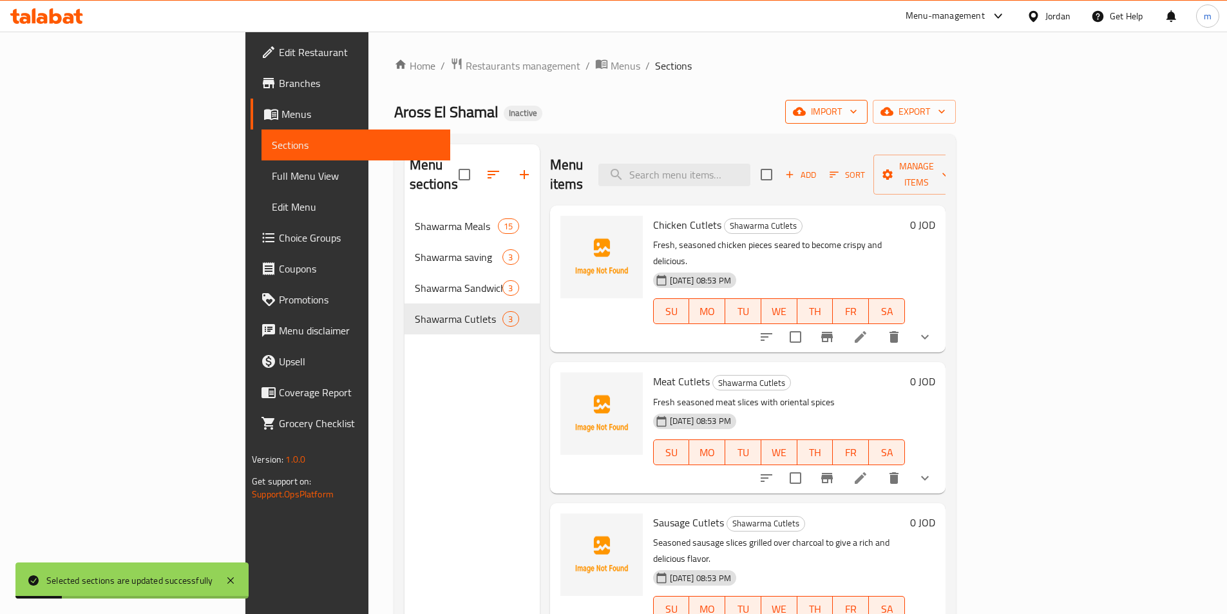
click at [857, 108] on span "import" at bounding box center [826, 112] width 62 height 16
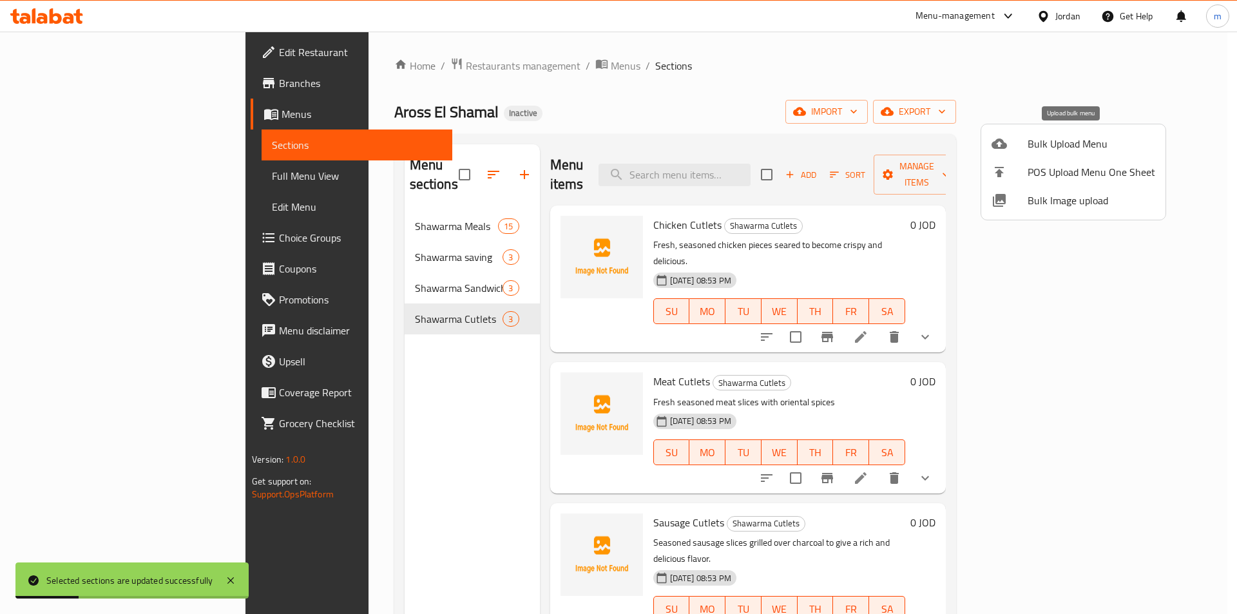
click at [1027, 147] on span "Bulk Upload Menu" at bounding box center [1091, 143] width 128 height 15
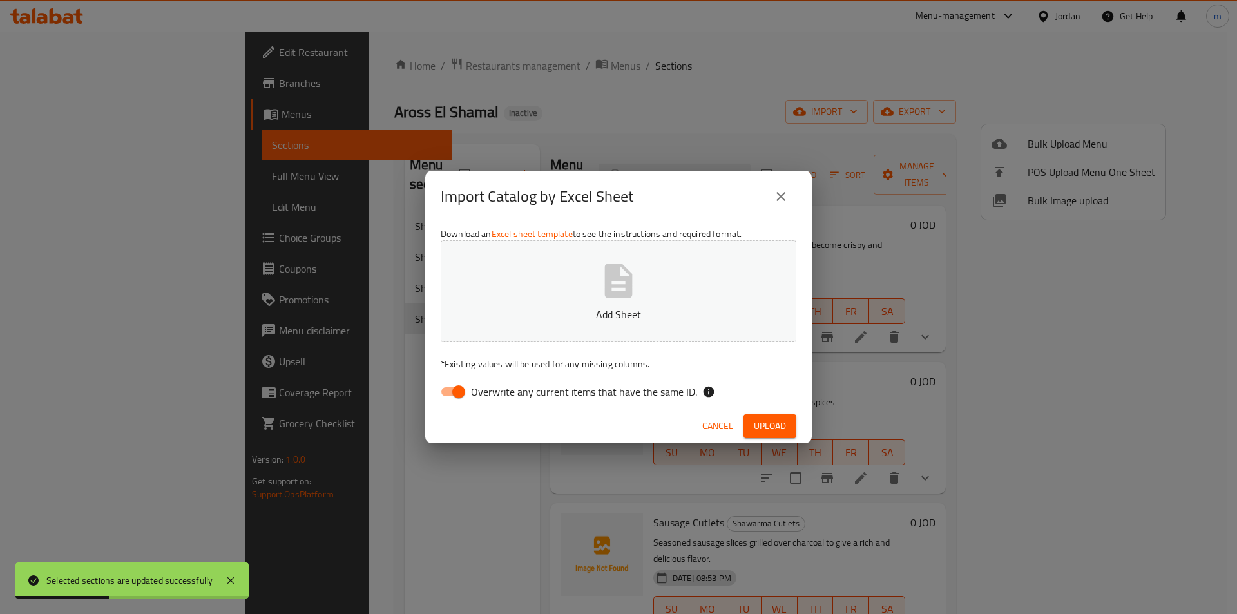
click at [472, 393] on span "Overwrite any current items that have the same ID." at bounding box center [584, 391] width 226 height 15
click at [472, 393] on input "Overwrite any current items that have the same ID." at bounding box center [458, 391] width 73 height 24
checkbox input "false"
click at [599, 296] on icon "button" at bounding box center [618, 280] width 41 height 41
click at [759, 419] on span "Upload" at bounding box center [770, 426] width 32 height 16
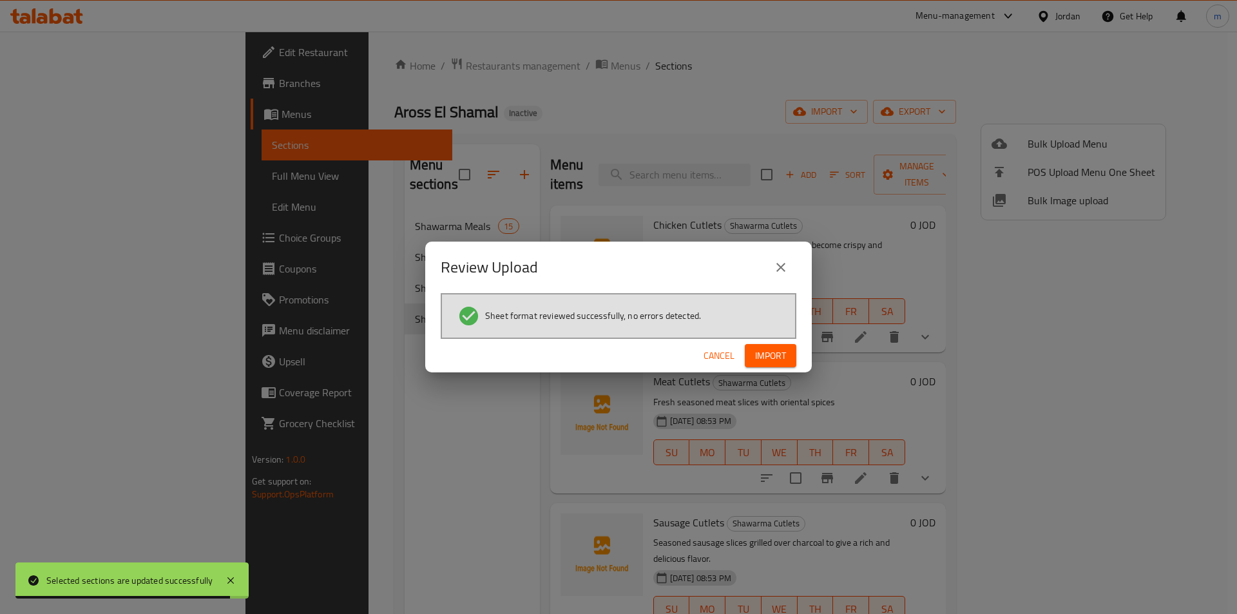
click at [776, 349] on span "Import" at bounding box center [770, 356] width 31 height 16
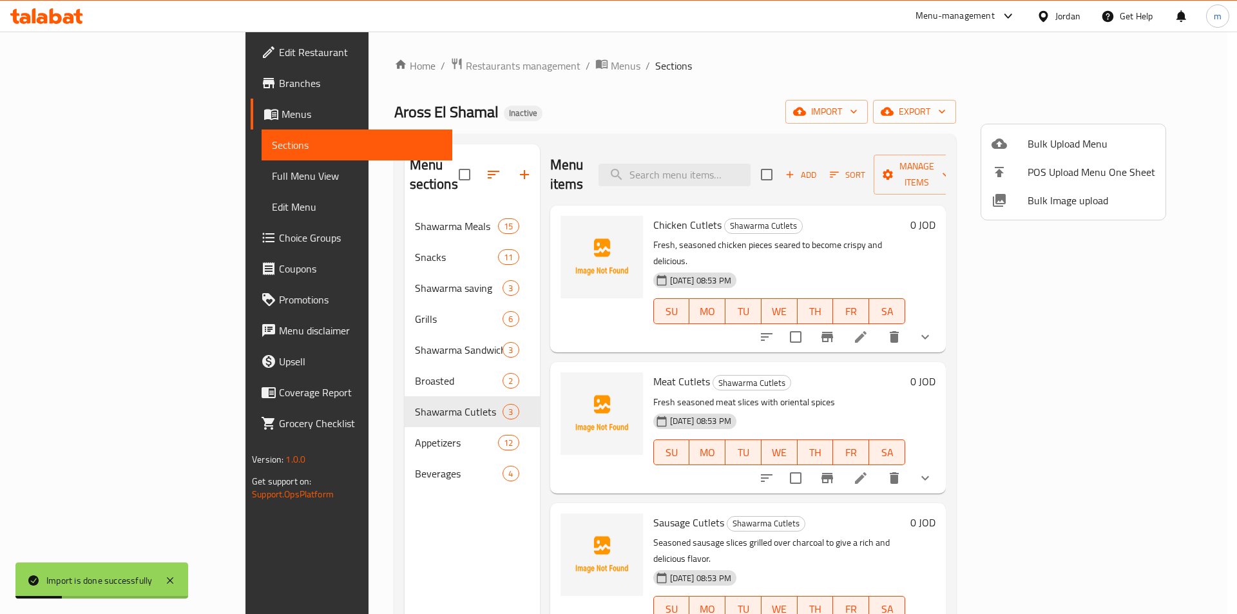
click at [57, 185] on div at bounding box center [618, 307] width 1237 height 614
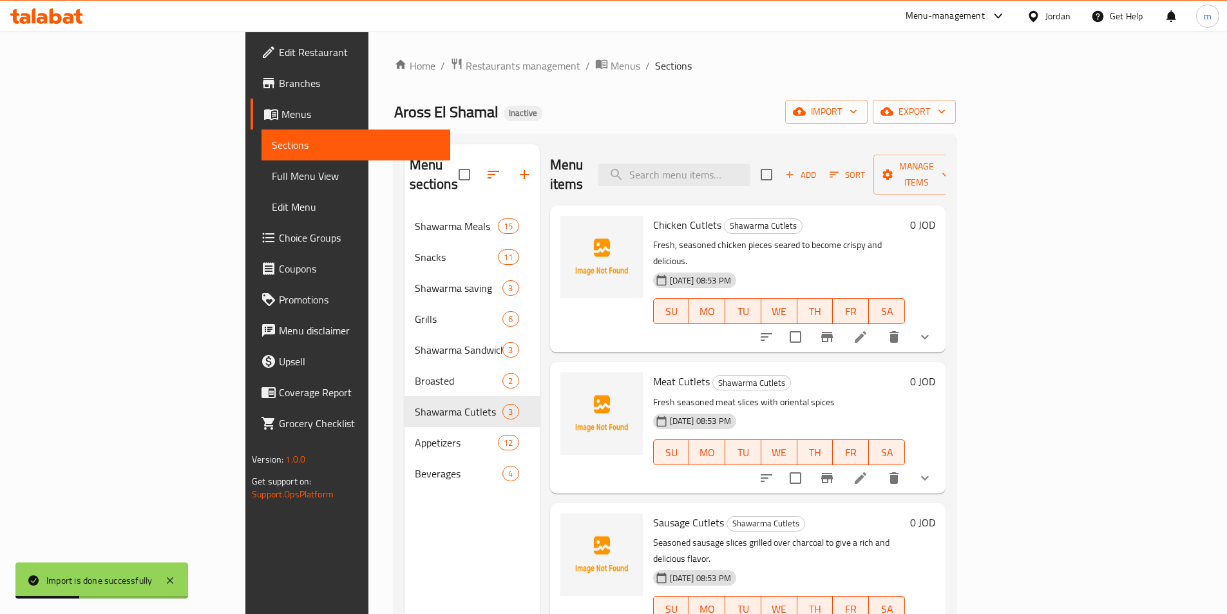
click at [261, 185] on link "Full Menu View" at bounding box center [355, 175] width 189 height 31
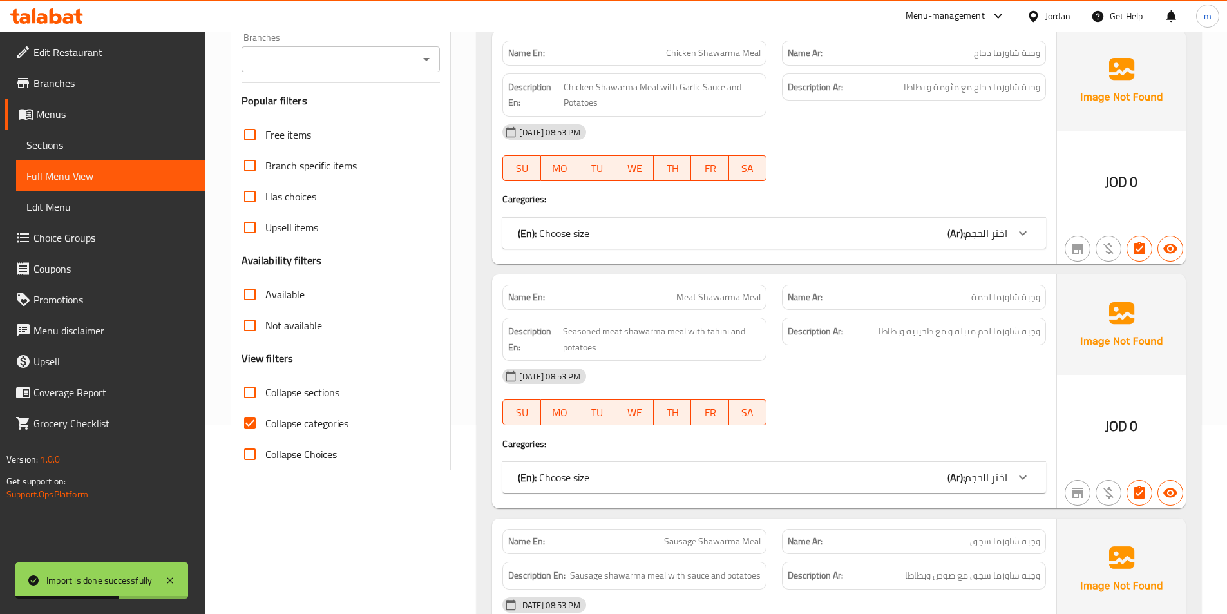
scroll to position [258, 0]
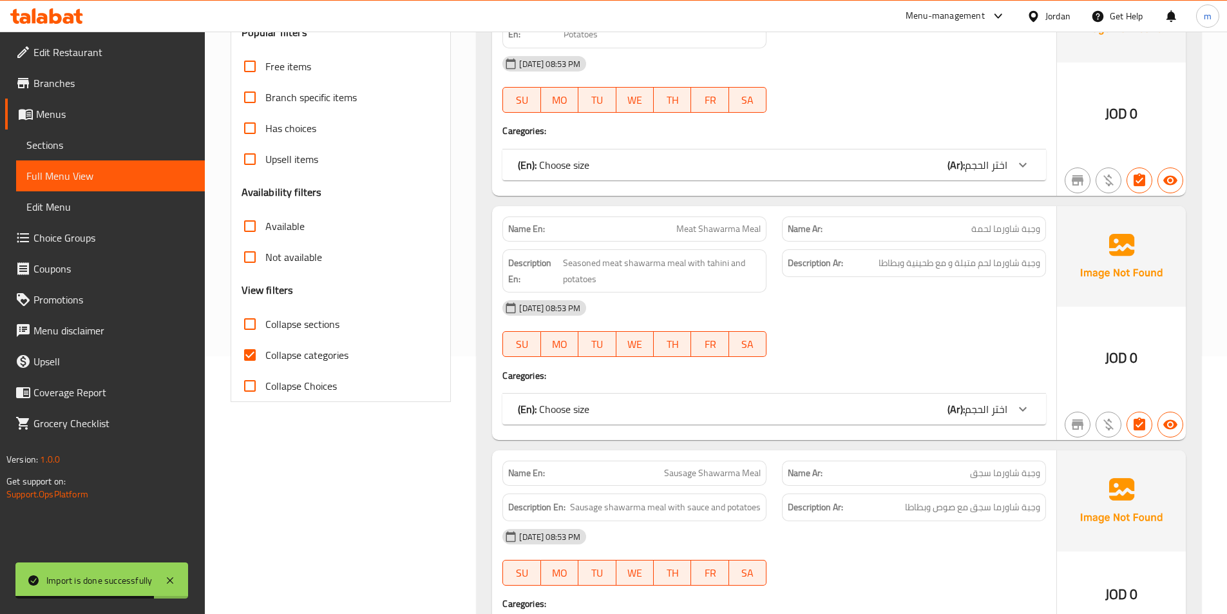
click at [297, 329] on span "Collapse sections" at bounding box center [302, 323] width 74 height 15
click at [265, 329] on input "Collapse sections" at bounding box center [249, 324] width 31 height 31
checkbox input "true"
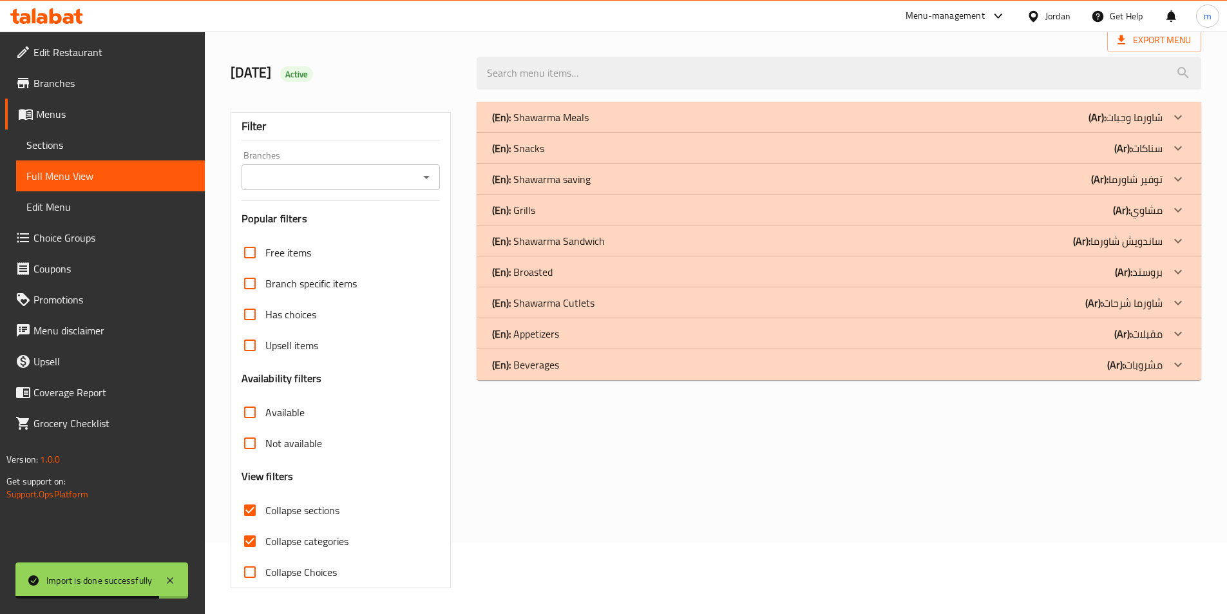
click at [293, 533] on span "Collapse categories" at bounding box center [306, 540] width 83 height 15
click at [265, 526] on input "Collapse categories" at bounding box center [249, 541] width 31 height 31
checkbox input "false"
click at [1145, 158] on div "(En): Snacks (Ar): سناكات" at bounding box center [839, 148] width 725 height 31
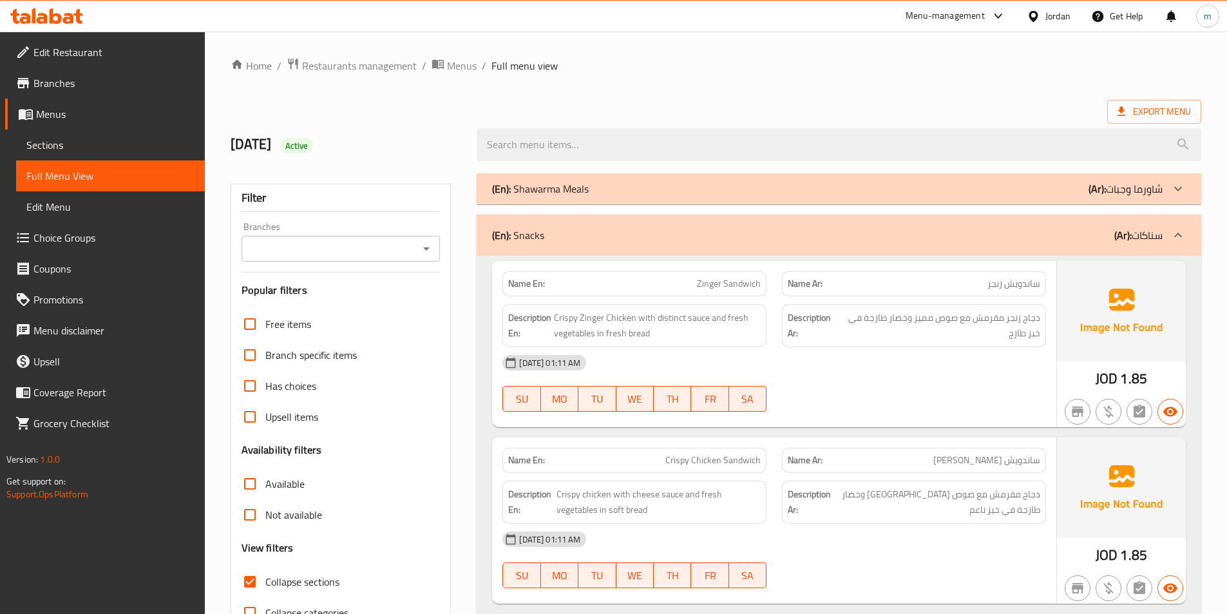
scroll to position [193, 0]
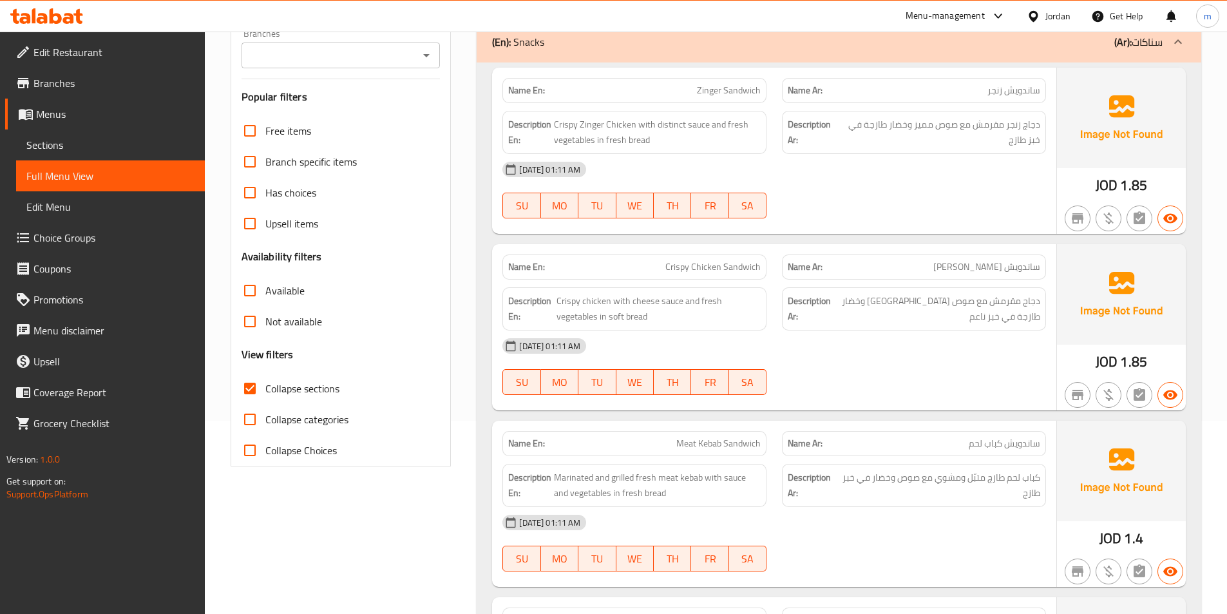
click at [305, 381] on span "Collapse sections" at bounding box center [302, 388] width 74 height 15
click at [265, 381] on input "Collapse sections" at bounding box center [249, 388] width 31 height 31
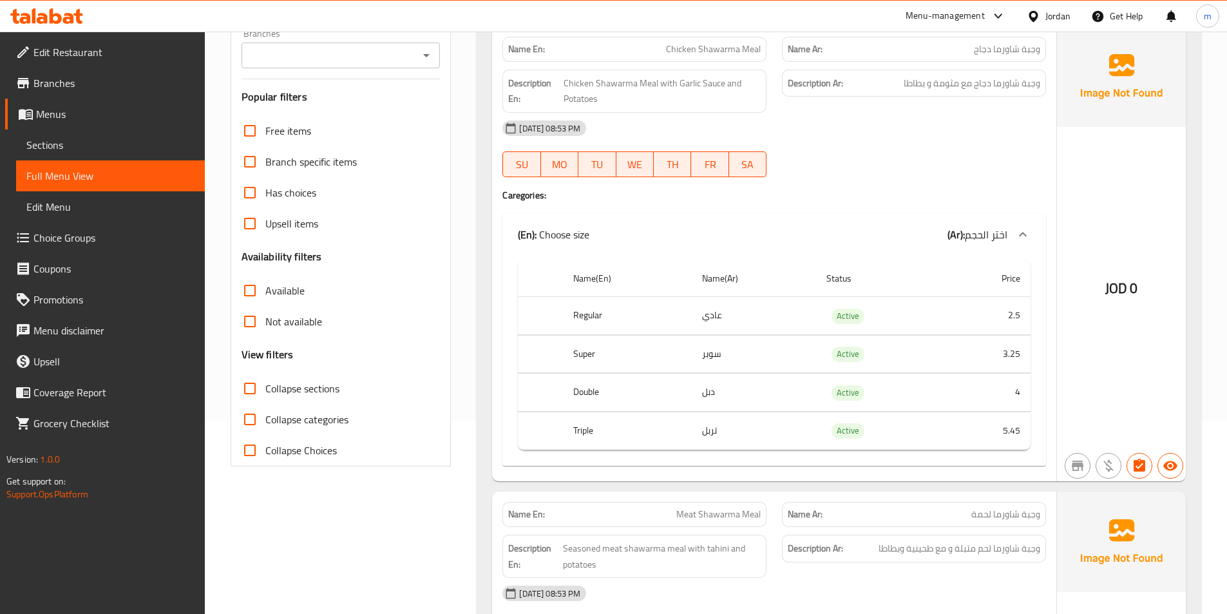
click at [303, 392] on span "Collapse sections" at bounding box center [302, 388] width 74 height 15
click at [265, 392] on input "Collapse sections" at bounding box center [249, 388] width 31 height 31
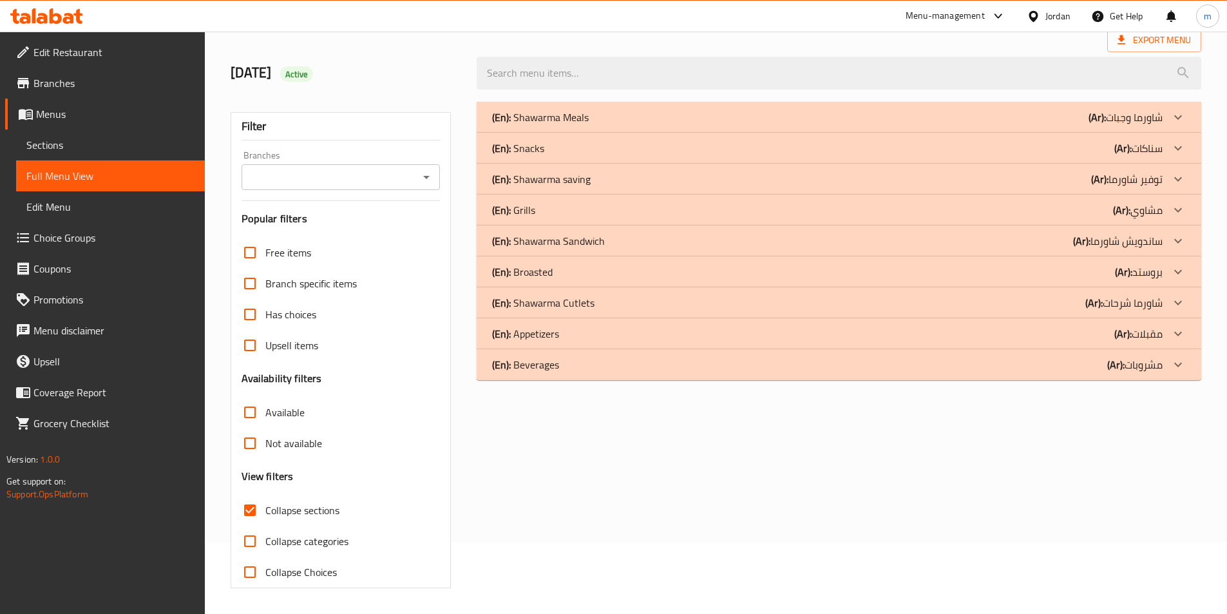
scroll to position [71, 0]
click at [1159, 365] on p "(Ar): مشروبات" at bounding box center [1134, 364] width 55 height 15
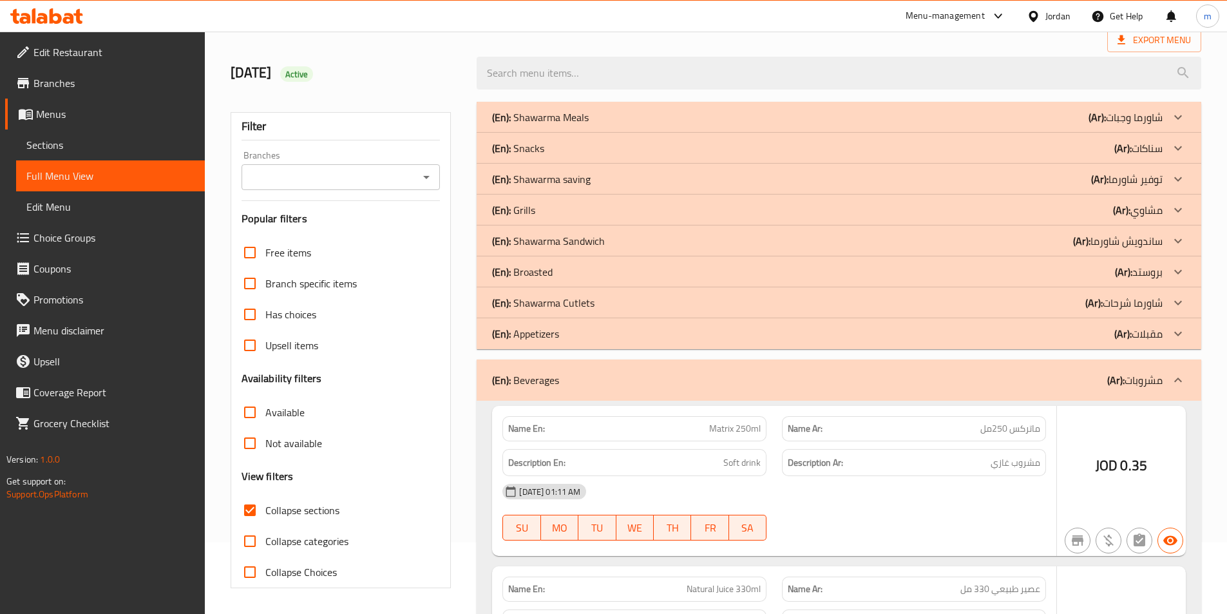
click at [1170, 326] on div at bounding box center [1178, 333] width 31 height 31
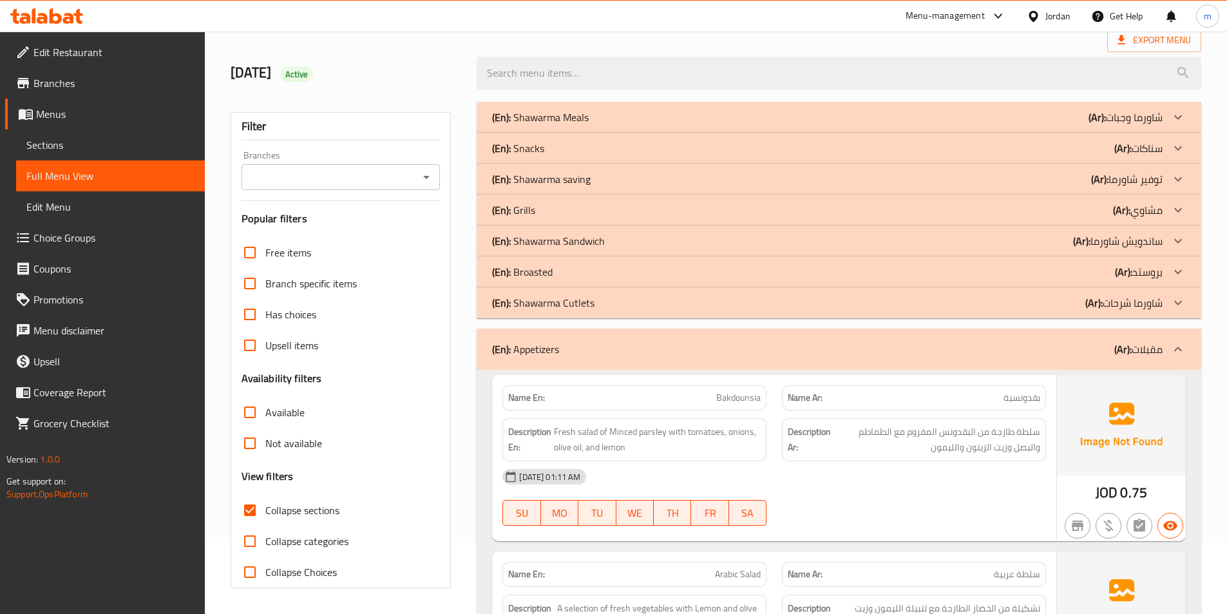
click at [1171, 269] on icon at bounding box center [1177, 271] width 15 height 15
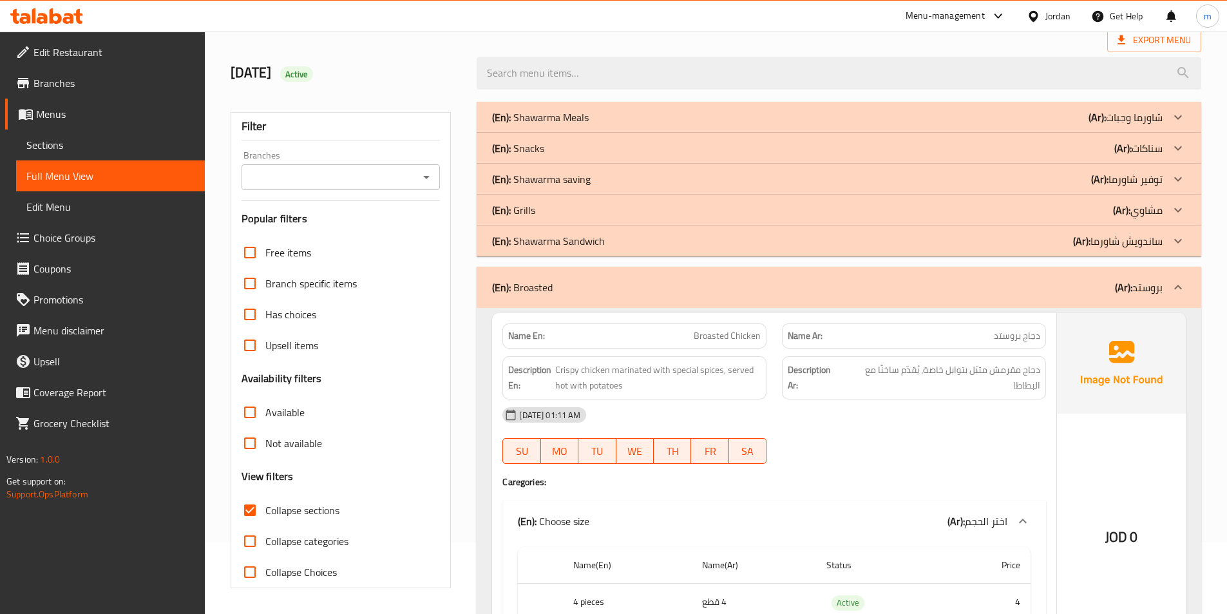
click at [1166, 211] on div at bounding box center [1178, 210] width 31 height 31
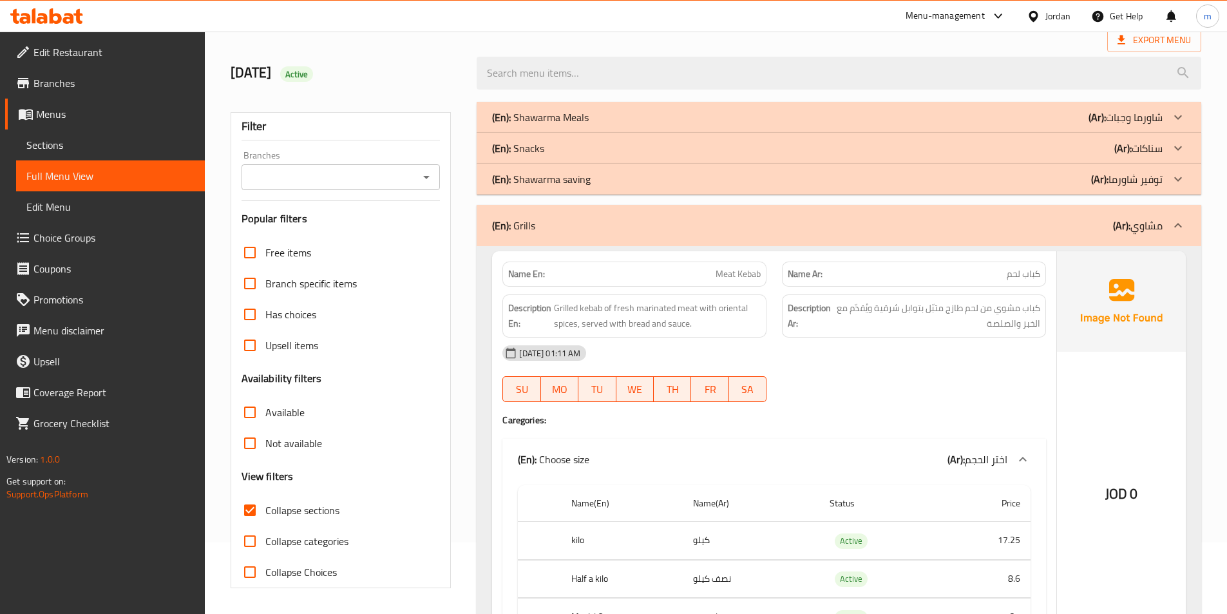
click at [1176, 146] on icon at bounding box center [1177, 147] width 15 height 15
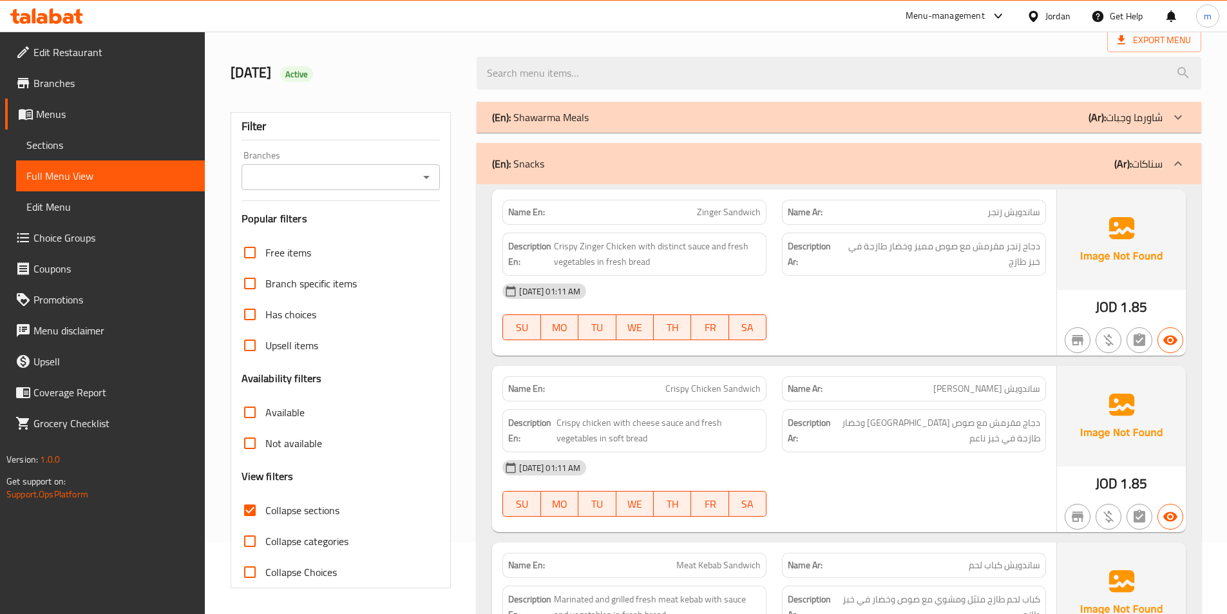
click at [1159, 161] on p "(Ar): سناكات" at bounding box center [1138, 163] width 48 height 15
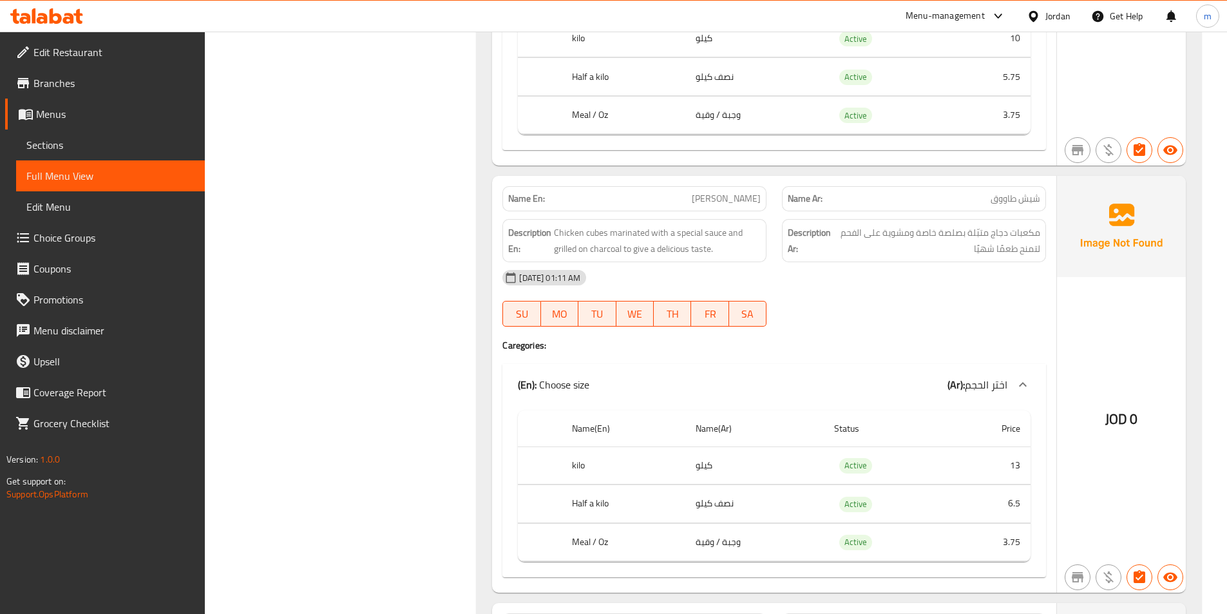
scroll to position [0, 0]
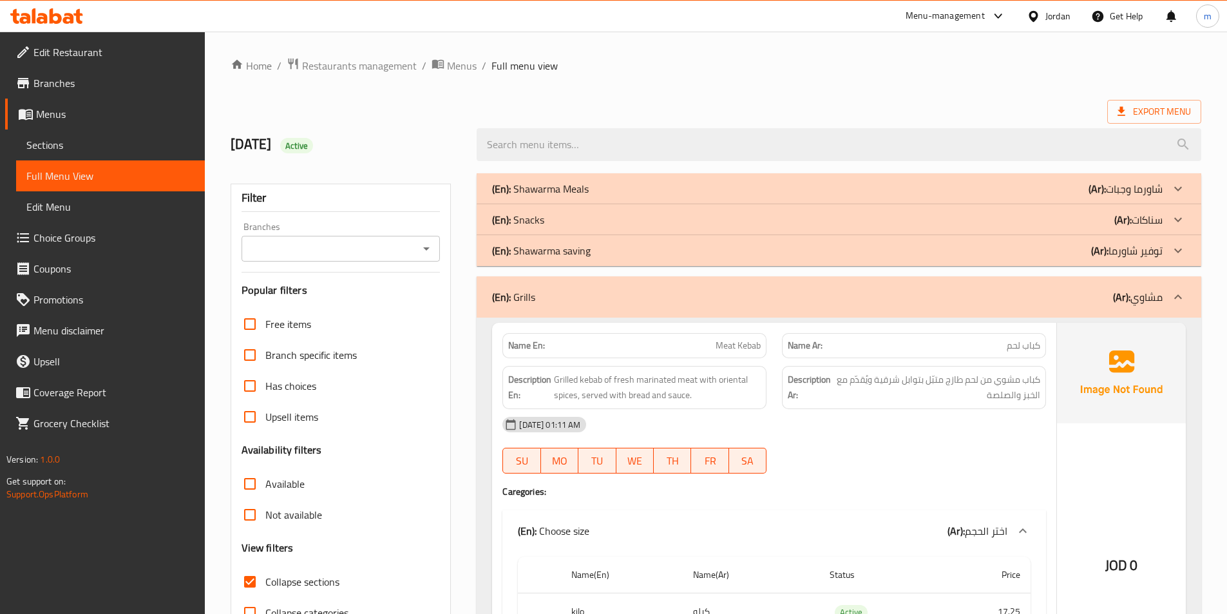
click at [1159, 219] on p "(Ar): سناكات" at bounding box center [1138, 219] width 48 height 15
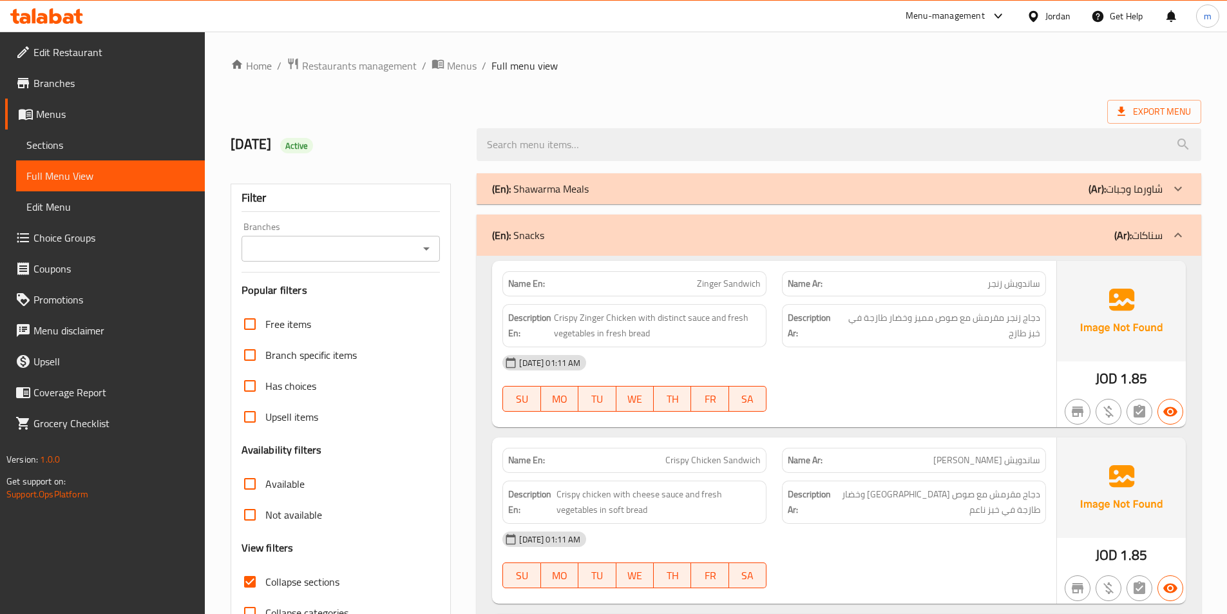
click at [416, 147] on h2 "12/10/2025 Active" at bounding box center [346, 144] width 231 height 19
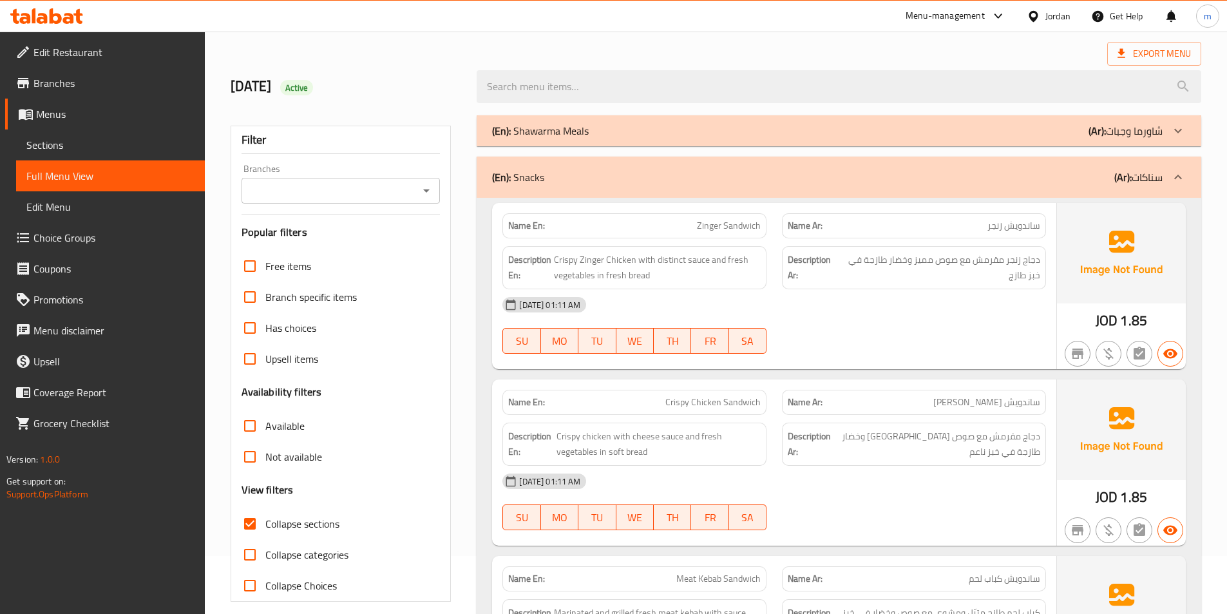
scroll to position [193, 0]
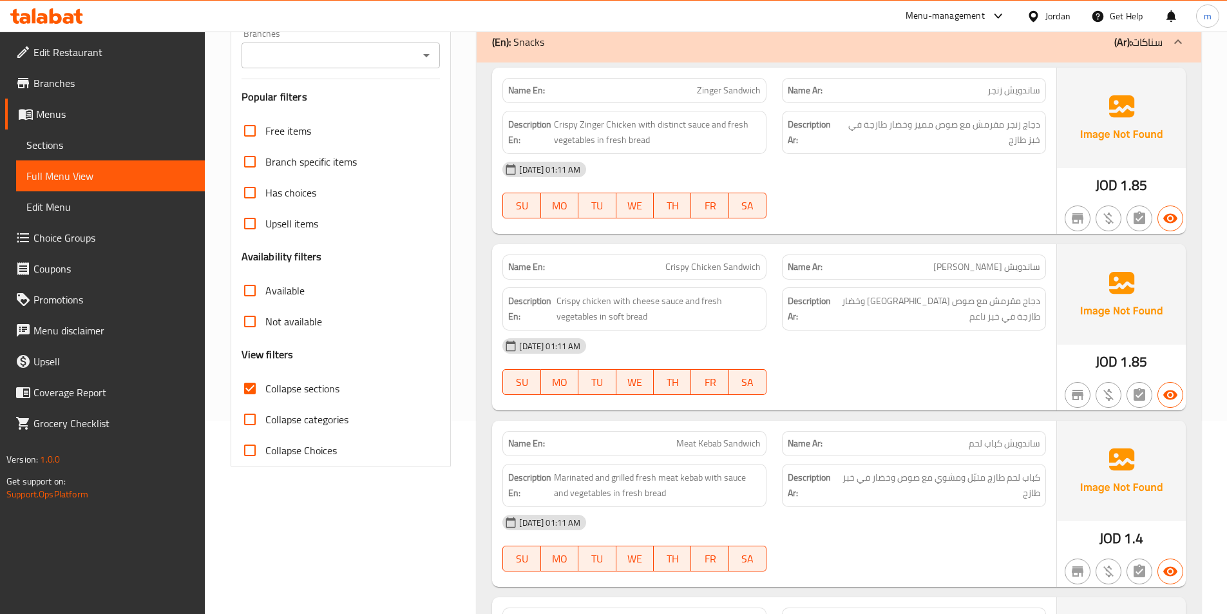
click at [306, 388] on span "Collapse sections" at bounding box center [302, 388] width 74 height 15
click at [265, 388] on input "Collapse sections" at bounding box center [249, 388] width 31 height 31
checkbox input "false"
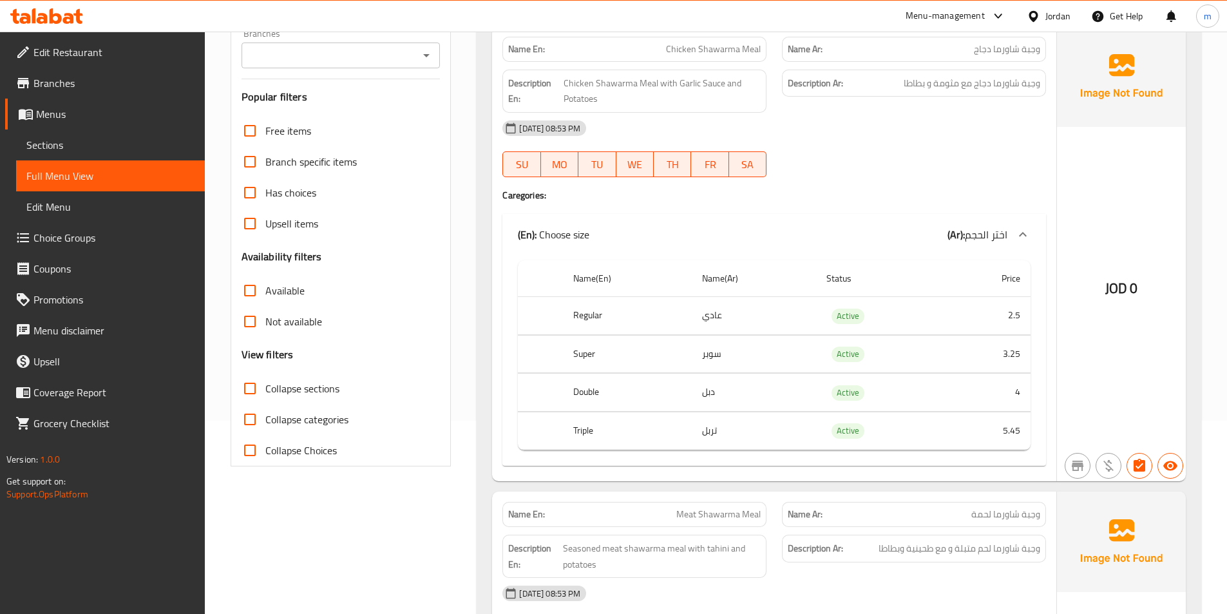
scroll to position [0, 0]
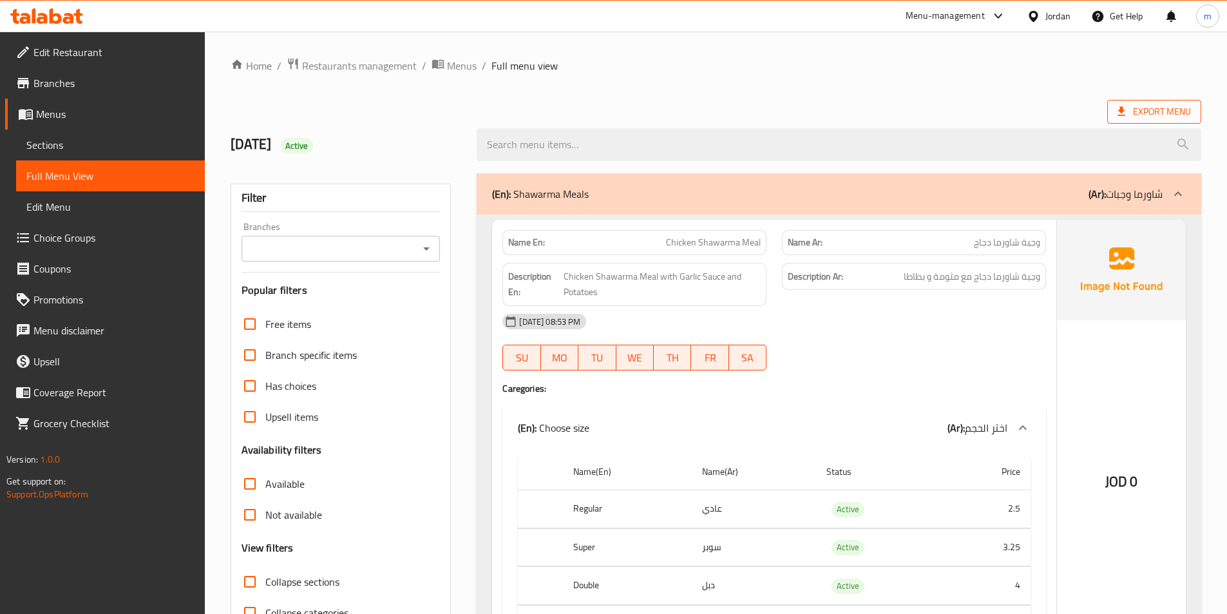
click at [1145, 104] on span "Export Menu" at bounding box center [1153, 112] width 73 height 16
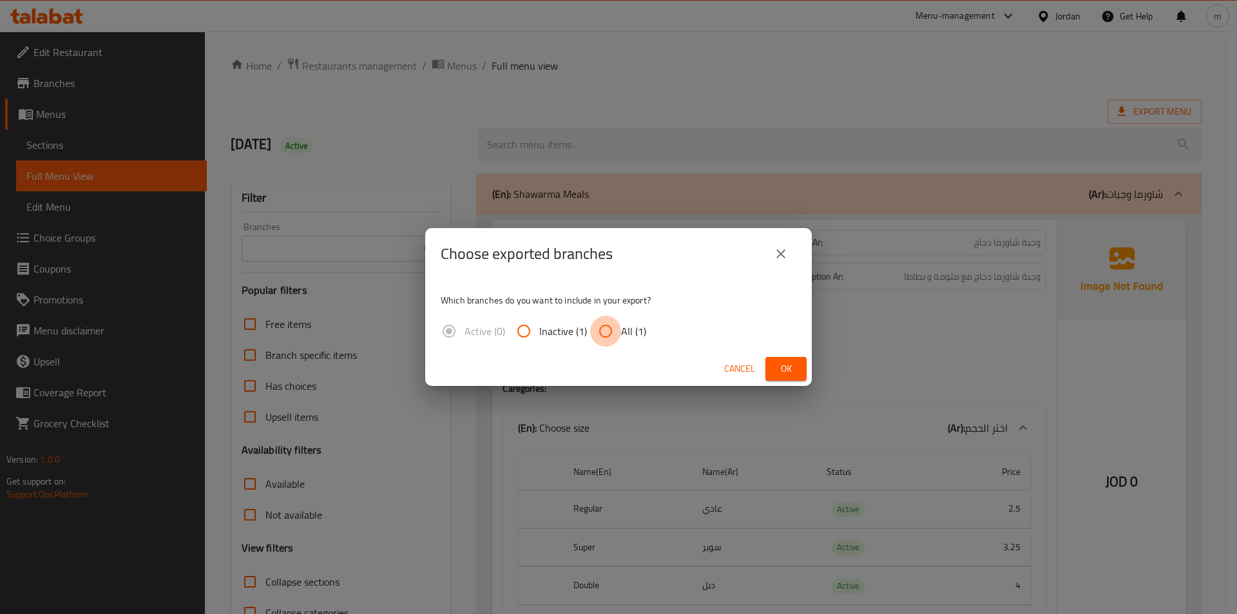
click at [610, 330] on input "All (1)" at bounding box center [605, 331] width 31 height 31
radio input "true"
click at [793, 366] on span "Ok" at bounding box center [785, 369] width 21 height 16
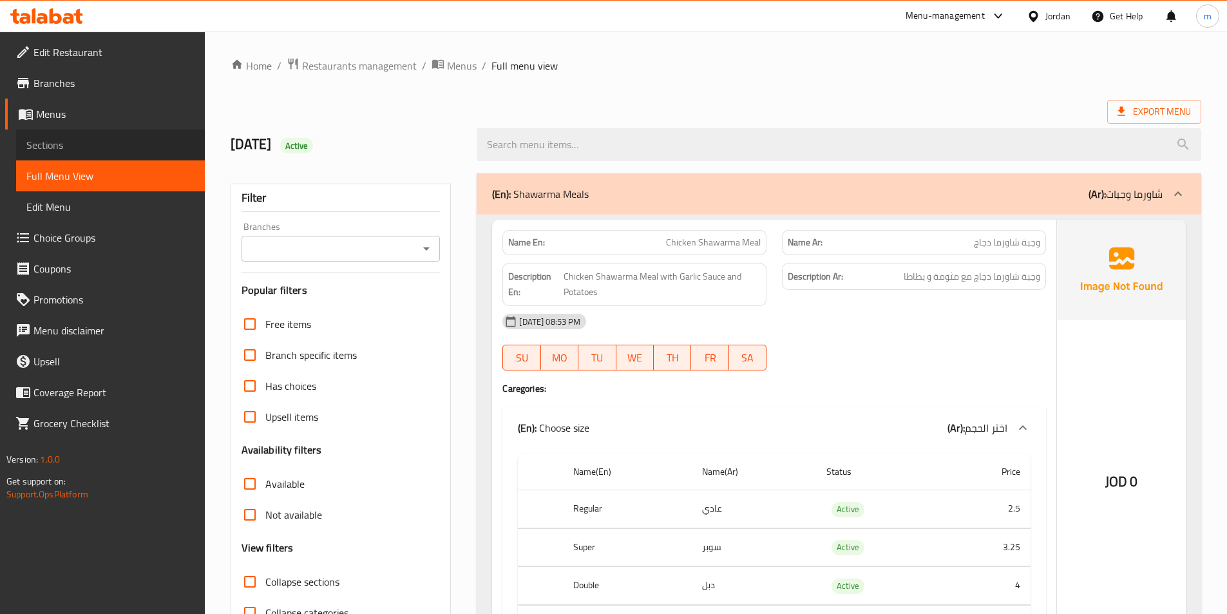
click at [84, 149] on span "Sections" at bounding box center [110, 144] width 168 height 15
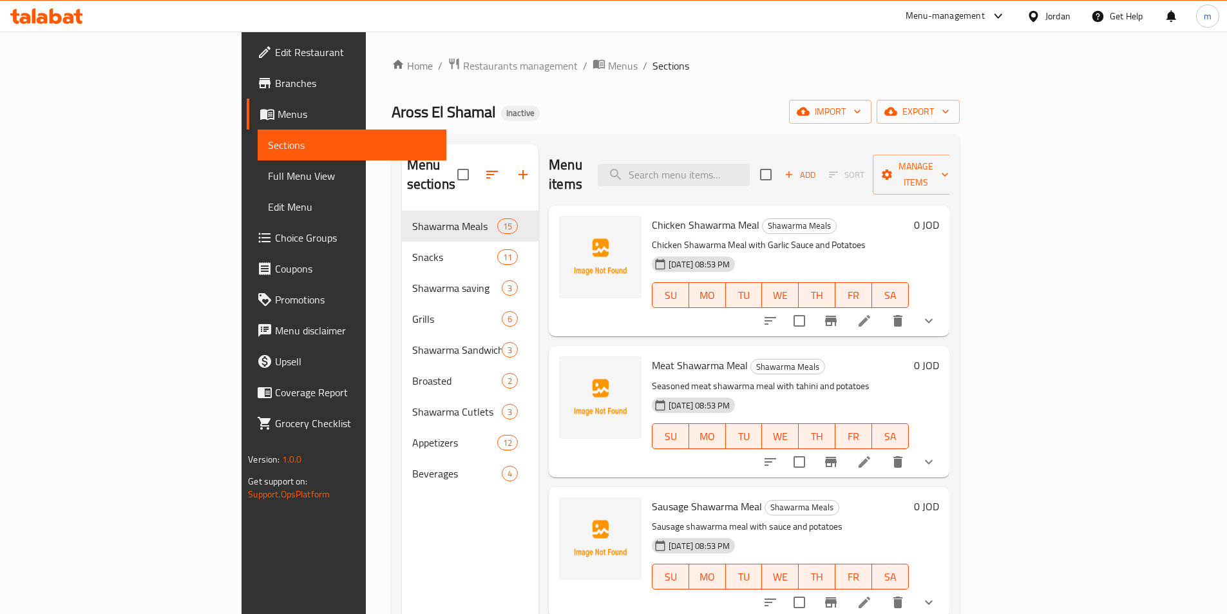
drag, startPoint x: 61, startPoint y: 169, endPoint x: 736, endPoint y: 97, distance: 678.9
click at [268, 169] on span "Full Menu View" at bounding box center [352, 175] width 168 height 15
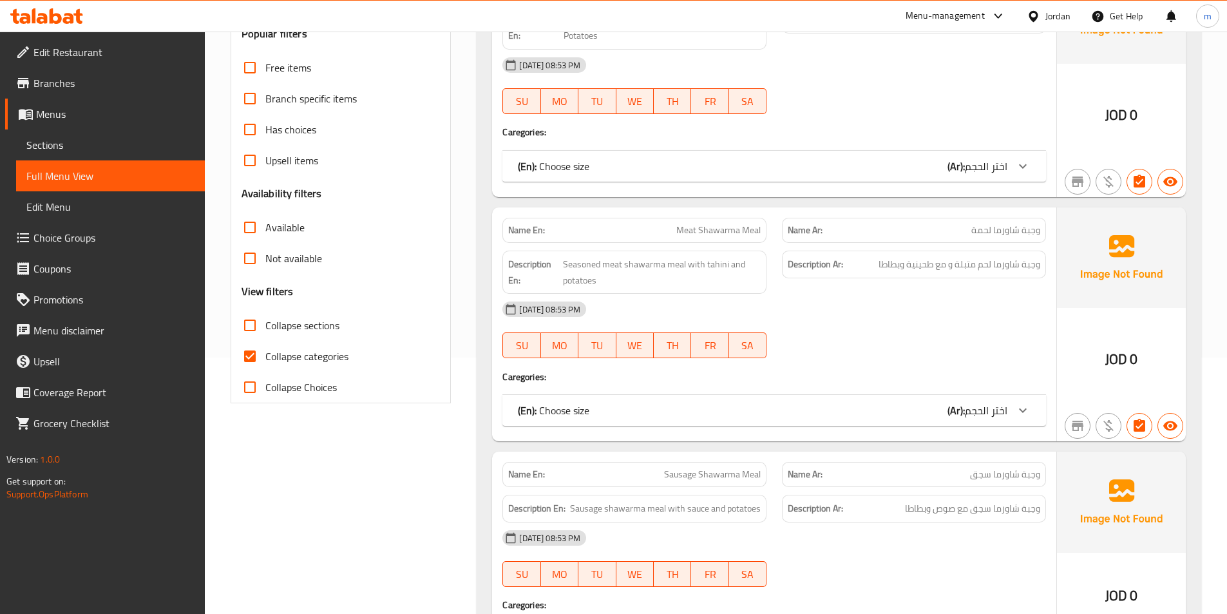
scroll to position [322, 0]
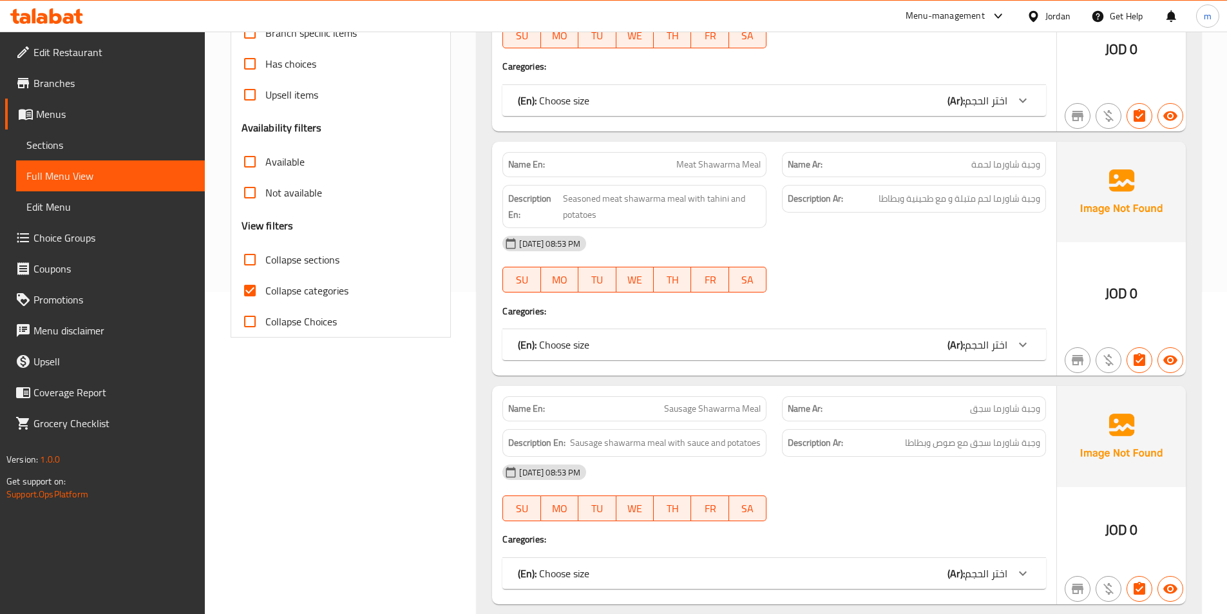
click at [305, 296] on span "Collapse categories" at bounding box center [306, 290] width 83 height 15
click at [265, 296] on input "Collapse categories" at bounding box center [249, 290] width 31 height 31
checkbox input "false"
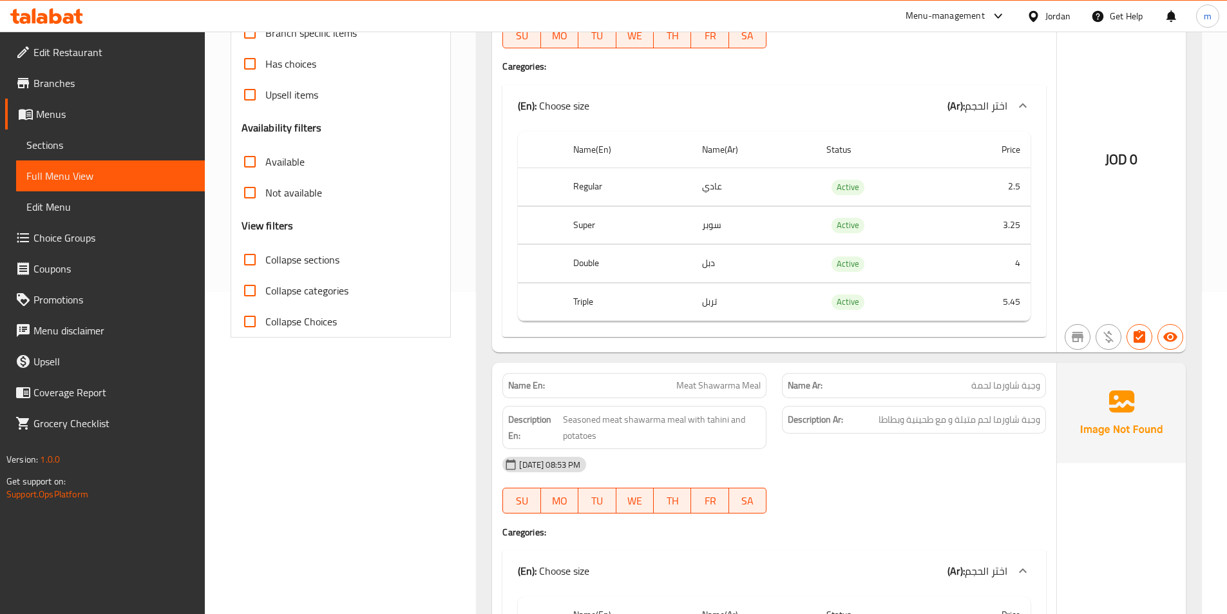
click at [313, 261] on span "Collapse sections" at bounding box center [302, 259] width 74 height 15
click at [265, 261] on input "Collapse sections" at bounding box center [249, 259] width 31 height 31
checkbox input "true"
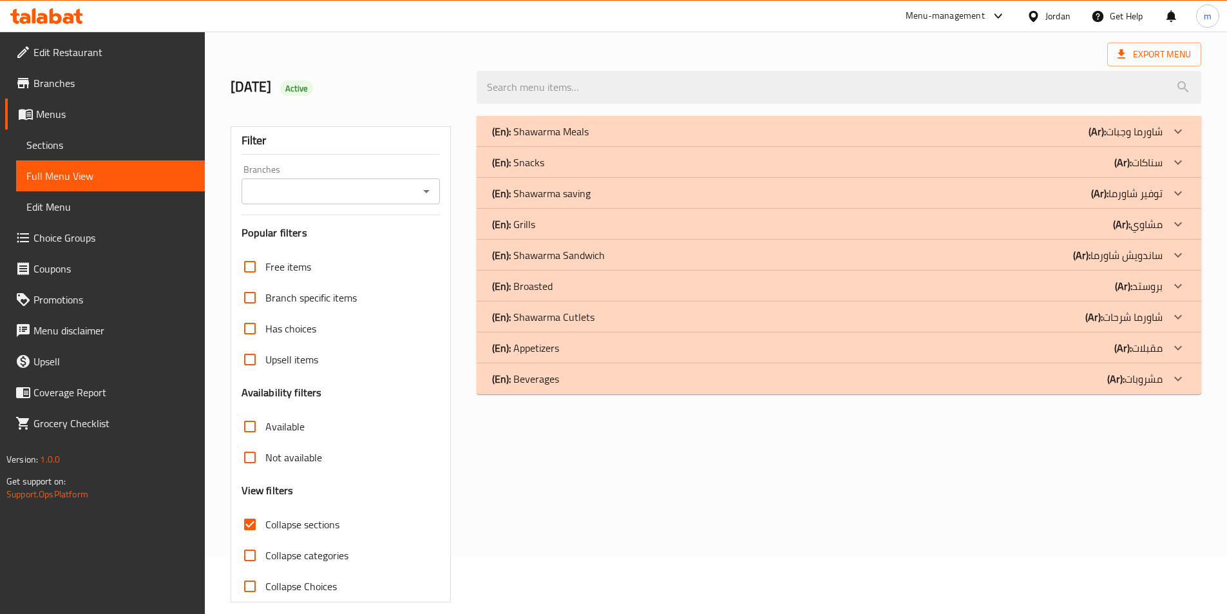
scroll to position [0, 0]
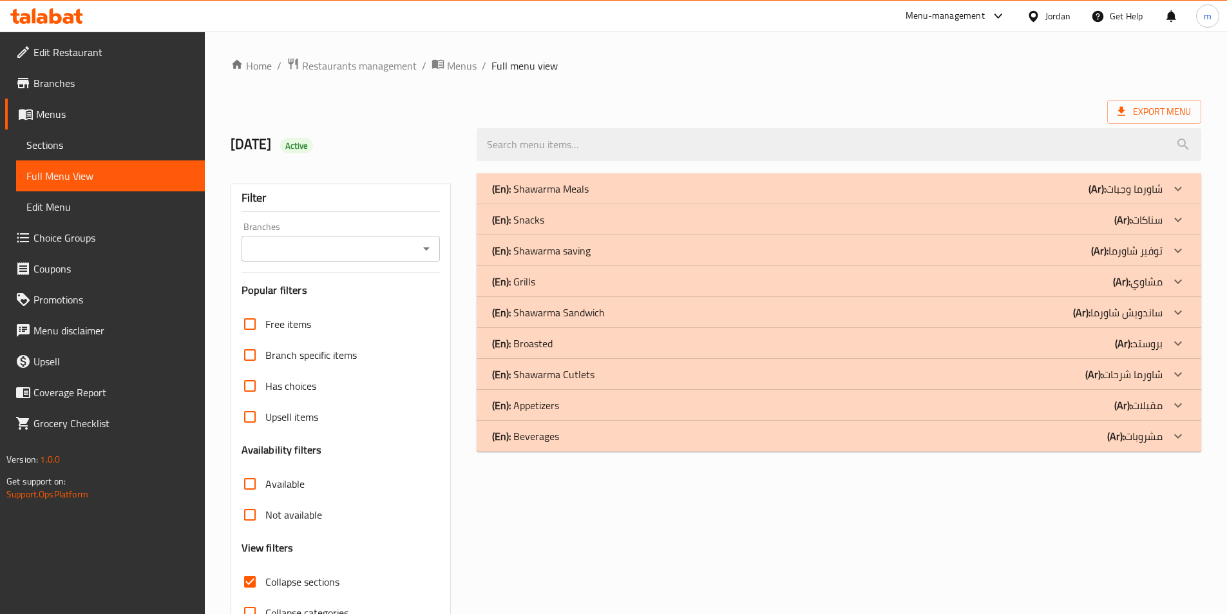
click at [1153, 438] on p "(Ar): مشروبات" at bounding box center [1134, 435] width 55 height 15
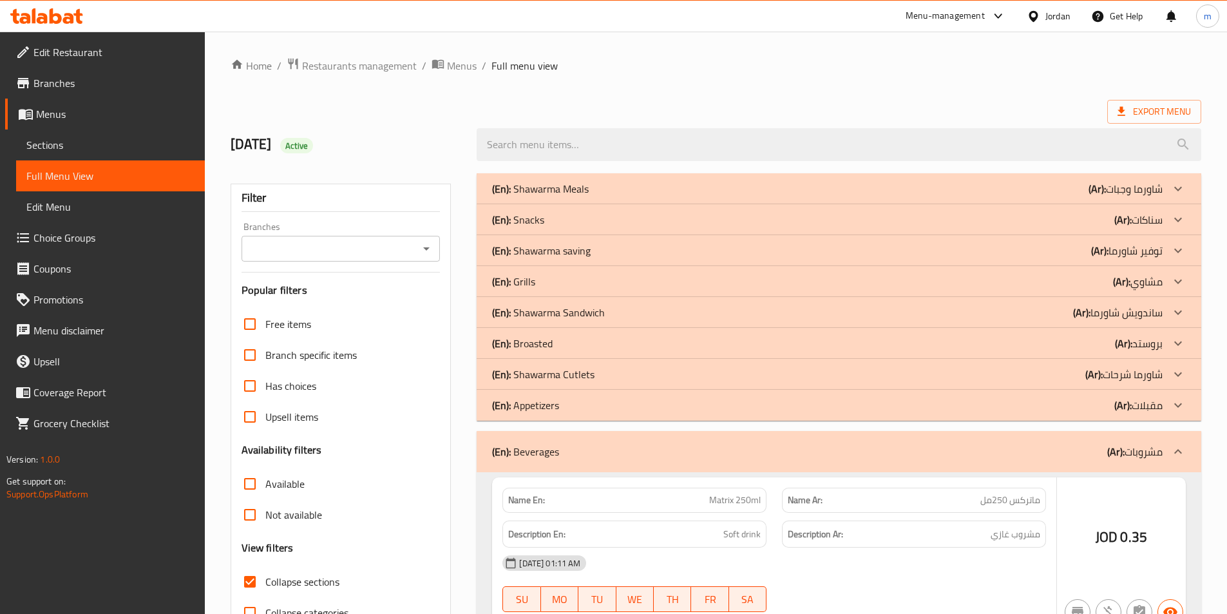
click at [1156, 406] on p "(Ar): مقبلات" at bounding box center [1138, 404] width 48 height 15
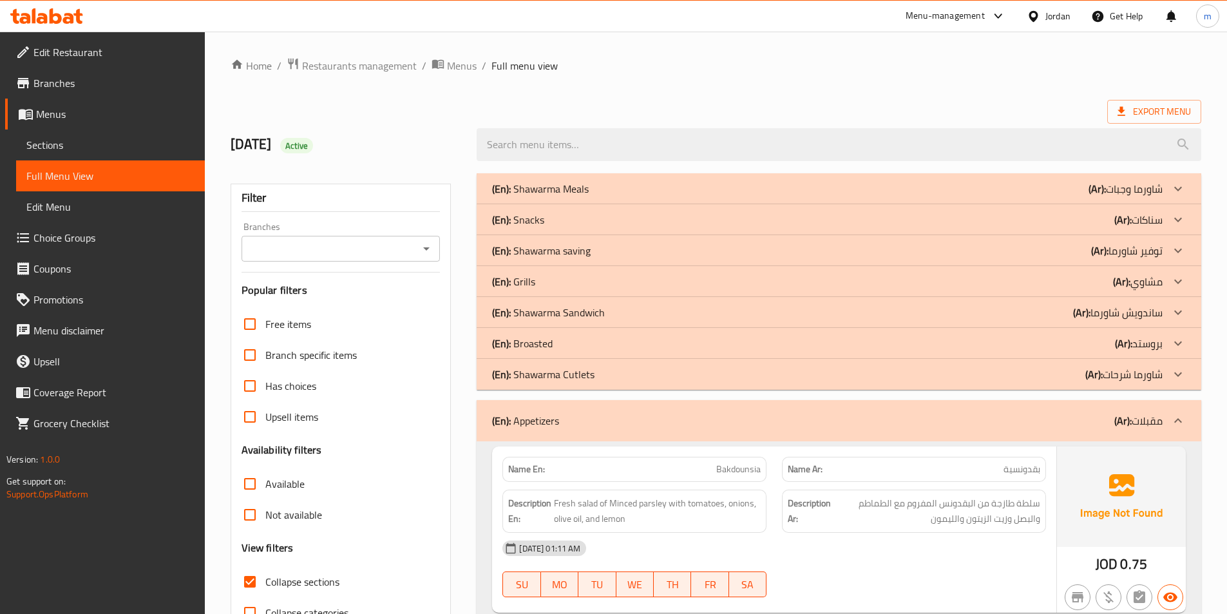
click at [1163, 348] on div "(En): Broasted (Ar): بروستد" at bounding box center [839, 343] width 725 height 31
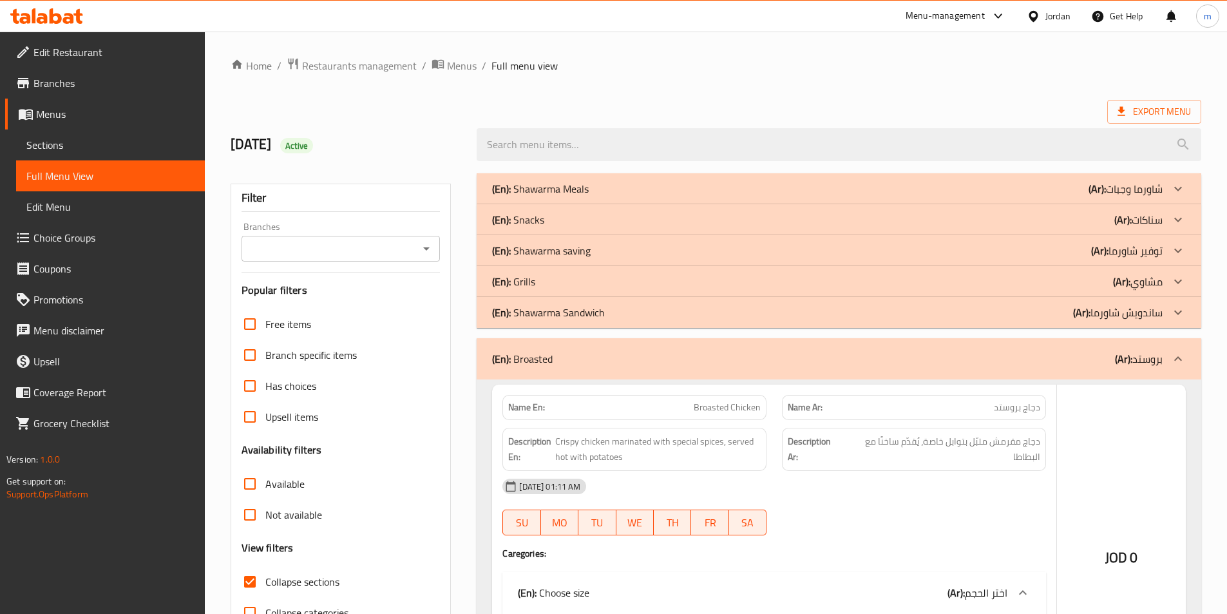
click at [1161, 288] on p "(Ar): مشاوي" at bounding box center [1138, 281] width 50 height 15
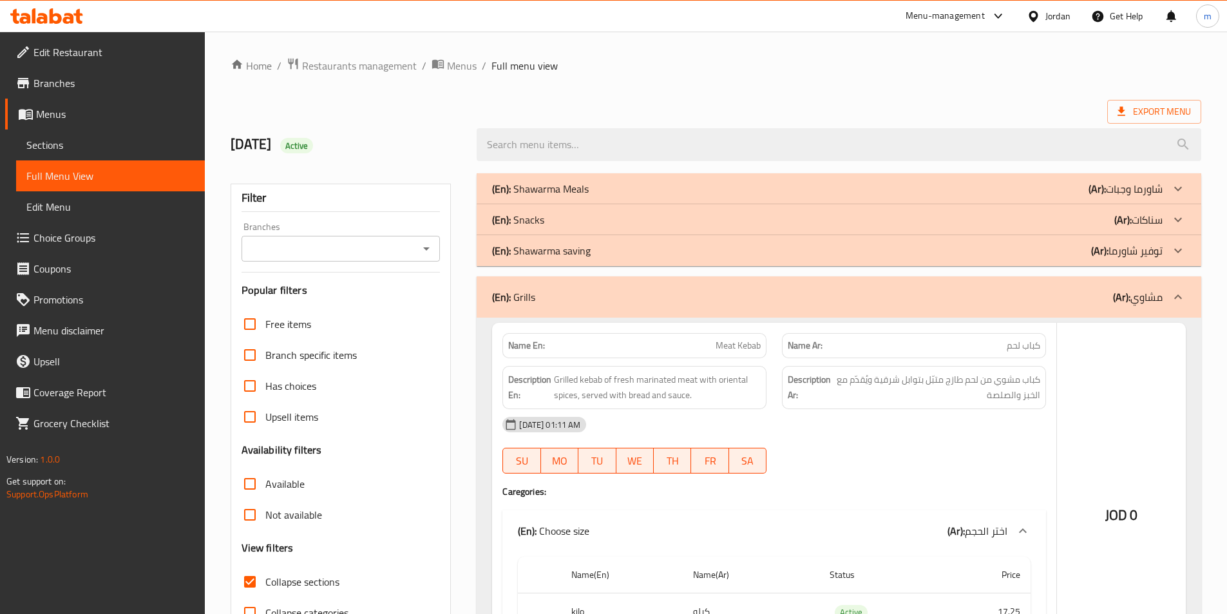
click at [1159, 220] on p "(Ar): سناكات" at bounding box center [1138, 219] width 48 height 15
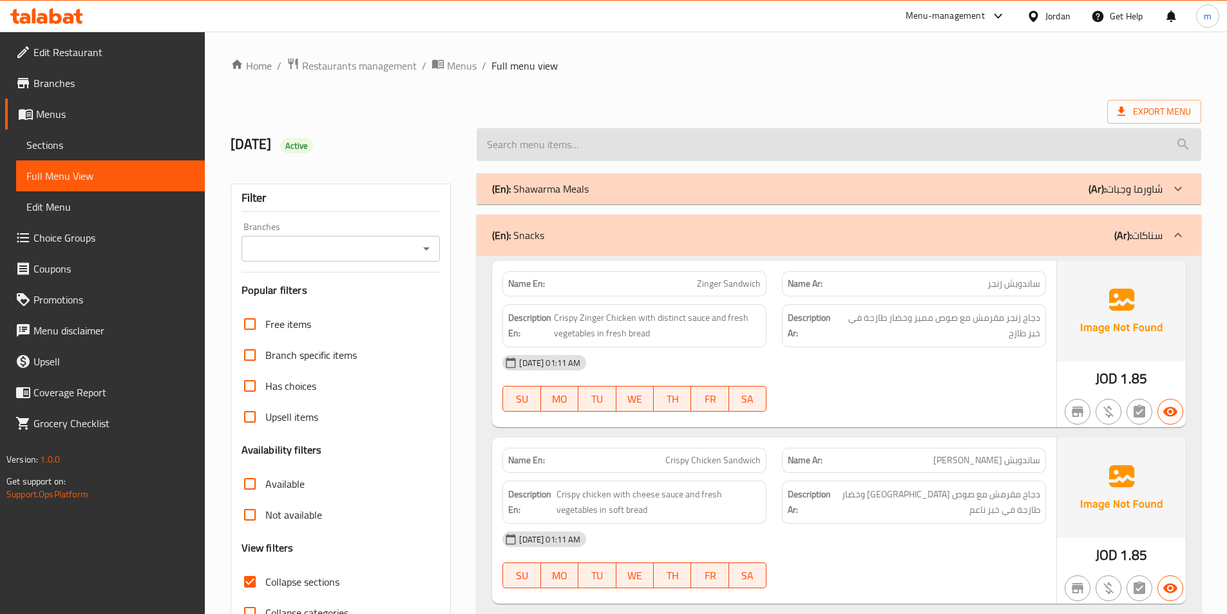
click at [969, 138] on input "search" at bounding box center [839, 144] width 725 height 33
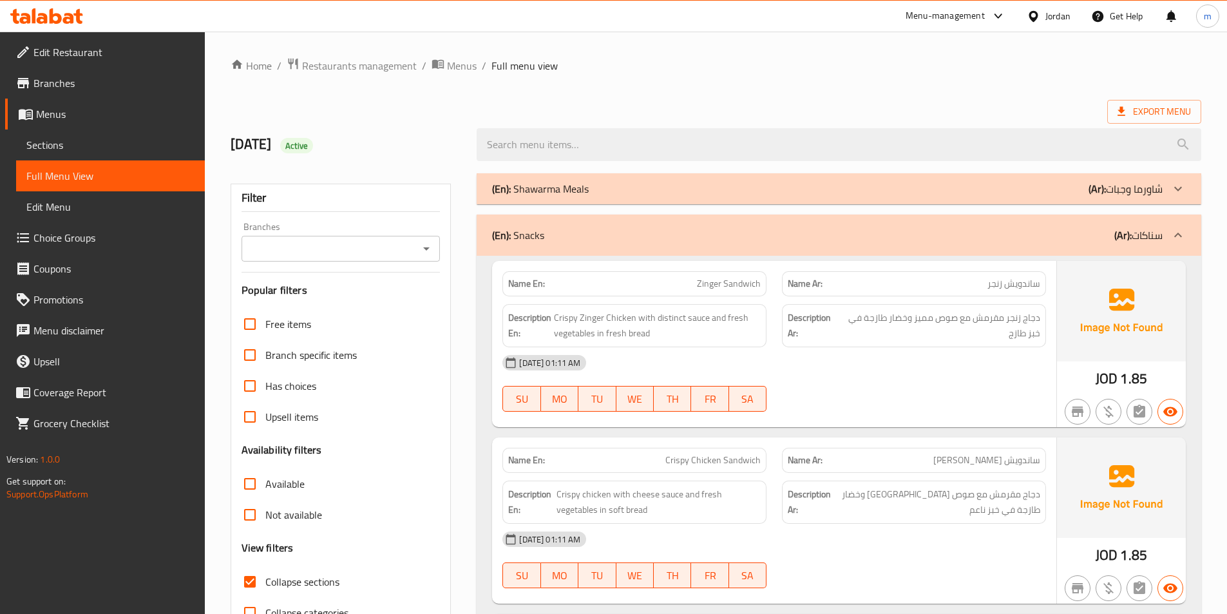
click at [452, 126] on div "12/10/2025 Active" at bounding box center [346, 144] width 247 height 57
